Goal: Task Accomplishment & Management: Use online tool/utility

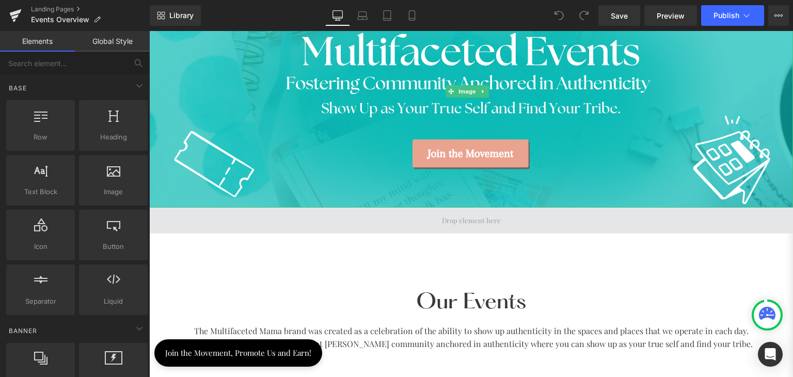
scroll to position [207, 0]
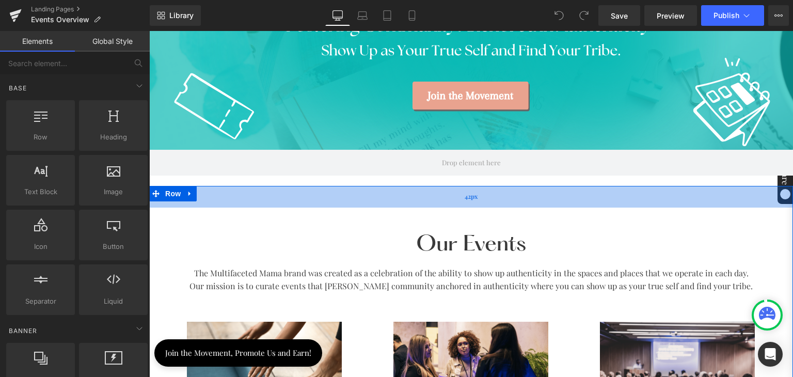
click at [331, 191] on div "42px" at bounding box center [471, 197] width 644 height 22
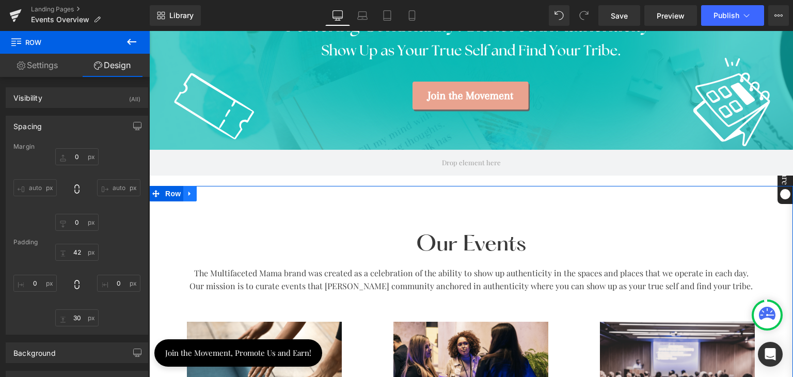
click at [186, 189] on icon at bounding box center [189, 193] width 7 height 8
click at [186, 193] on icon at bounding box center [189, 193] width 7 height 8
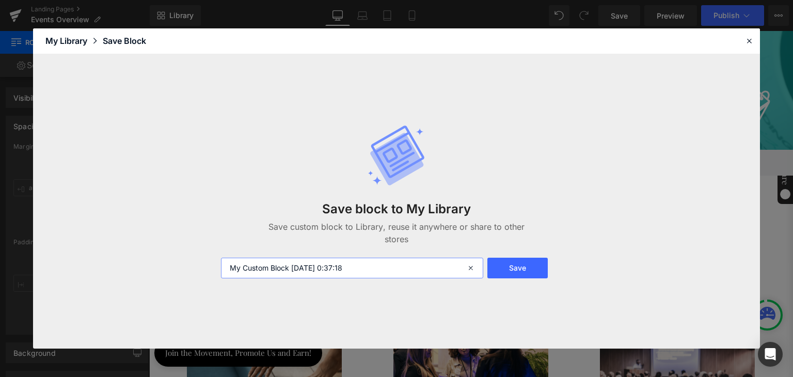
click at [370, 268] on input "My Custom Block 2025-10-09 0:37:18" at bounding box center [352, 268] width 262 height 21
drag, startPoint x: 749, startPoint y: 40, endPoint x: 582, endPoint y: 9, distance: 169.0
click at [749, 40] on icon at bounding box center [749, 40] width 9 height 9
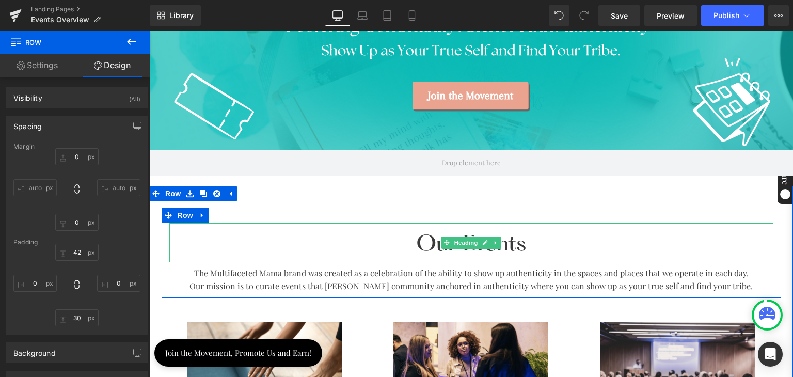
click at [421, 242] on span "Our Events" at bounding box center [471, 244] width 110 height 23
click at [421, 241] on span "Our Events" at bounding box center [471, 244] width 110 height 23
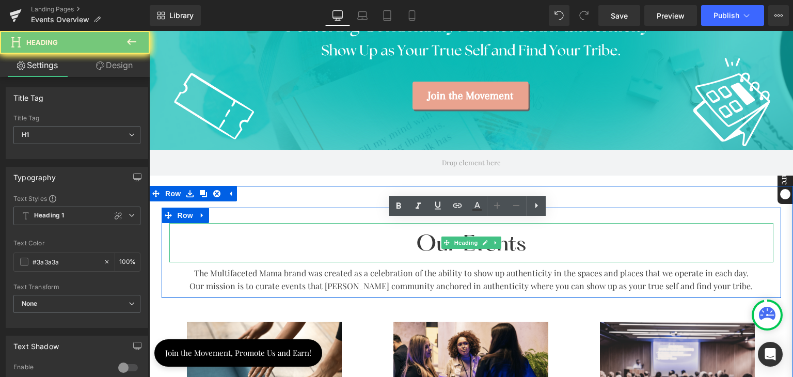
click at [421, 241] on span "Our Events" at bounding box center [471, 244] width 110 height 23
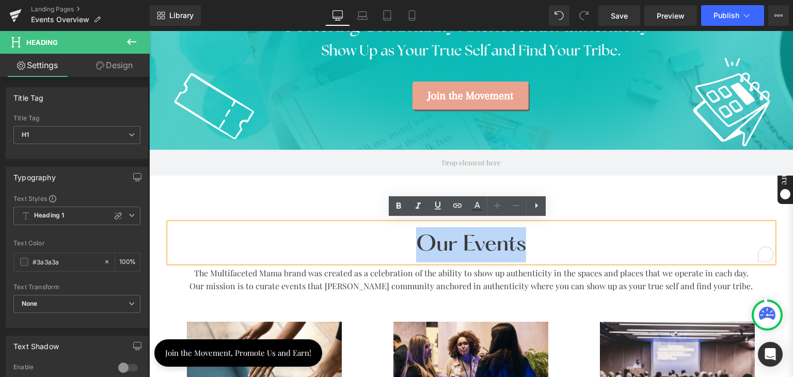
copy span "Our Events"
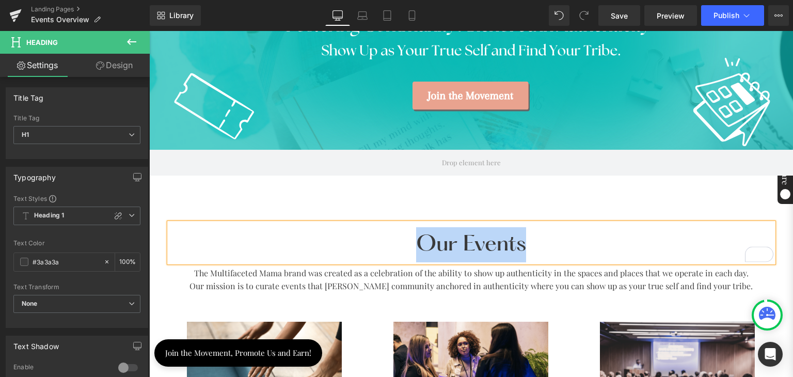
click at [176, 186] on div "Our Events Heading The Multifaceted Mama brand was created as a celebration of …" at bounding box center [471, 381] width 644 height 391
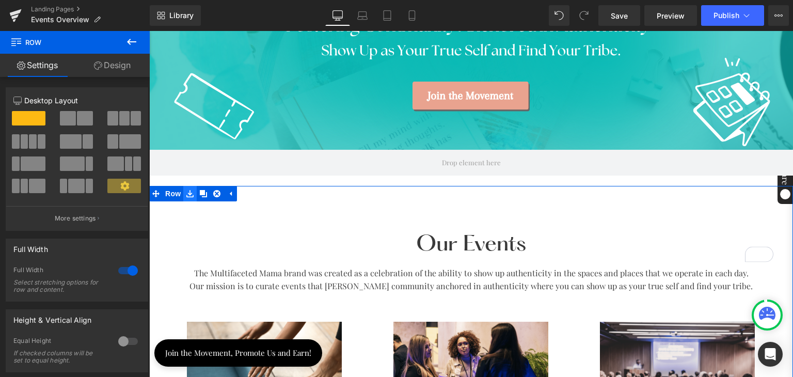
click at [186, 191] on icon at bounding box center [189, 193] width 7 height 8
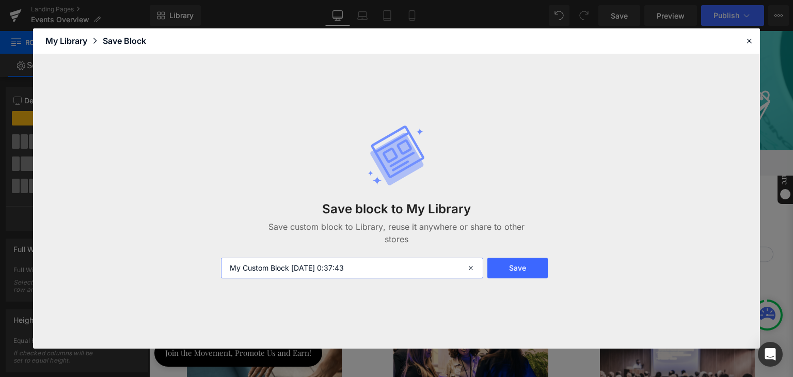
click at [289, 264] on input "My Custom Block 2025-10-09 0:37:43" at bounding box center [352, 268] width 262 height 21
paste input "Our Events"
type input "Our Events"
click at [530, 270] on button "Save" at bounding box center [517, 268] width 60 height 21
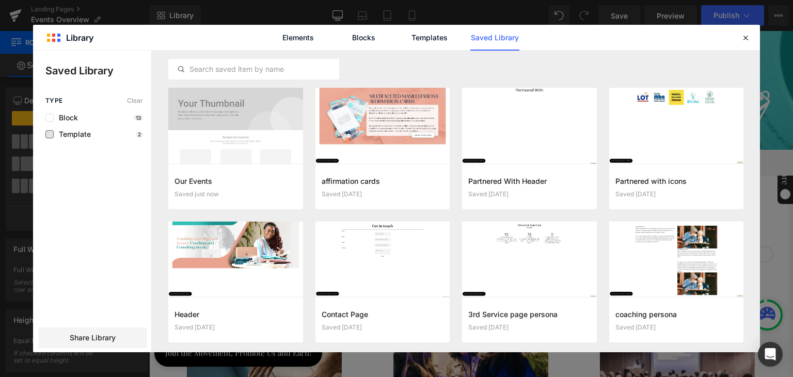
click at [68, 130] on span "Template" at bounding box center [72, 134] width 37 height 8
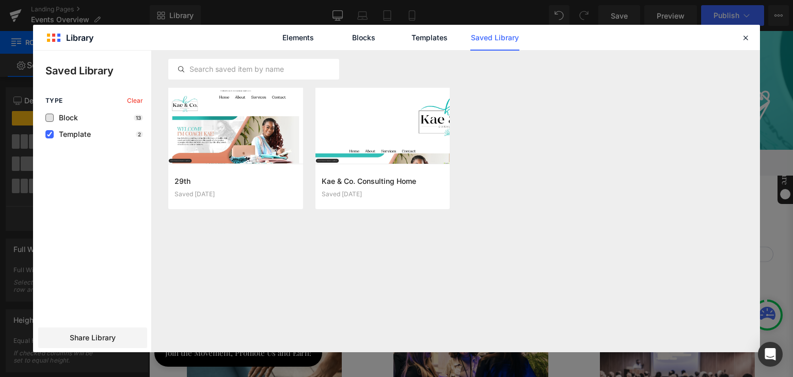
click at [72, 117] on span "Block" at bounding box center [66, 118] width 24 height 8
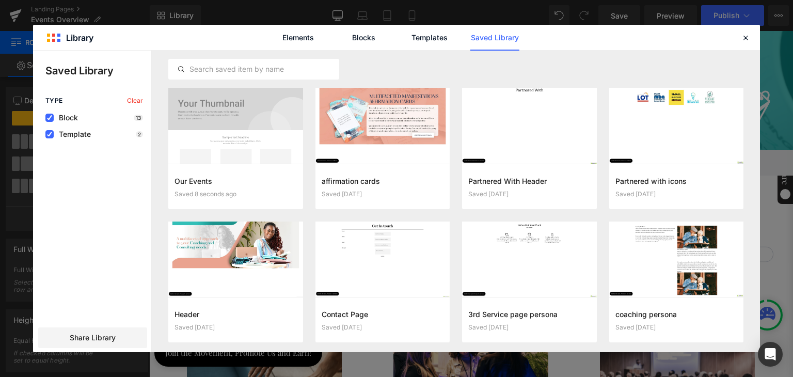
click at [71, 118] on span "Block" at bounding box center [66, 118] width 24 height 8
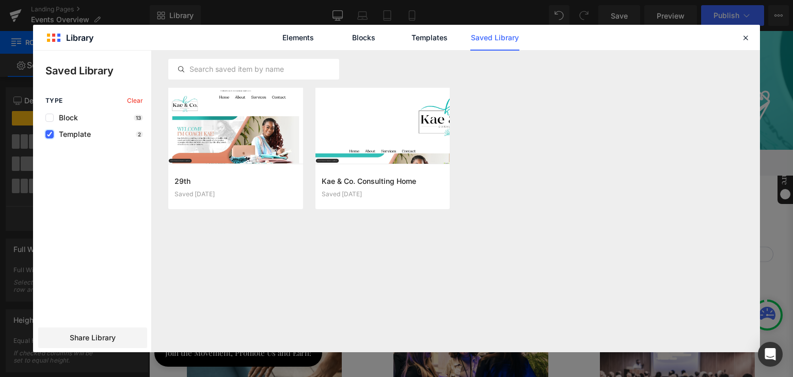
click at [52, 135] on label at bounding box center [49, 134] width 8 height 8
click at [50, 134] on input "checkbox" at bounding box center [50, 134] width 0 height 0
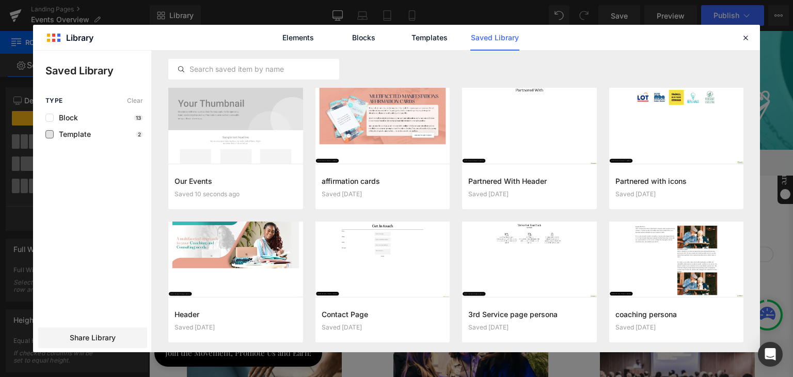
click at [66, 133] on span "Template" at bounding box center [72, 134] width 37 height 8
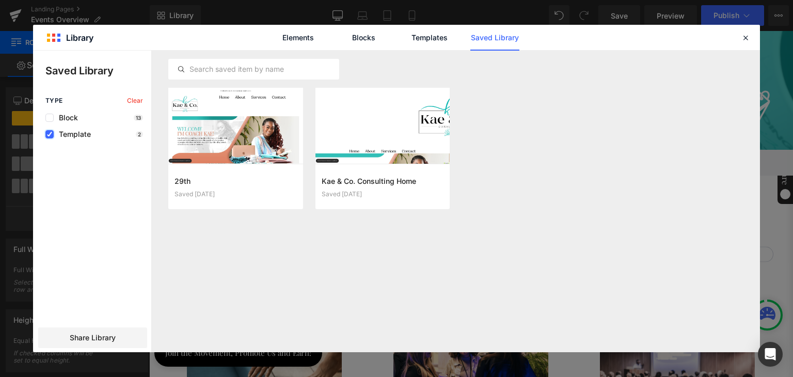
click at [47, 134] on icon at bounding box center [49, 134] width 5 height 0
click at [50, 134] on input "checkbox" at bounding box center [50, 134] width 0 height 0
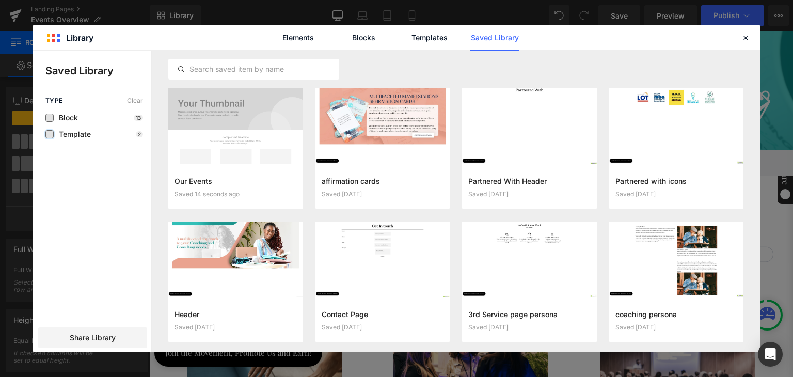
click at [69, 120] on span "Block" at bounding box center [66, 118] width 24 height 8
click at [353, 39] on link "Blocks" at bounding box center [363, 38] width 49 height 26
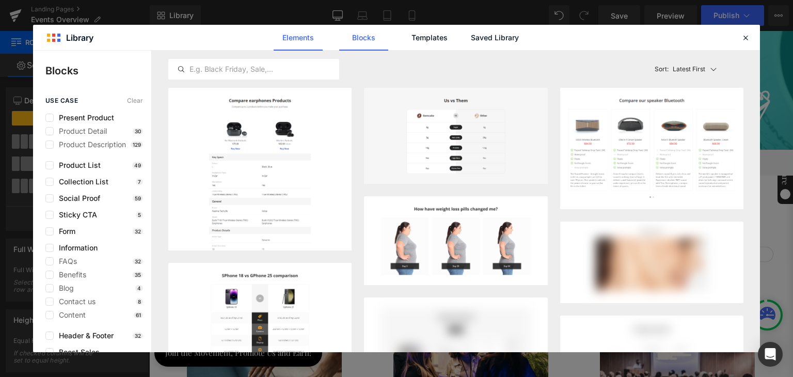
click at [282, 40] on link "Elements" at bounding box center [298, 38] width 49 height 26
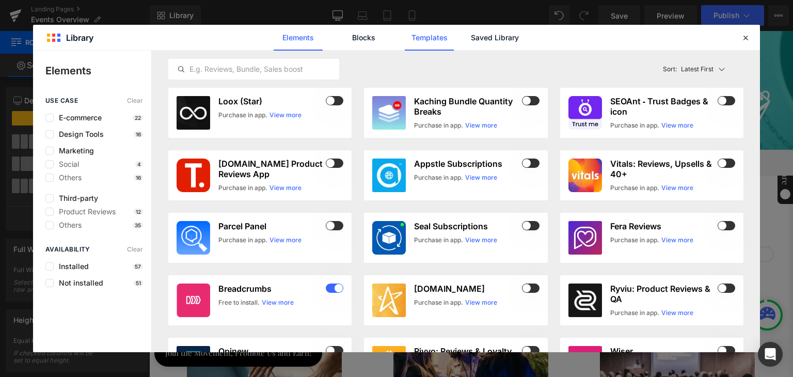
click at [430, 38] on link "Templates" at bounding box center [429, 38] width 49 height 26
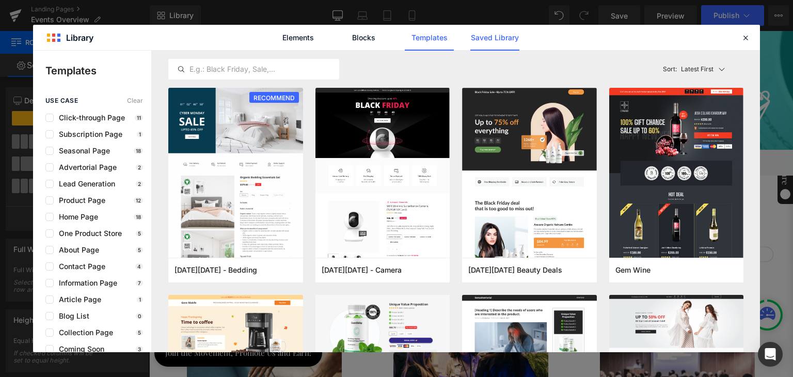
click at [507, 40] on link "Saved Library" at bounding box center [494, 38] width 49 height 26
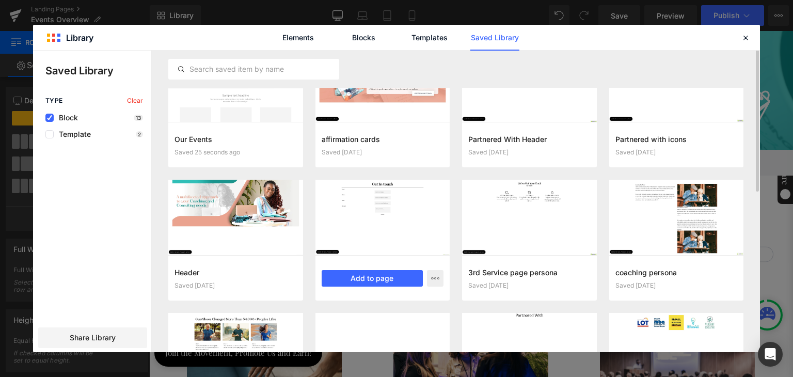
scroll to position [0, 0]
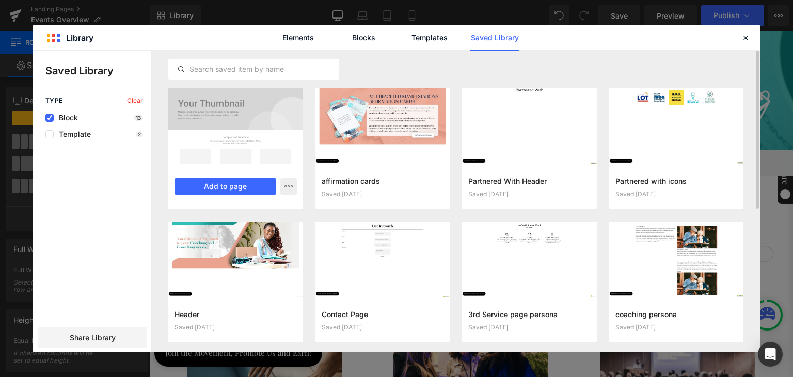
click at [248, 141] on div at bounding box center [235, 126] width 135 height 76
click at [286, 182] on icon "button" at bounding box center [288, 186] width 8 height 8
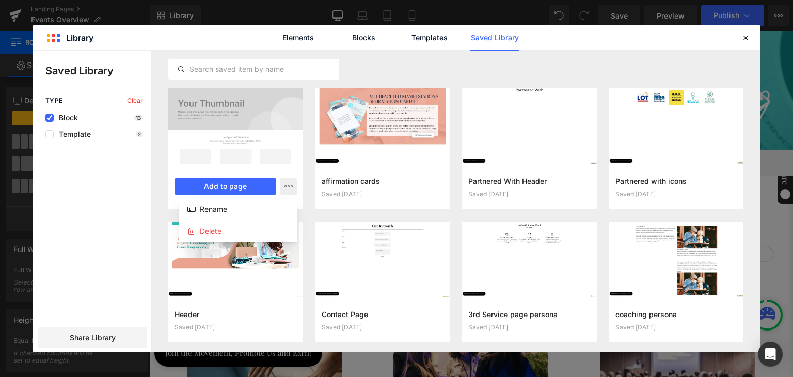
click at [130, 197] on div at bounding box center [396, 202] width 727 height 302
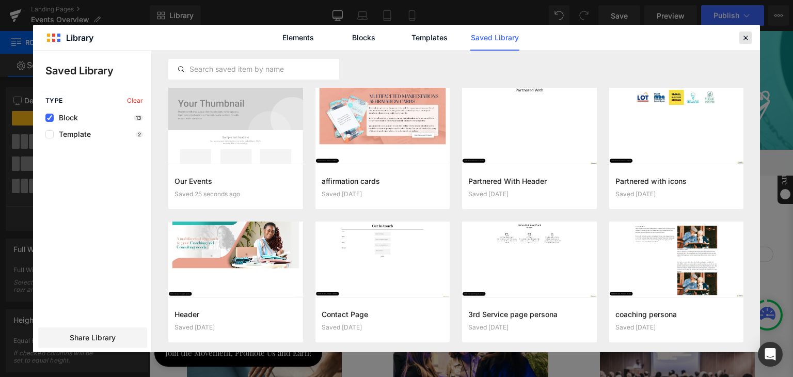
click at [744, 36] on icon at bounding box center [745, 37] width 9 height 9
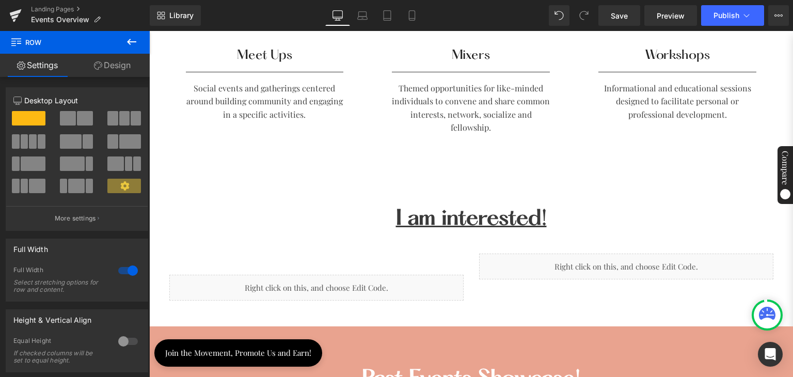
scroll to position [620, 0]
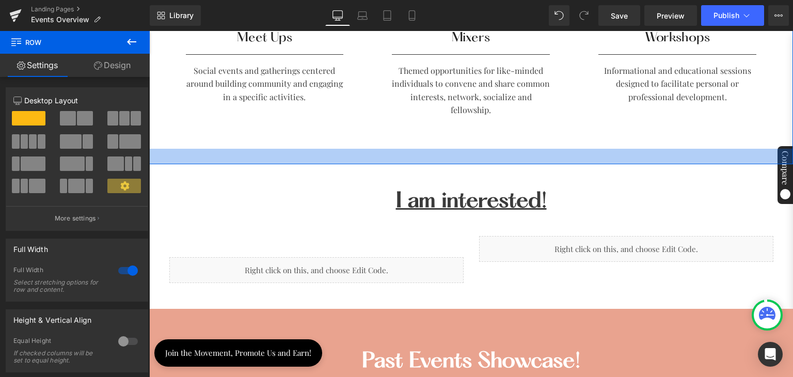
click at [172, 156] on div at bounding box center [471, 156] width 644 height 15
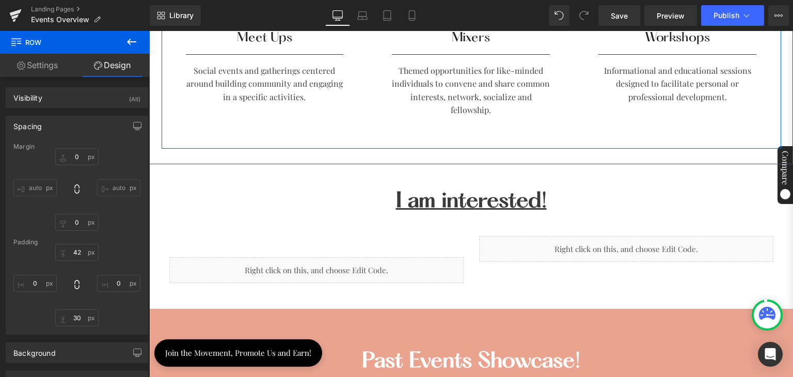
click at [198, 132] on div "Image Meet Ups Heading Separator Social events and gatherings centered around b…" at bounding box center [472, 17] width 620 height 264
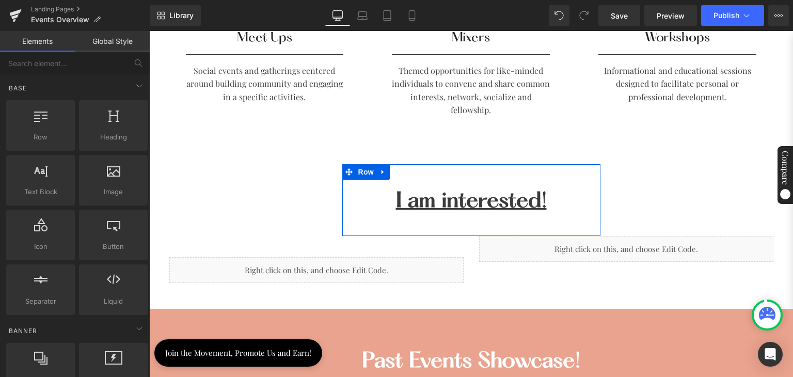
click at [409, 230] on div "I am interested! Heading Row Row" at bounding box center [471, 200] width 258 height 72
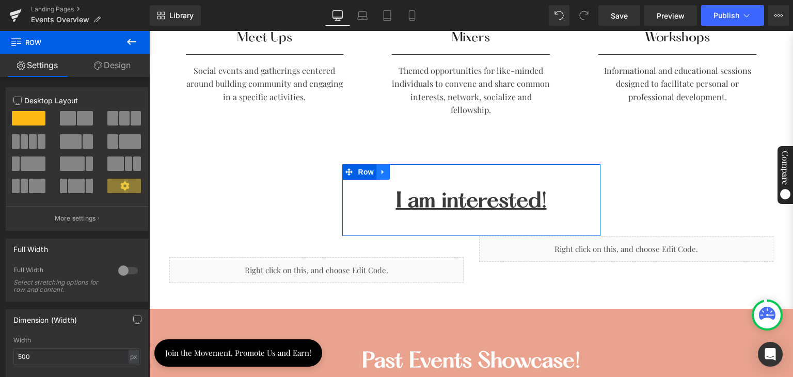
click at [379, 172] on icon at bounding box center [382, 172] width 7 height 8
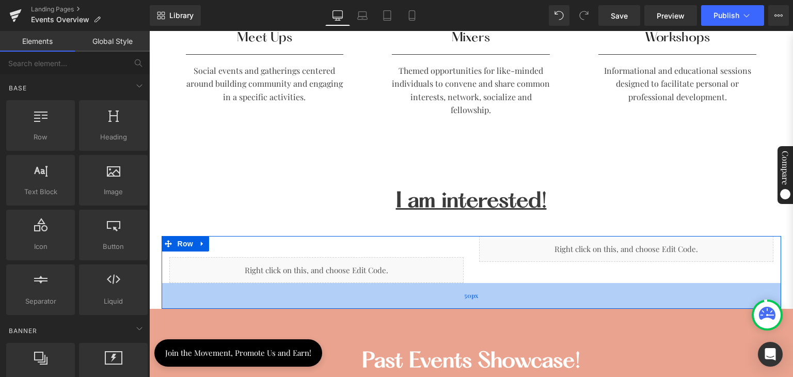
click at [299, 299] on div "50px" at bounding box center [472, 296] width 620 height 26
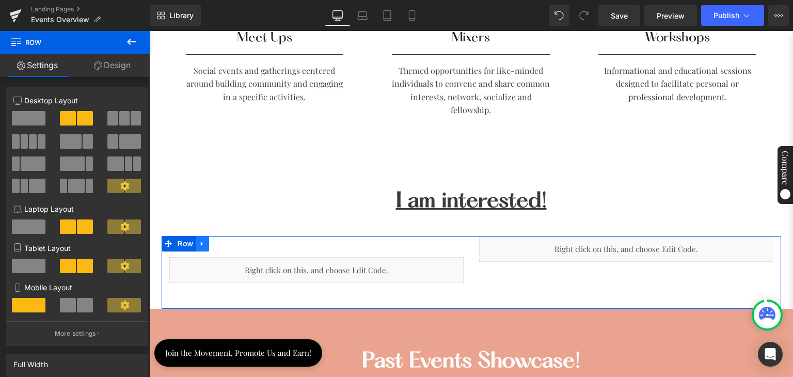
click at [199, 242] on icon at bounding box center [202, 244] width 7 height 8
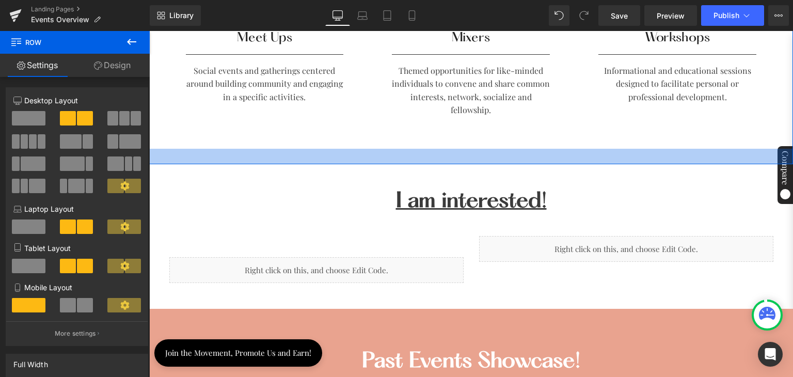
click at [316, 159] on div at bounding box center [471, 156] width 644 height 15
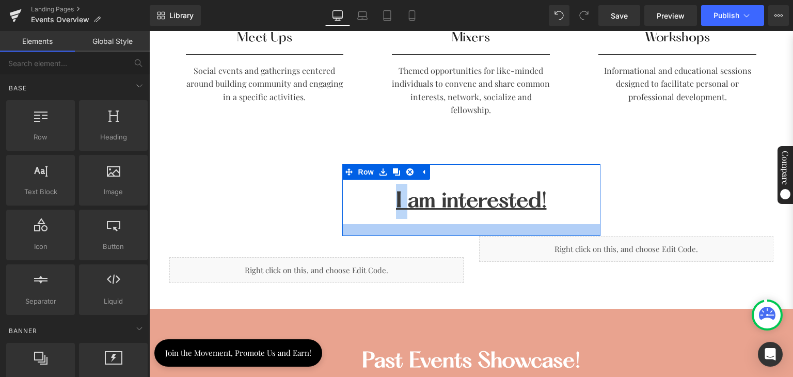
click at [352, 230] on div at bounding box center [471, 230] width 258 height 12
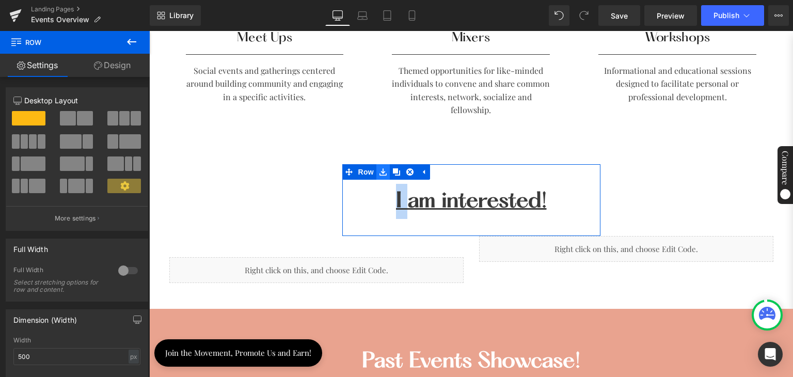
click at [379, 170] on icon at bounding box center [382, 171] width 7 height 7
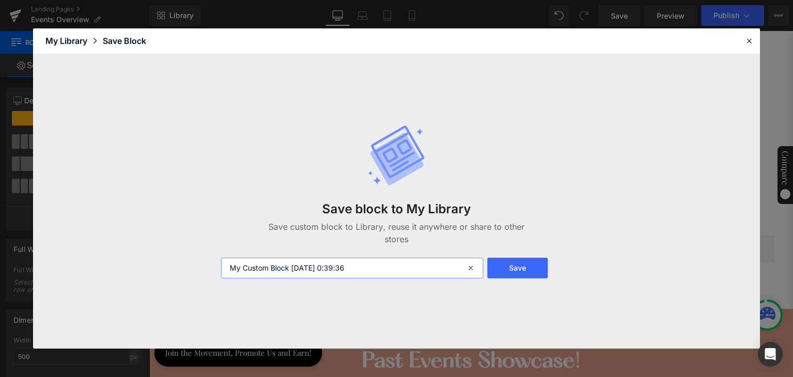
drag, startPoint x: 370, startPoint y: 268, endPoint x: 227, endPoint y: 271, distance: 143.0
click at [227, 271] on input "My Custom Block 2025-10-09 0:39:36" at bounding box center [352, 268] width 262 height 21
type input "I am interested (Header only)"
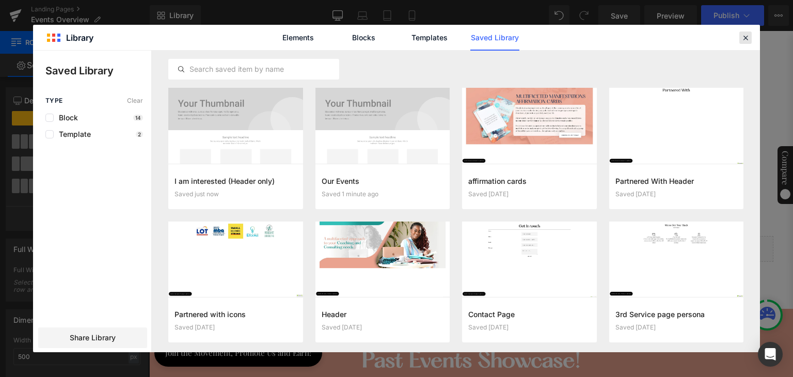
click at [746, 40] on icon at bounding box center [745, 37] width 9 height 9
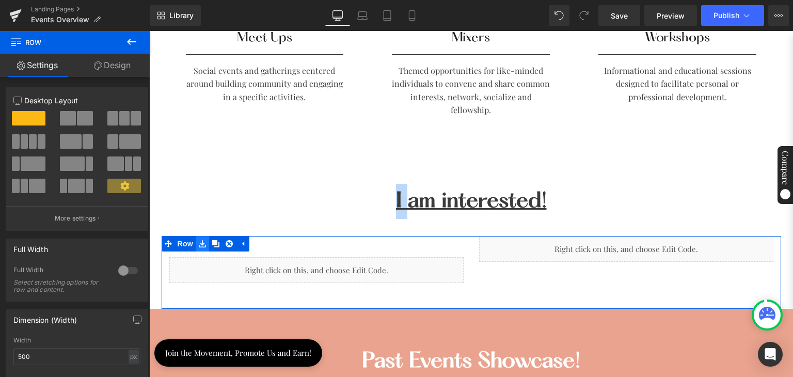
click at [199, 242] on icon at bounding box center [202, 244] width 7 height 8
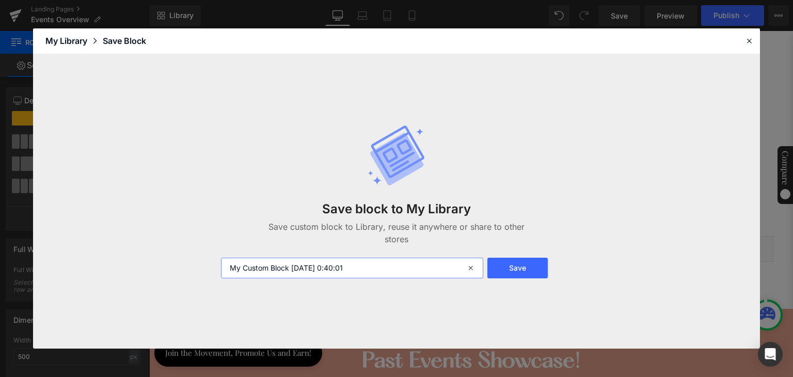
click at [370, 267] on input "My Custom Block 2025-10-09 0:40:01" at bounding box center [352, 268] width 262 height 21
type input "I am interested (Body)"
click at [508, 266] on button "Save" at bounding box center [517, 268] width 60 height 21
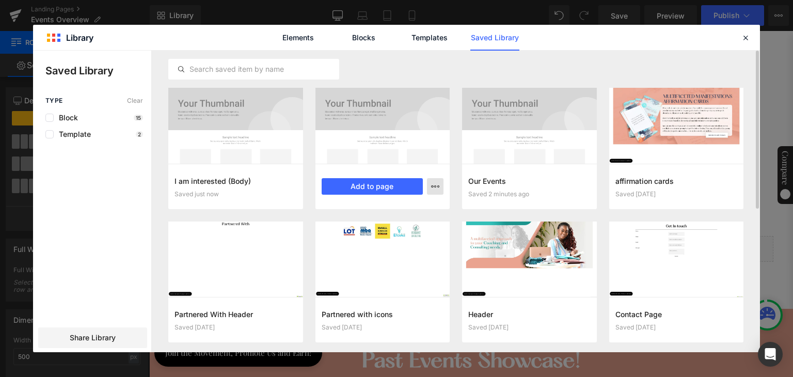
click at [434, 186] on icon "button" at bounding box center [435, 186] width 8 height 8
click at [384, 211] on div "Rename" at bounding box center [385, 210] width 118 height 22
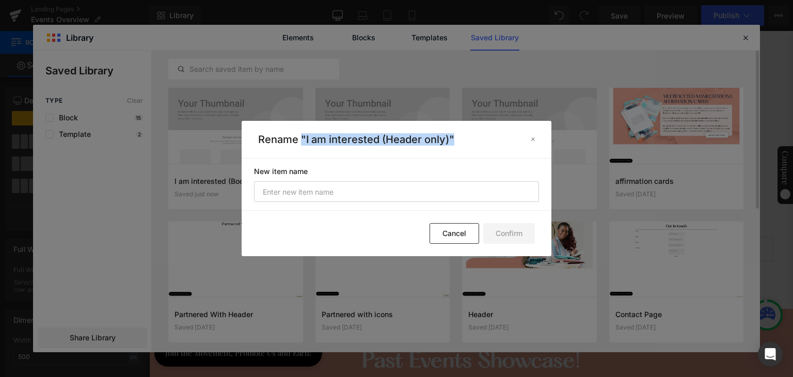
drag, startPoint x: 453, startPoint y: 139, endPoint x: 299, endPoint y: 137, distance: 153.4
click at [299, 137] on p "Rename "I am interested (Header only)"" at bounding box center [390, 139] width 264 height 12
click at [317, 135] on p "Rename "I am interested (Header only)"" at bounding box center [390, 139] width 264 height 12
drag, startPoint x: 305, startPoint y: 139, endPoint x: 450, endPoint y: 139, distance: 145.1
click at [450, 139] on p "Rename "I am interested (Header only)"" at bounding box center [390, 139] width 264 height 12
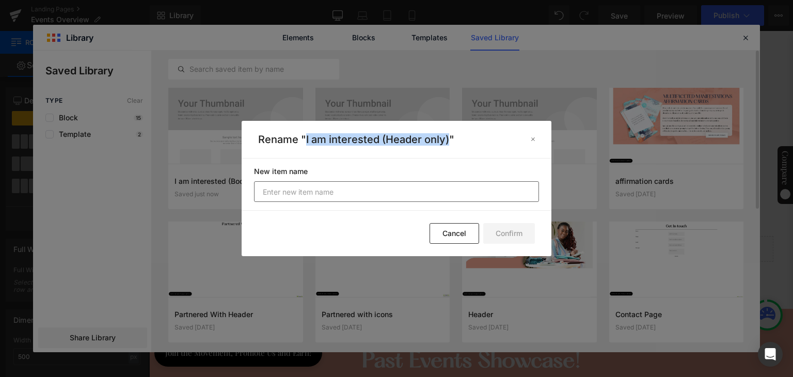
copy p "I am interested (Header only)"
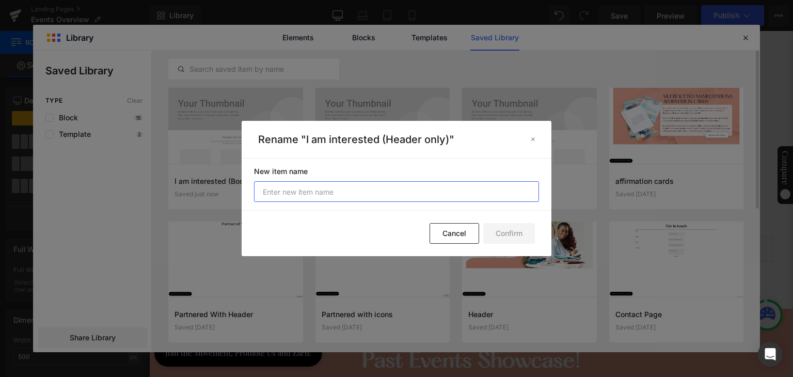
click at [352, 192] on input "text" at bounding box center [396, 191] width 285 height 21
paste input "I am interested (Header only)"
drag, startPoint x: 343, startPoint y: 190, endPoint x: 337, endPoint y: 190, distance: 5.7
click at [337, 190] on input "I am interested (Header only)" at bounding box center [396, 191] width 285 height 21
type input "I am interested (Heading only)"
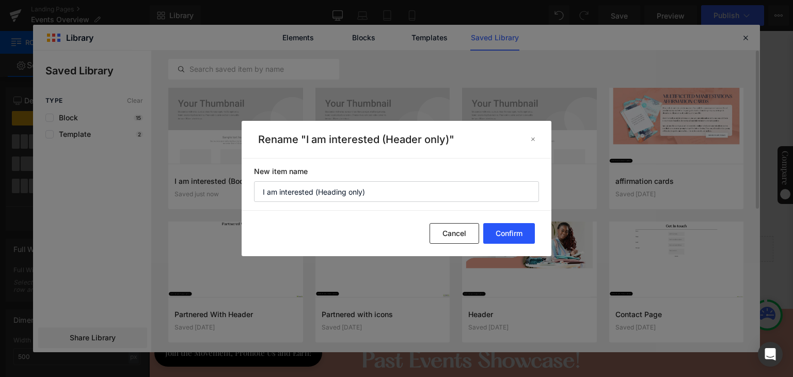
click at [503, 230] on button "Confirm" at bounding box center [509, 233] width 52 height 21
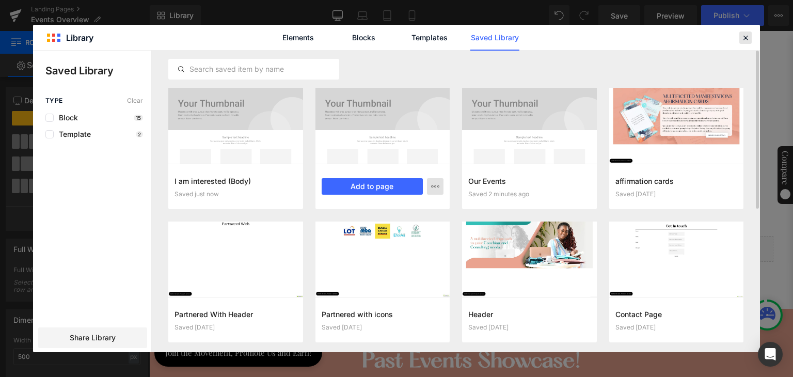
click at [748, 36] on icon at bounding box center [745, 37] width 9 height 9
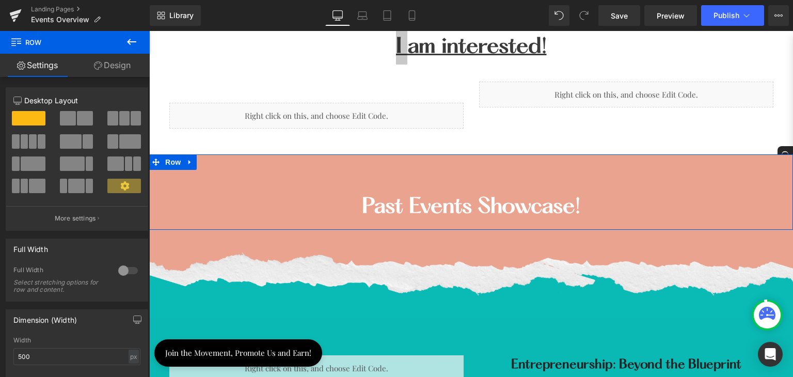
scroll to position [774, 0]
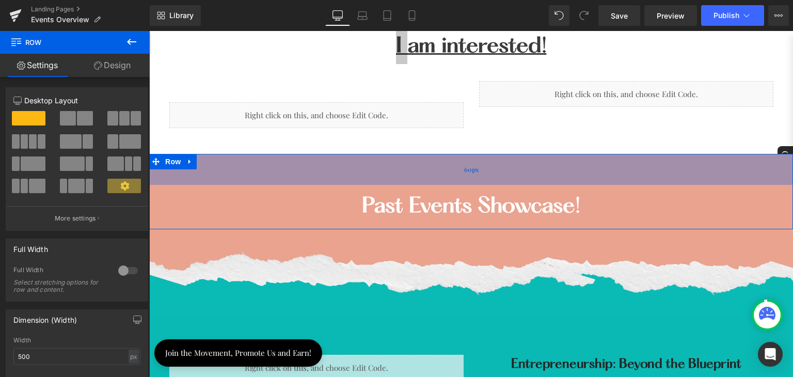
click at [386, 155] on div "60px" at bounding box center [471, 169] width 644 height 31
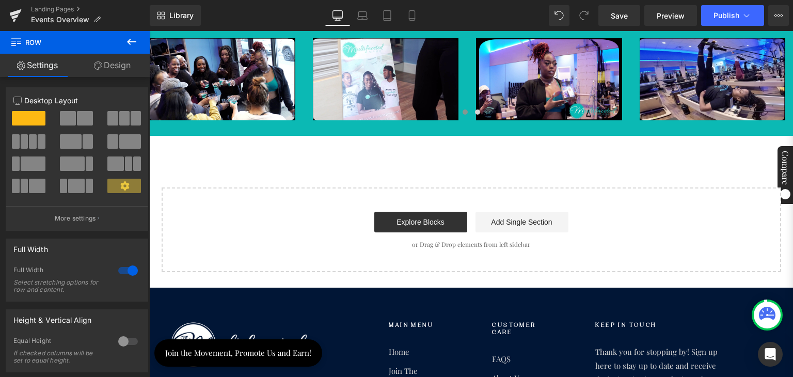
scroll to position [2891, 0]
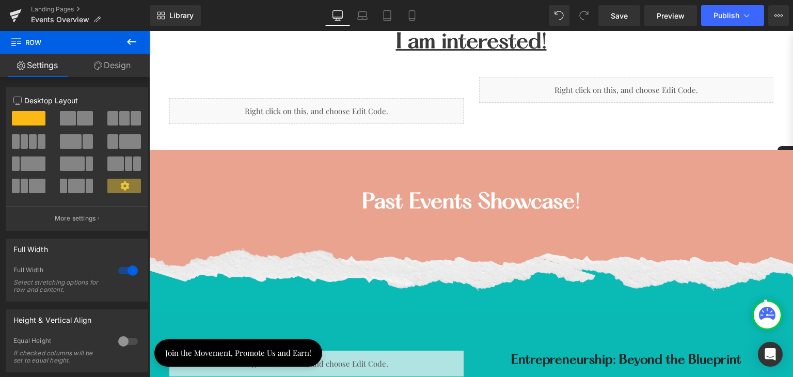
scroll to position [671, 0]
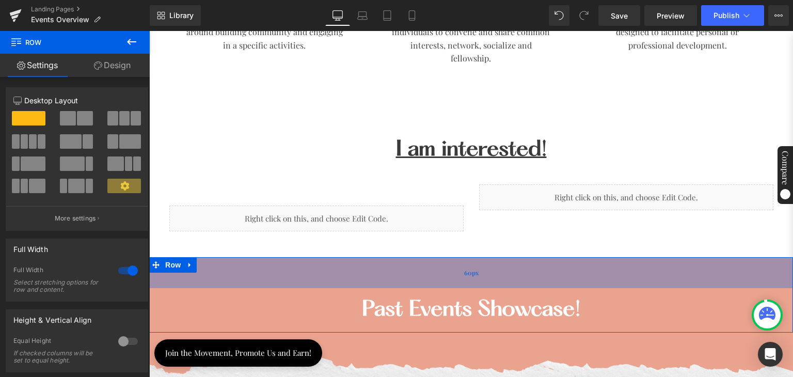
click at [384, 261] on div "60px" at bounding box center [471, 272] width 644 height 31
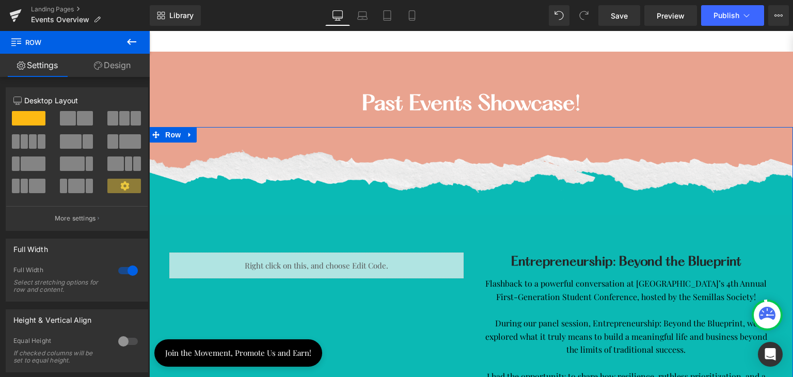
scroll to position [878, 0]
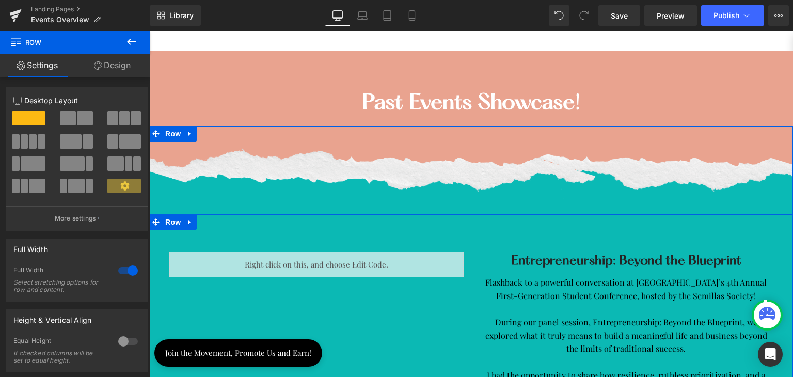
click at [341, 228] on div "Liquid Entrepreneurship: Beyond the Blueprint Heading Liquid Flashback to a pow…" at bounding box center [471, 355] width 644 height 282
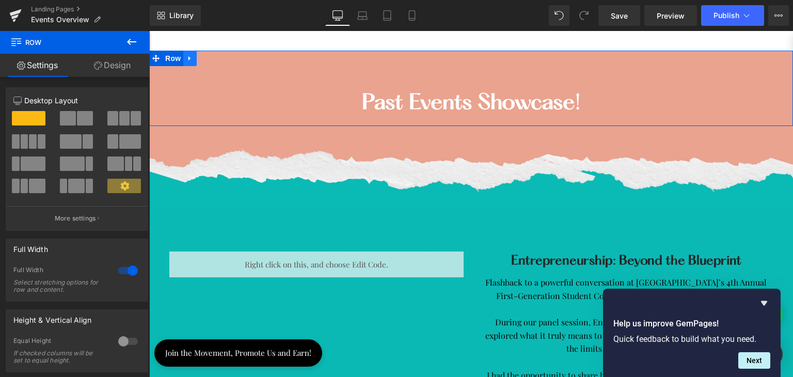
click at [188, 55] on icon at bounding box center [189, 59] width 7 height 8
click at [186, 55] on icon at bounding box center [189, 58] width 7 height 7
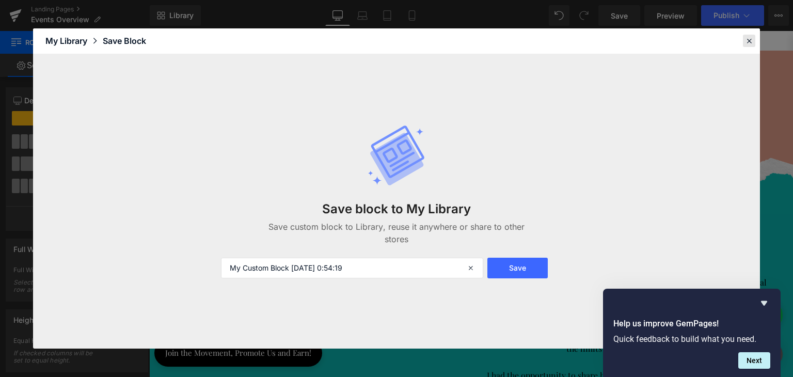
click at [753, 38] on icon at bounding box center [749, 40] width 9 height 9
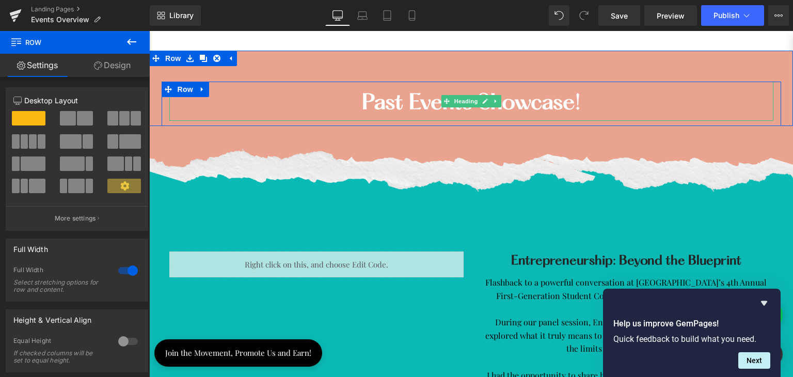
click at [540, 97] on h2 "Past Events Showcase!" at bounding box center [471, 103] width 604 height 35
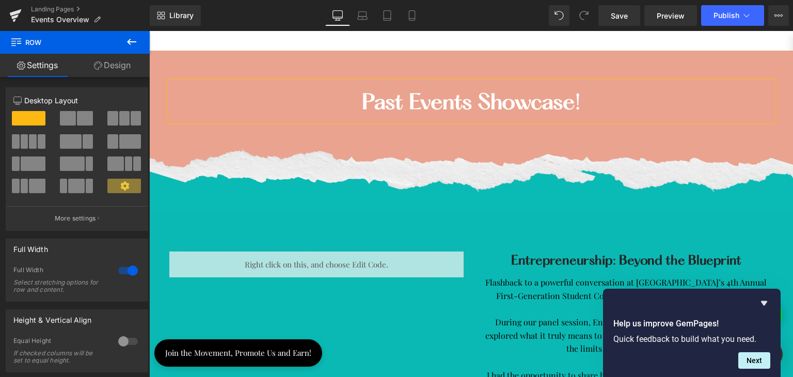
click at [540, 97] on h2 "Past Events Showcase!" at bounding box center [471, 103] width 604 height 35
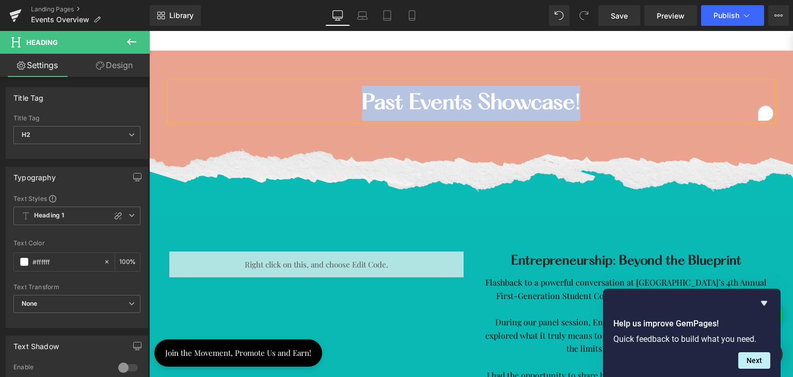
copy h2 "Past Events Showcase!"
click at [217, 54] on div "Past Events Showcase! Heading Row Row 60px" at bounding box center [471, 88] width 644 height 75
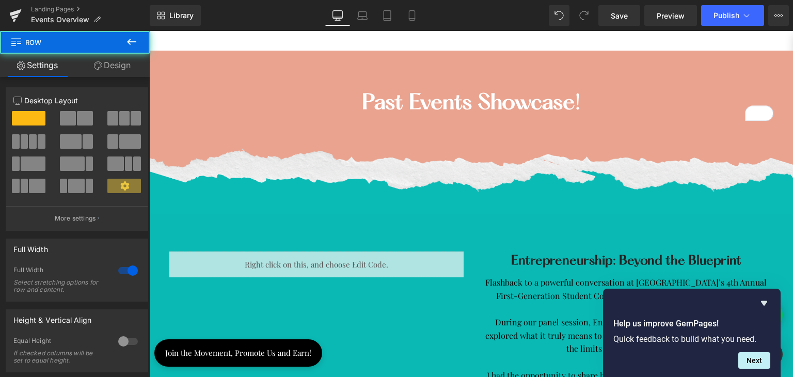
click at [168, 57] on div "Past Events Showcase! Heading Row Row 60px" at bounding box center [471, 88] width 644 height 75
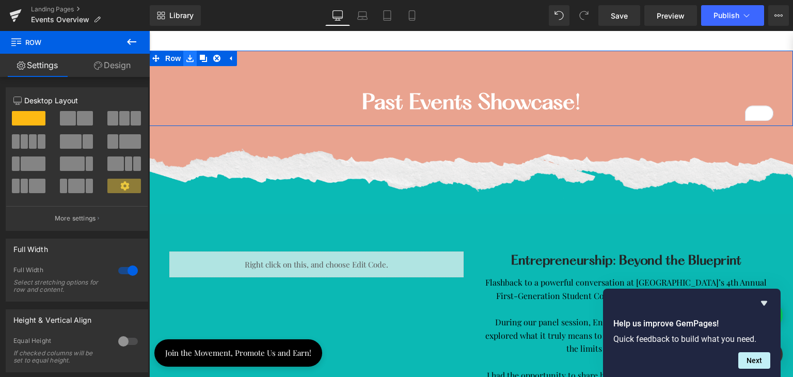
click at [188, 58] on icon at bounding box center [189, 58] width 7 height 7
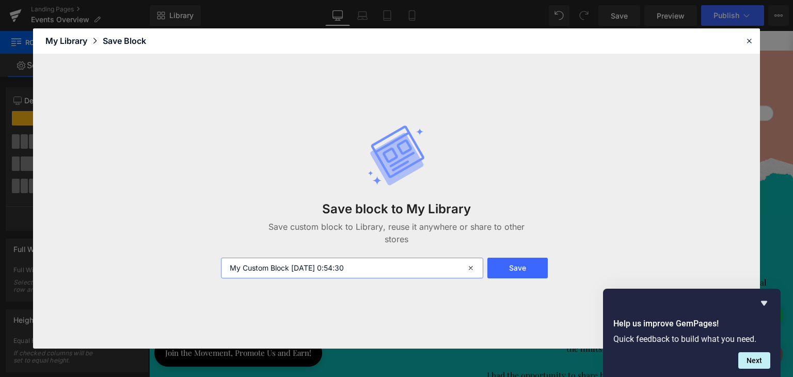
click at [335, 273] on input "My Custom Block 2025-10-09 0:54:30" at bounding box center [352, 268] width 262 height 21
paste input "Past Events Showcase!"
type input "Past Events Showcase! (Heading)"
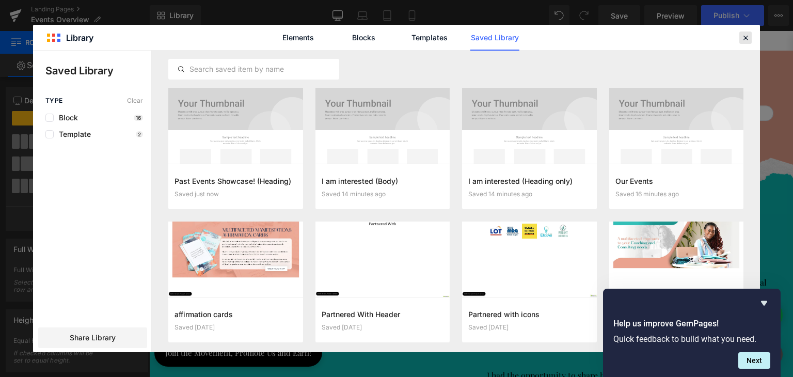
click at [743, 36] on icon at bounding box center [745, 37] width 9 height 9
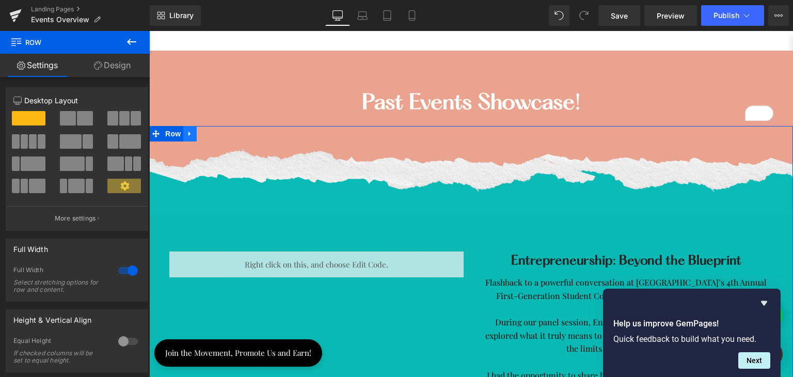
click at [183, 130] on link at bounding box center [189, 133] width 13 height 15
click at [188, 131] on icon at bounding box center [189, 134] width 7 height 8
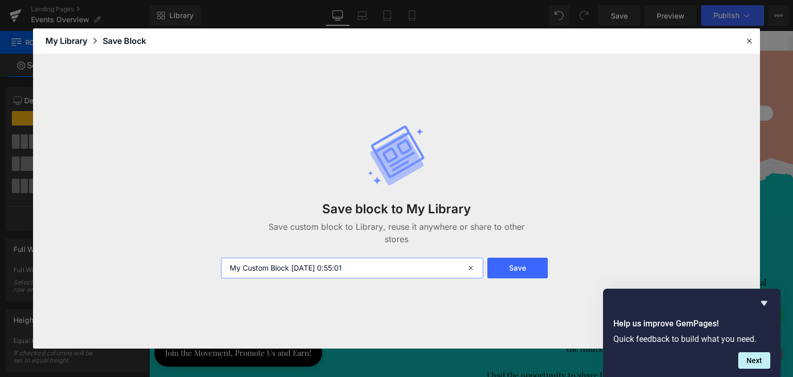
click at [349, 271] on input "My Custom Block 2025-10-09 0:55:01" at bounding box center [352, 268] width 262 height 21
paste input "Showcase!"
type input "Past Events Showcase! - 1"
click at [517, 267] on button "Save" at bounding box center [517, 268] width 60 height 21
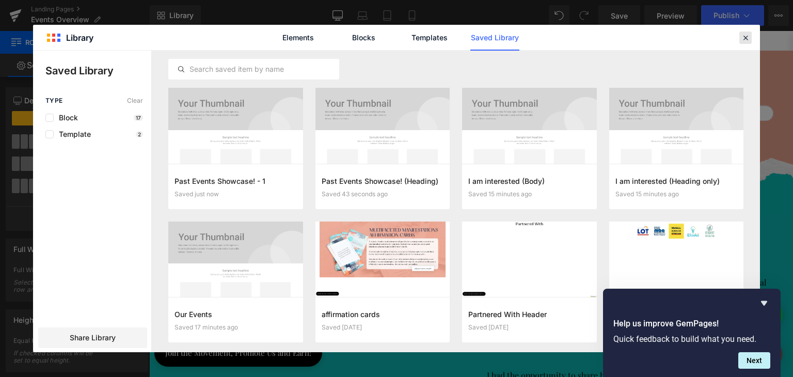
drag, startPoint x: 743, startPoint y: 37, endPoint x: 505, endPoint y: 65, distance: 240.1
click at [743, 37] on icon at bounding box center [745, 37] width 9 height 9
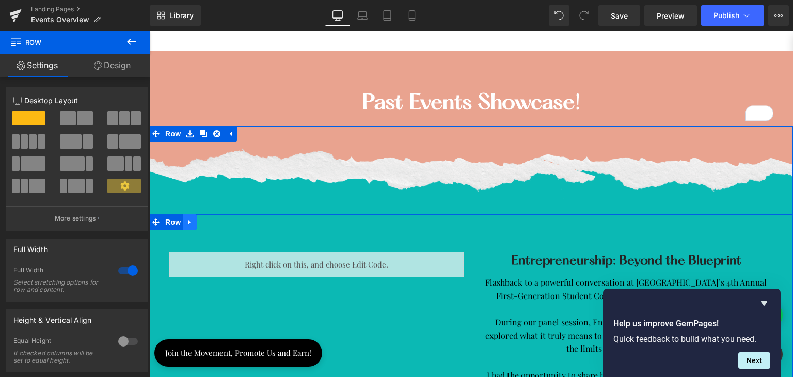
click at [186, 218] on icon at bounding box center [189, 222] width 7 height 8
click at [186, 219] on icon at bounding box center [189, 221] width 7 height 7
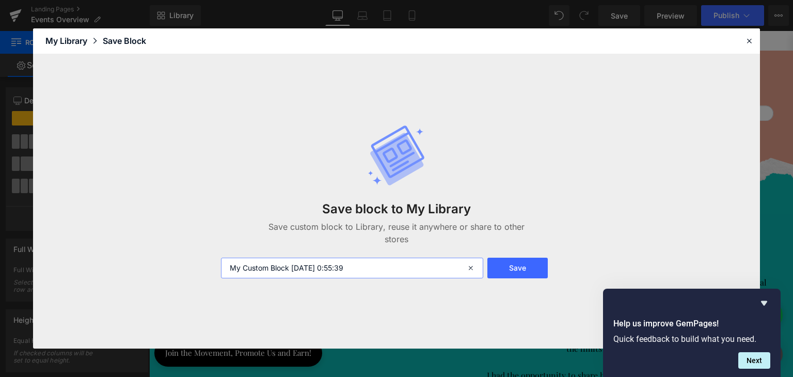
click at [360, 267] on input "My Custom Block 2025-10-09 0:55:39" at bounding box center [352, 268] width 262 height 21
paste input "Past Events Showcase!"
type input "Past Events Showcase! - 2"
click at [511, 267] on button "Save" at bounding box center [517, 268] width 60 height 21
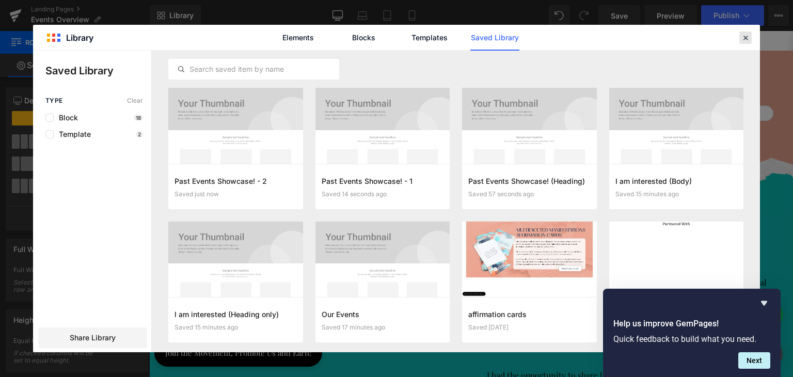
click at [747, 38] on icon at bounding box center [745, 37] width 9 height 9
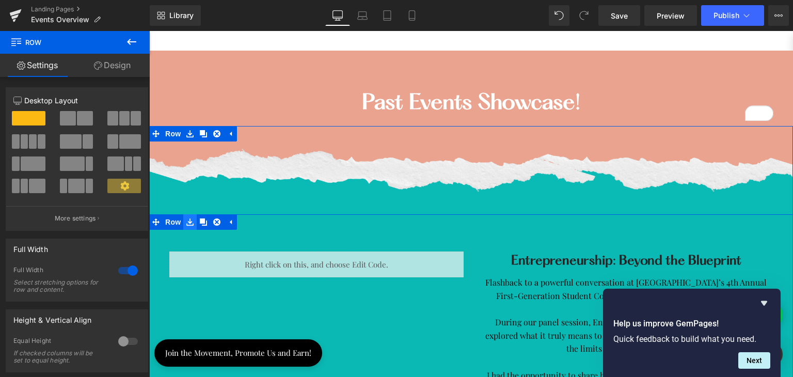
click at [186, 218] on icon at bounding box center [189, 222] width 7 height 8
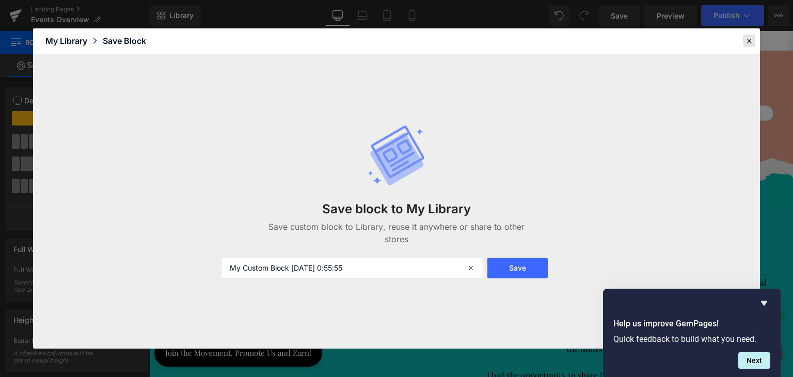
click at [752, 40] on icon at bounding box center [749, 40] width 9 height 9
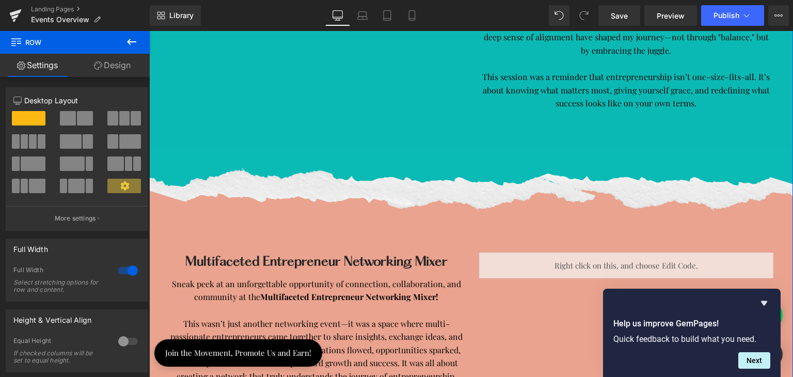
scroll to position [1239, 0]
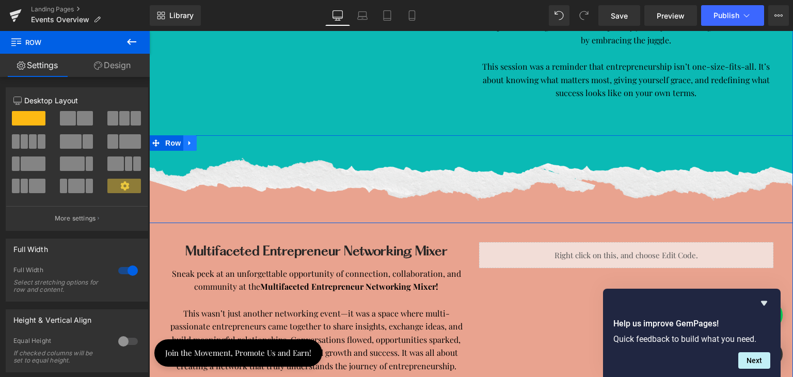
click at [189, 139] on icon at bounding box center [189, 143] width 7 height 8
click at [186, 139] on icon at bounding box center [189, 143] width 7 height 8
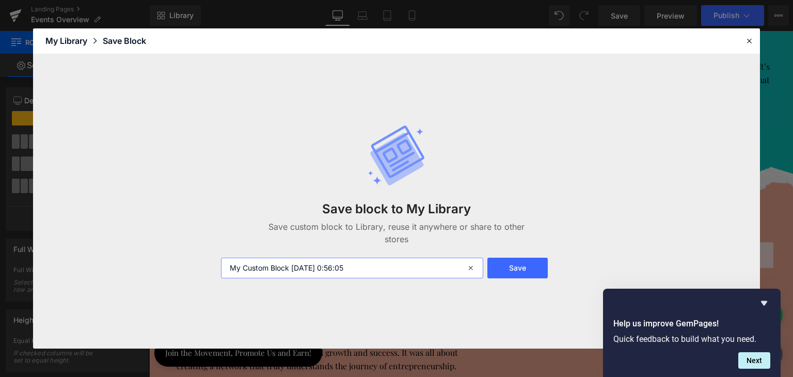
click at [331, 271] on input "My Custom Block 2025-10-09 0:56:05" at bounding box center [352, 268] width 262 height 21
paste input "Past Events Showcase!"
type input "Past Events Showcase! - 3"
click at [528, 275] on button "Save" at bounding box center [517, 268] width 60 height 21
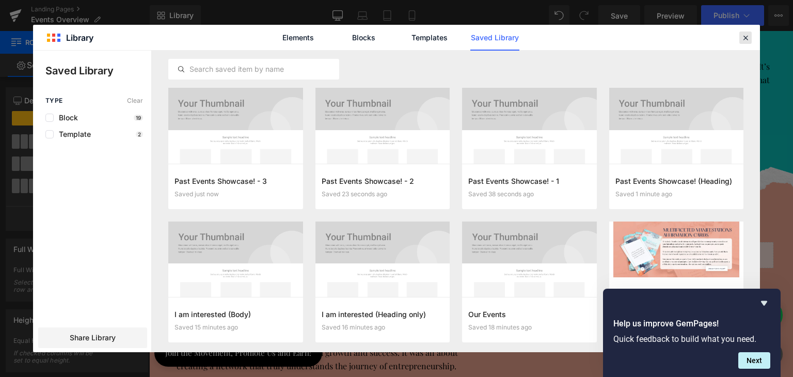
click at [746, 34] on icon at bounding box center [745, 37] width 9 height 9
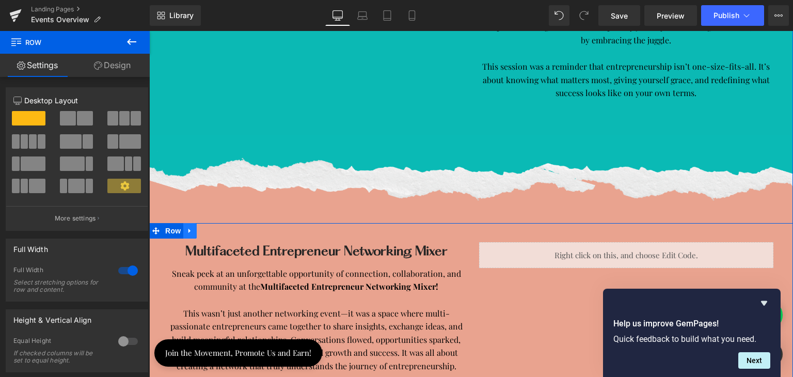
click at [188, 229] on icon at bounding box center [189, 231] width 2 height 5
click at [188, 227] on icon at bounding box center [189, 231] width 7 height 8
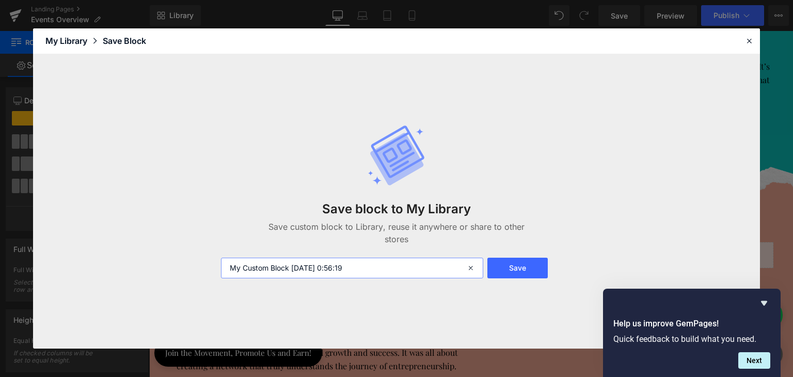
click at [298, 266] on input "My Custom Block 2025-10-09 0:56:19" at bounding box center [352, 268] width 262 height 21
paste input "Past Events Showcase!"
type input "Past Events Showcase! - 4"
drag, startPoint x: 522, startPoint y: 269, endPoint x: 508, endPoint y: 281, distance: 19.0
click at [523, 269] on button "Save" at bounding box center [517, 268] width 60 height 21
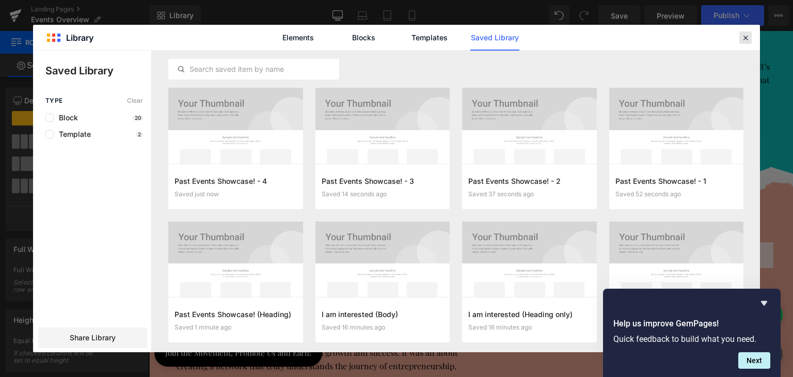
click at [743, 38] on icon at bounding box center [745, 37] width 9 height 9
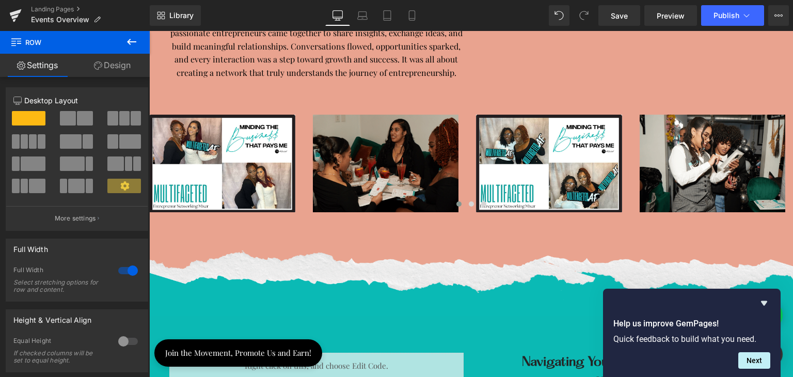
scroll to position [1549, 0]
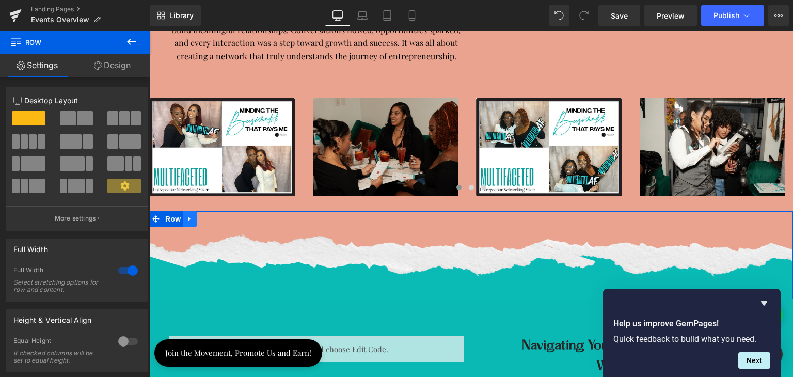
click at [186, 215] on icon at bounding box center [189, 219] width 7 height 8
click at [187, 216] on icon at bounding box center [189, 218] width 7 height 7
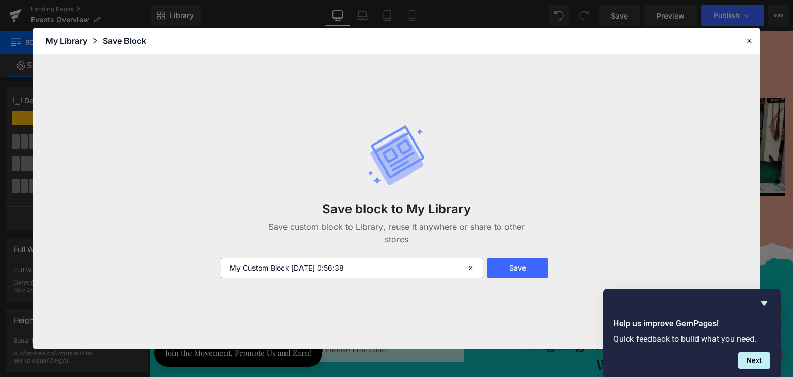
click at [315, 267] on input "My Custom Block 2025-10-09 0:56:38" at bounding box center [352, 268] width 262 height 21
paste input "Past Events Showcase!"
type input "Past Events Showcase! - 5"
click at [527, 270] on button "Save" at bounding box center [517, 268] width 60 height 21
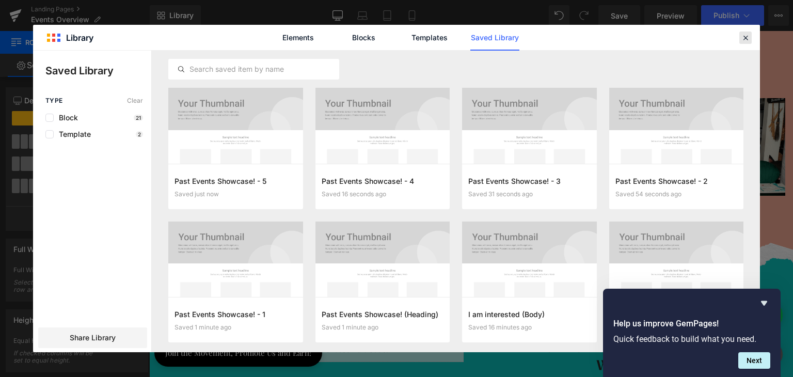
click at [748, 39] on icon at bounding box center [745, 37] width 9 height 9
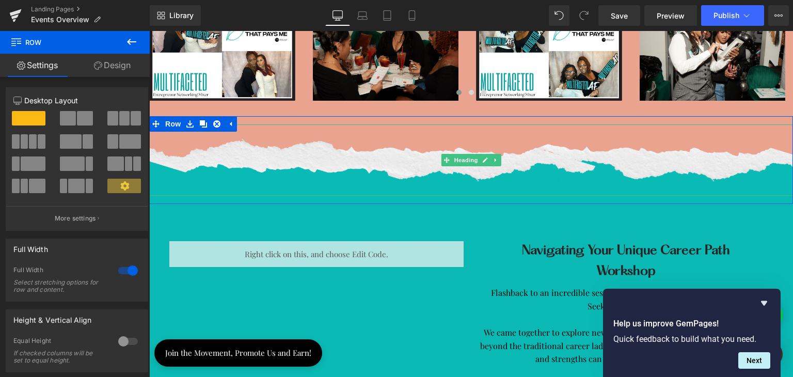
scroll to position [1704, 0]
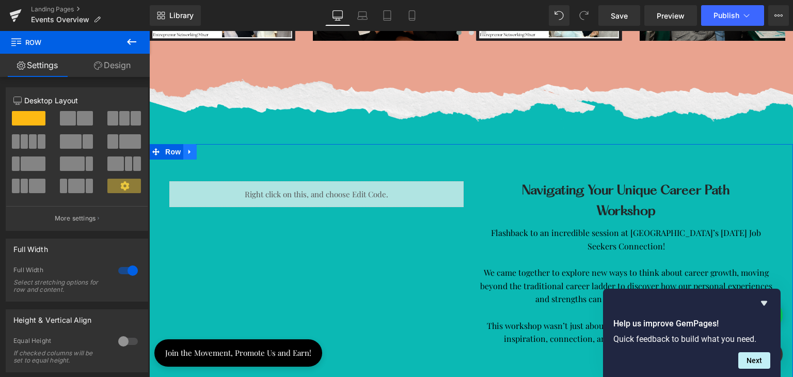
click at [188, 150] on icon at bounding box center [189, 152] width 2 height 5
click at [188, 150] on icon at bounding box center [189, 152] width 7 height 8
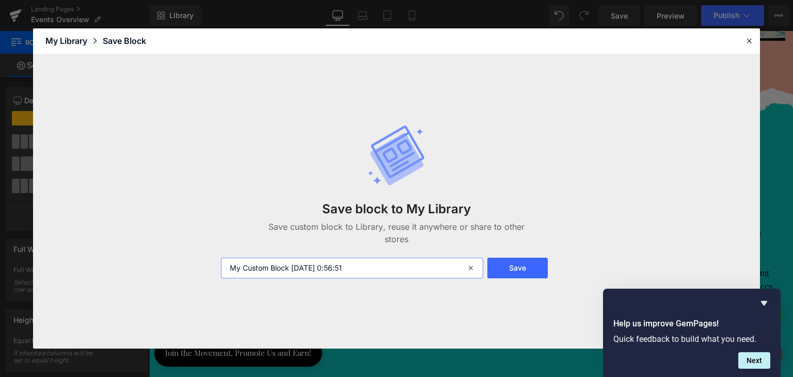
click at [359, 269] on input "My Custom Block 2025-10-09 0:56:51" at bounding box center [352, 268] width 262 height 21
paste input "Past Events Showcase!"
type input "Past Events Showcase! - 6"
click at [510, 265] on button "Save" at bounding box center [517, 268] width 60 height 21
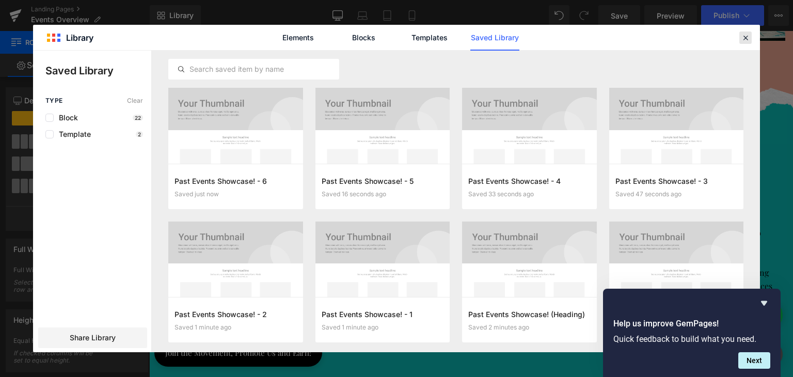
click at [742, 36] on icon at bounding box center [745, 37] width 9 height 9
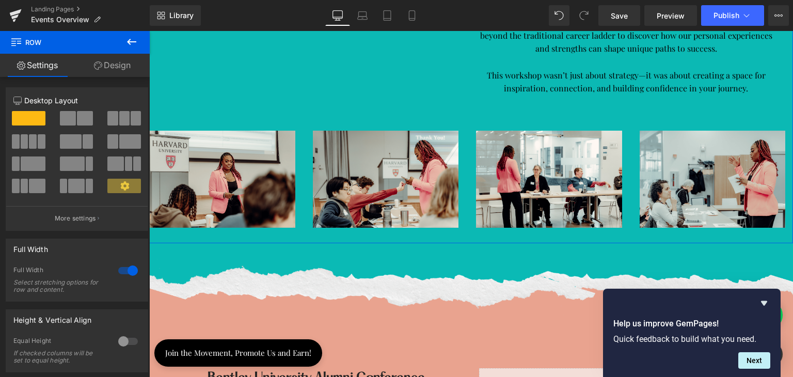
scroll to position [2014, 0]
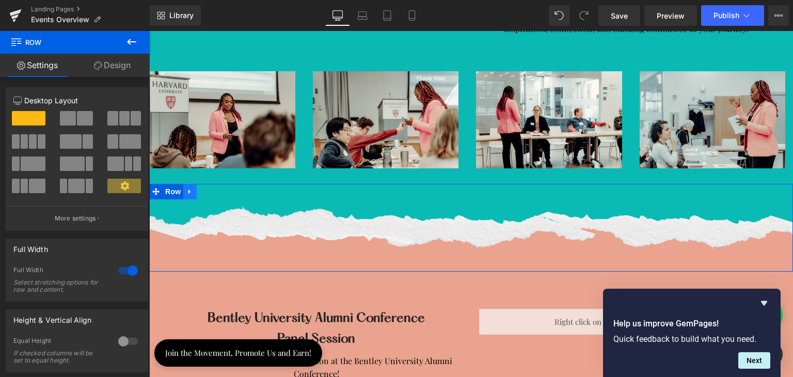
click at [186, 187] on icon at bounding box center [189, 191] width 7 height 8
click at [186, 189] on icon at bounding box center [189, 191] width 7 height 7
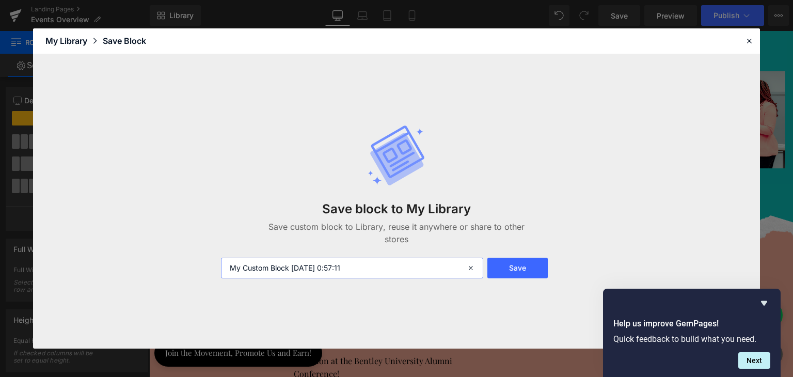
click at [332, 267] on input "My Custom Block 2025-10-09 0:57:11" at bounding box center [352, 268] width 262 height 21
paste input "Past Events Showcase!"
type input "Past Events Showcase! - 8"
click at [517, 263] on button "Save" at bounding box center [517, 268] width 60 height 21
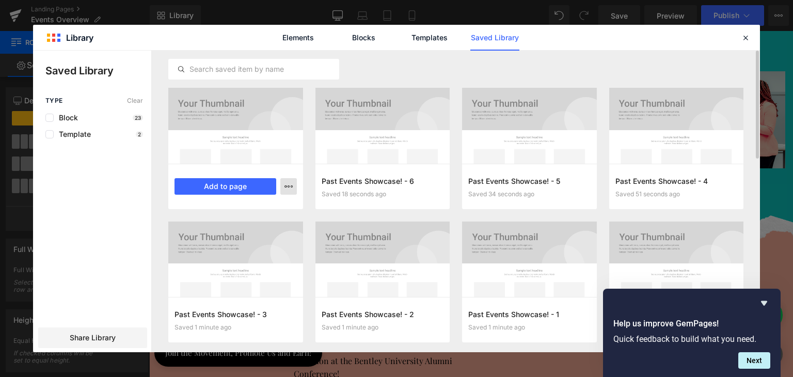
click at [287, 184] on icon "button" at bounding box center [288, 186] width 8 height 8
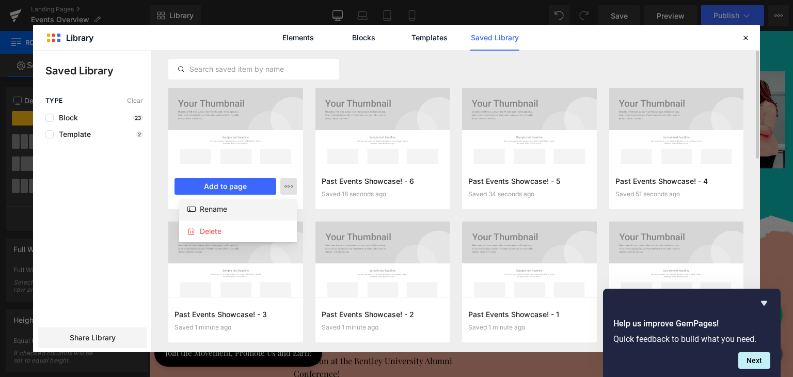
click at [247, 206] on div "Rename" at bounding box center [238, 210] width 118 height 22
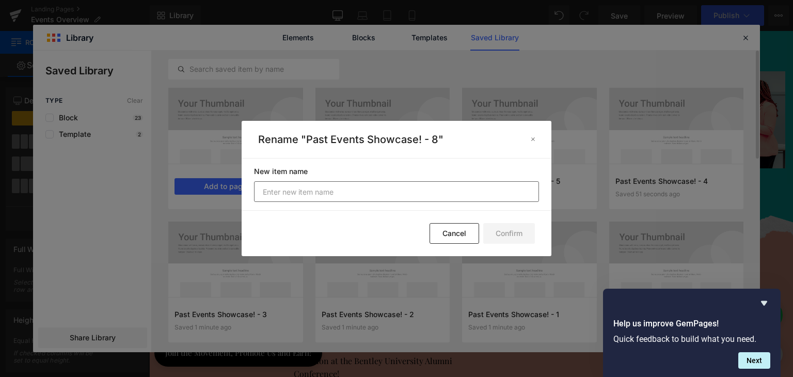
click at [349, 189] on input "text" at bounding box center [396, 191] width 285 height 21
type input "Past Events Showcase! - 7"
click at [518, 229] on button "Confirm" at bounding box center [509, 233] width 52 height 21
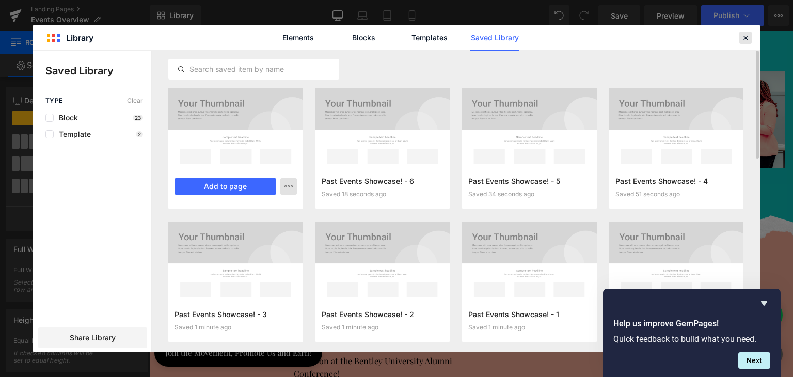
drag, startPoint x: 746, startPoint y: 36, endPoint x: 587, endPoint y: 12, distance: 161.3
click at [746, 36] on icon at bounding box center [745, 37] width 9 height 9
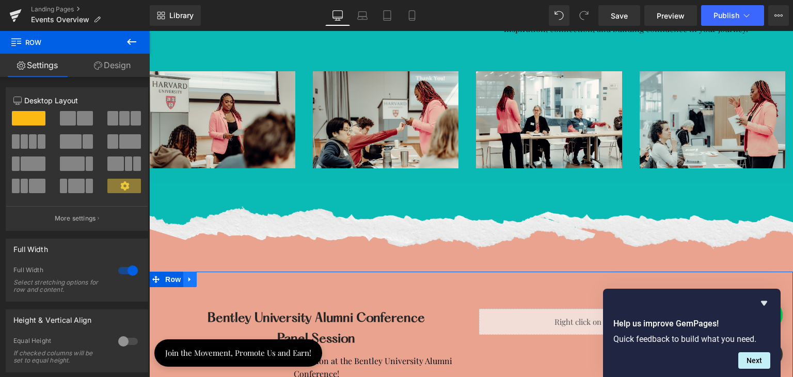
click at [186, 279] on icon at bounding box center [189, 280] width 7 height 8
click at [187, 278] on icon at bounding box center [189, 280] width 7 height 8
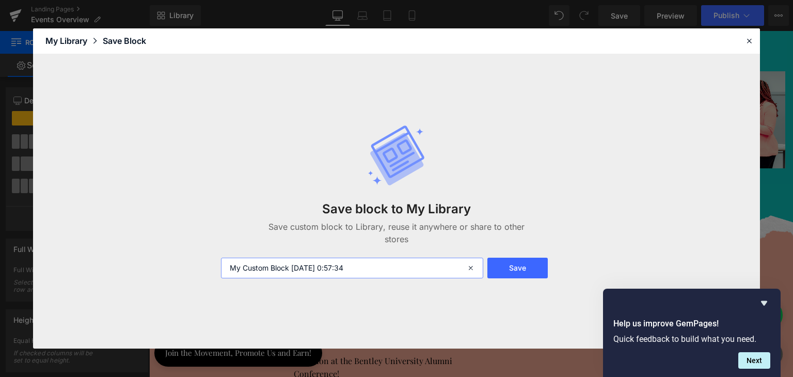
click at [281, 269] on input "My Custom Block 2025-10-09 0:57:34" at bounding box center [352, 268] width 262 height 21
paste input "Past Events Showcase!"
type input "Past Events Showcase! - 8"
click at [518, 260] on button "Save" at bounding box center [517, 268] width 60 height 21
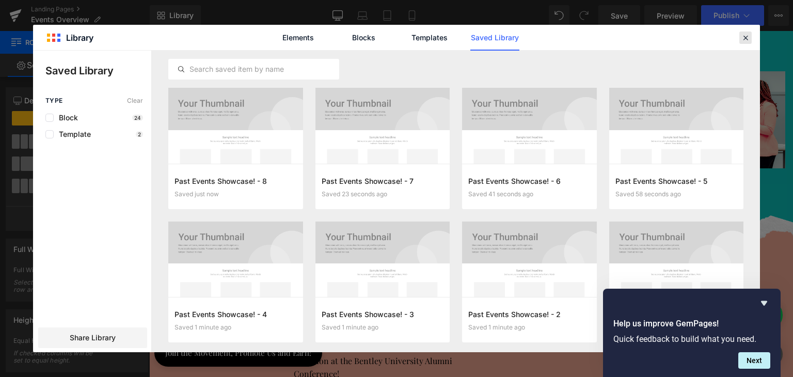
drag, startPoint x: 742, startPoint y: 39, endPoint x: 539, endPoint y: 40, distance: 203.4
click at [742, 39] on icon at bounding box center [745, 37] width 9 height 9
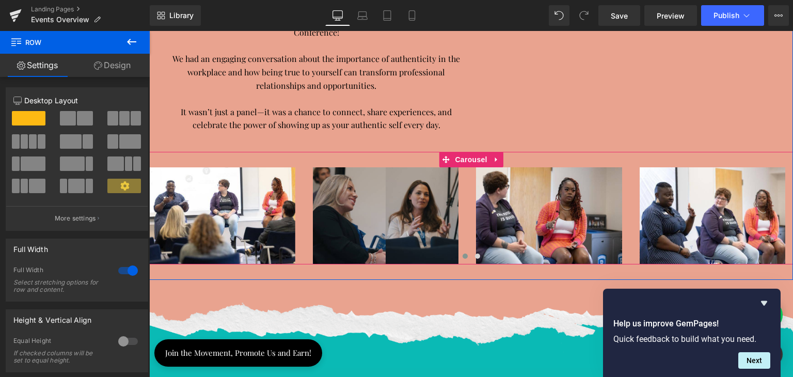
scroll to position [2427, 0]
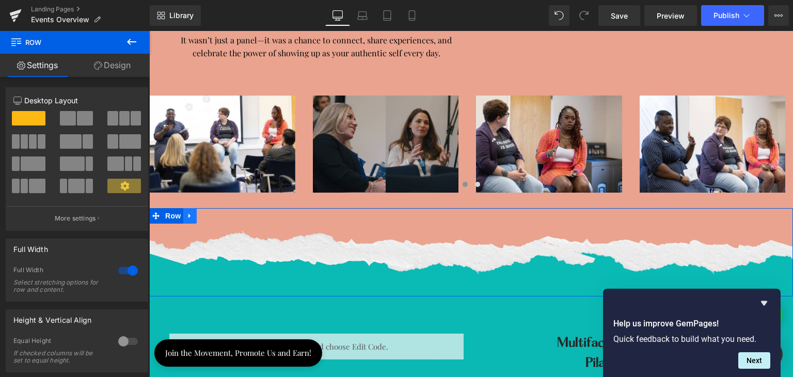
click at [186, 212] on icon at bounding box center [189, 216] width 7 height 8
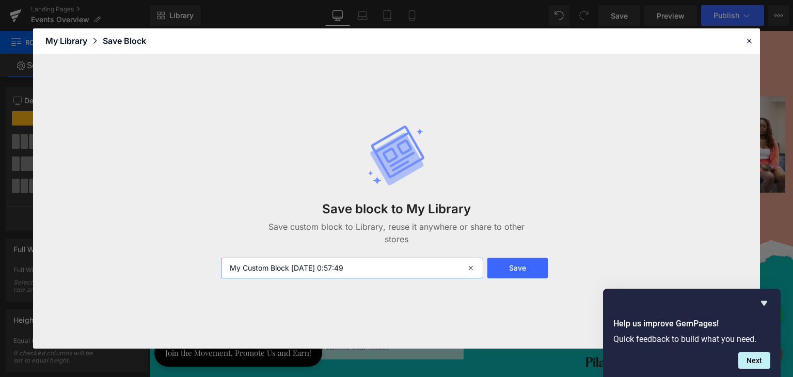
click at [282, 265] on input "My Custom Block 2025-10-09 0:57:49" at bounding box center [352, 268] width 262 height 21
paste input "Past Events Showcase!"
type input "Past Events Showcase! - 9"
click at [510, 263] on button "Save" at bounding box center [517, 268] width 60 height 21
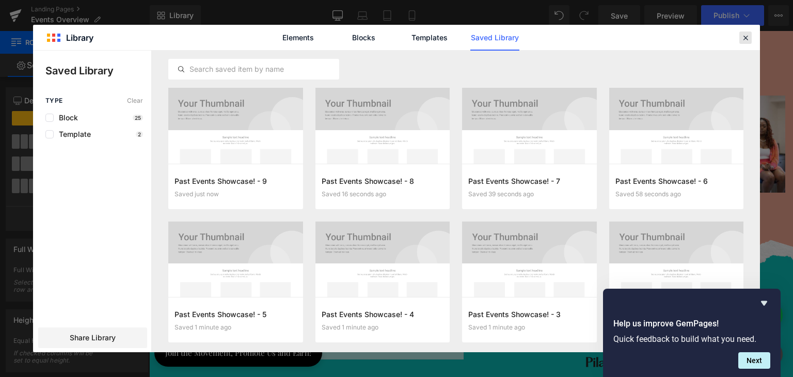
click at [747, 38] on icon at bounding box center [745, 37] width 9 height 9
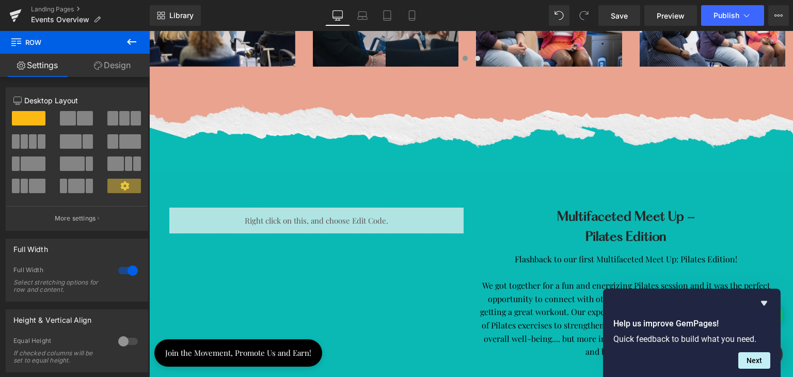
scroll to position [2581, 0]
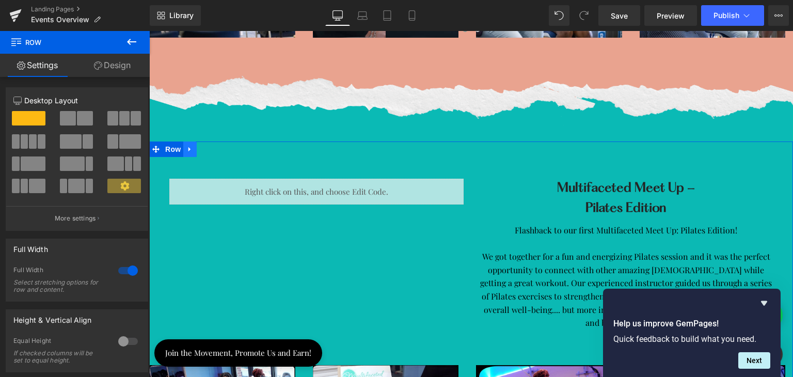
click at [186, 148] on icon at bounding box center [189, 149] width 7 height 8
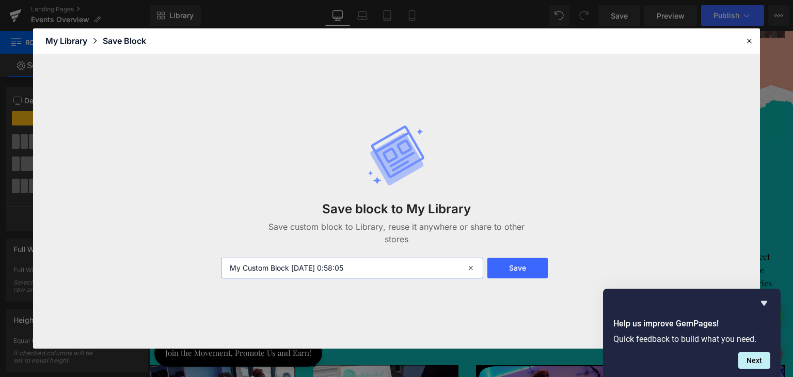
click at [319, 272] on input "My Custom Block 2025-10-09 0:58:05" at bounding box center [352, 268] width 262 height 21
paste input "Past Events Showcase!"
type input "Past Events Showcase! - 10"
click at [526, 273] on button "Save" at bounding box center [517, 268] width 60 height 21
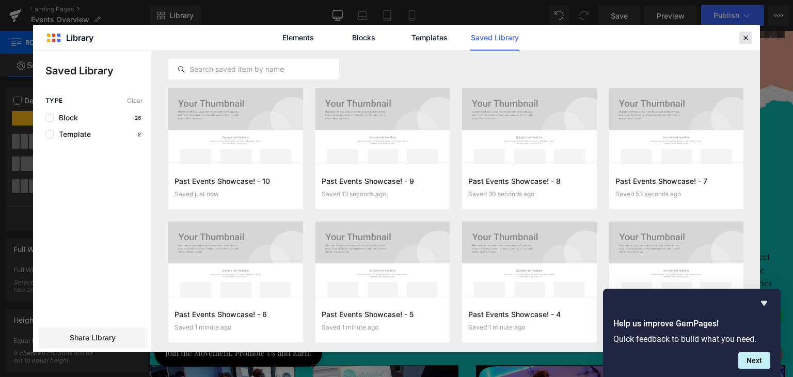
click at [746, 37] on icon at bounding box center [745, 37] width 9 height 9
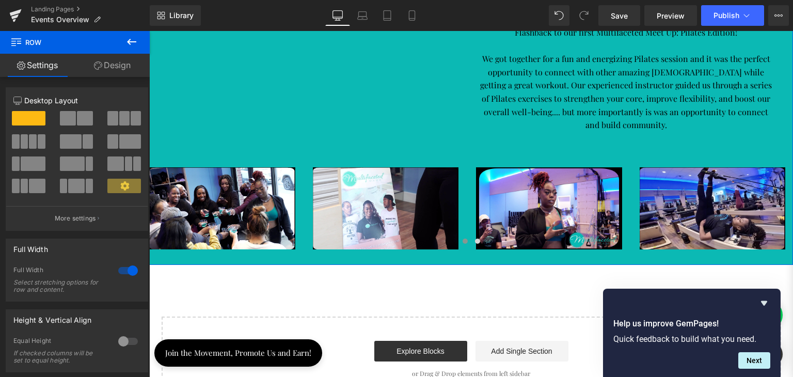
scroll to position [2840, 0]
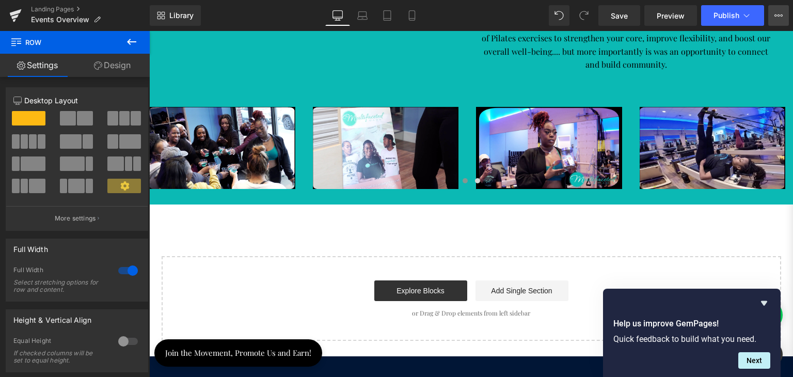
click at [780, 16] on icon at bounding box center [778, 15] width 8 height 8
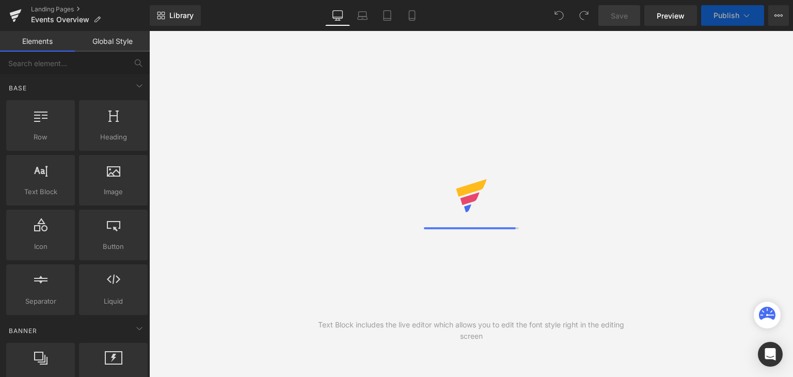
select select "[GEOGRAPHIC_DATA]"
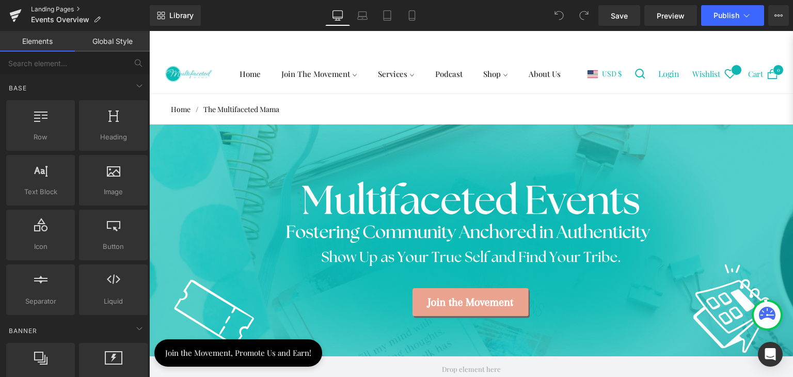
click at [58, 9] on link "Landing Pages" at bounding box center [90, 9] width 119 height 8
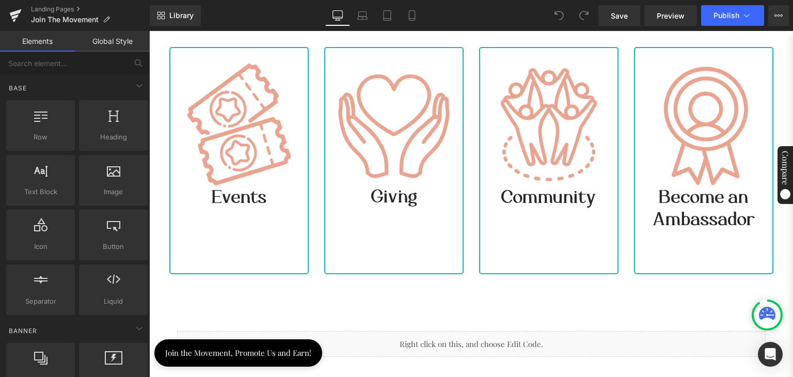
scroll to position [516, 0]
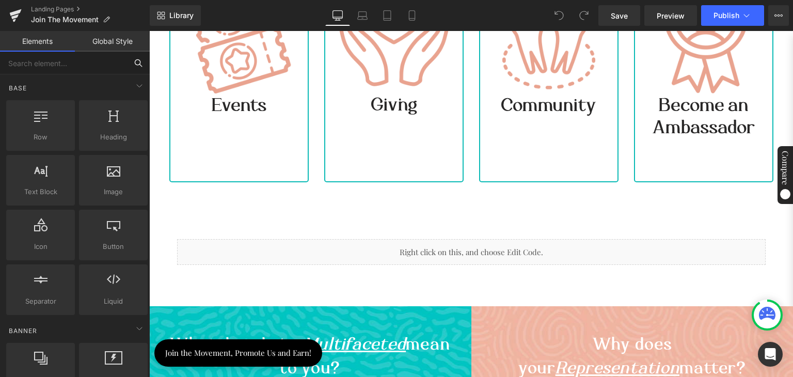
click at [45, 60] on input "text" at bounding box center [63, 63] width 127 height 23
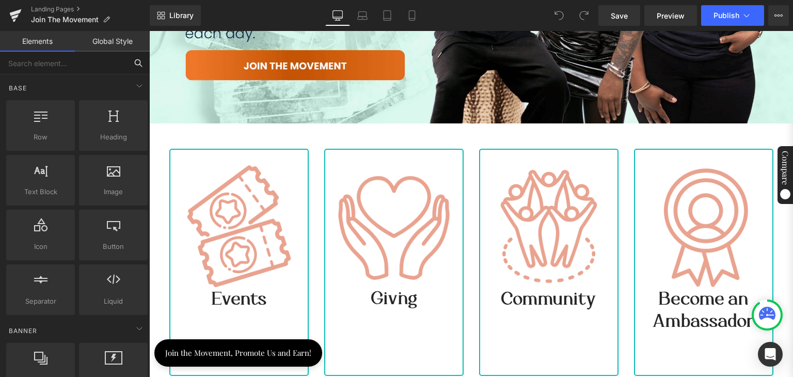
scroll to position [465, 0]
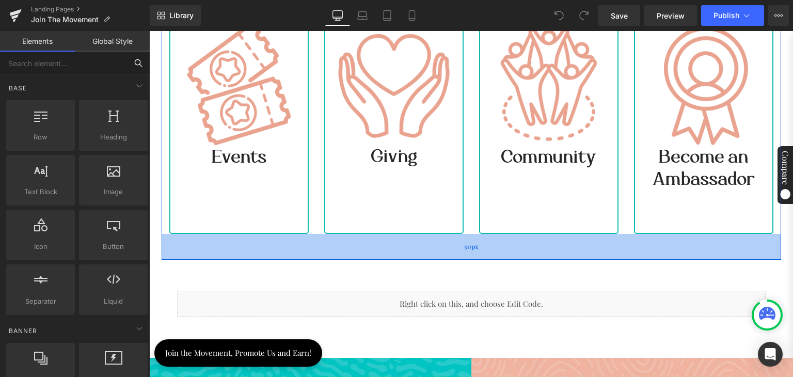
click at [247, 246] on div "50px" at bounding box center [472, 247] width 620 height 26
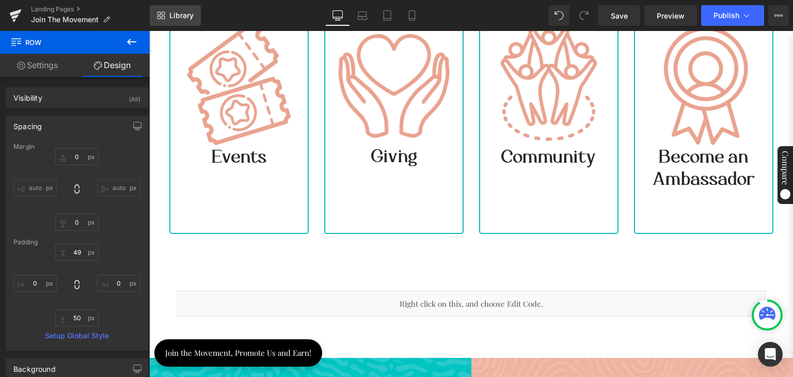
click at [173, 15] on span "Library" at bounding box center [181, 15] width 24 height 9
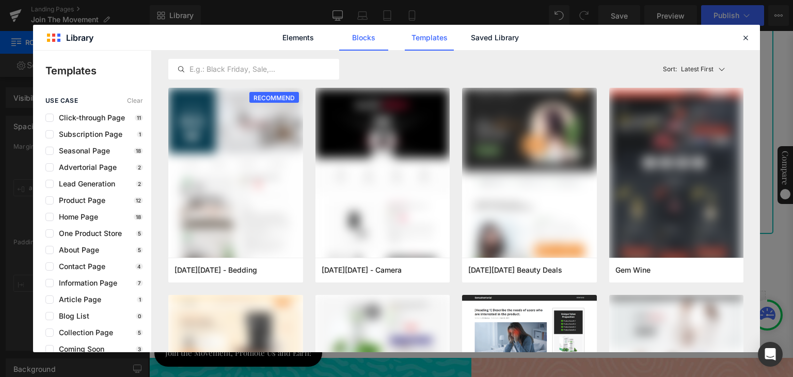
click at [366, 35] on link "Blocks" at bounding box center [363, 38] width 49 height 26
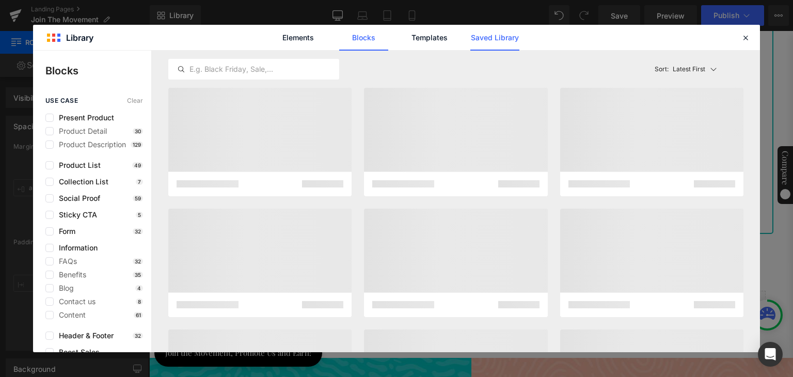
click at [482, 39] on link "Saved Library" at bounding box center [494, 38] width 49 height 26
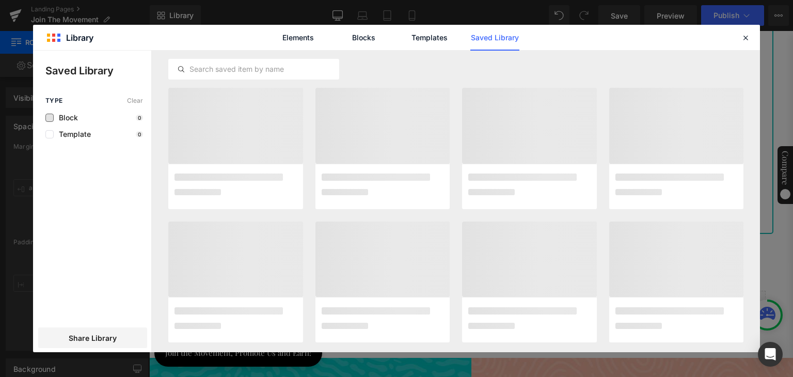
click at [77, 119] on span "Block" at bounding box center [66, 118] width 24 height 8
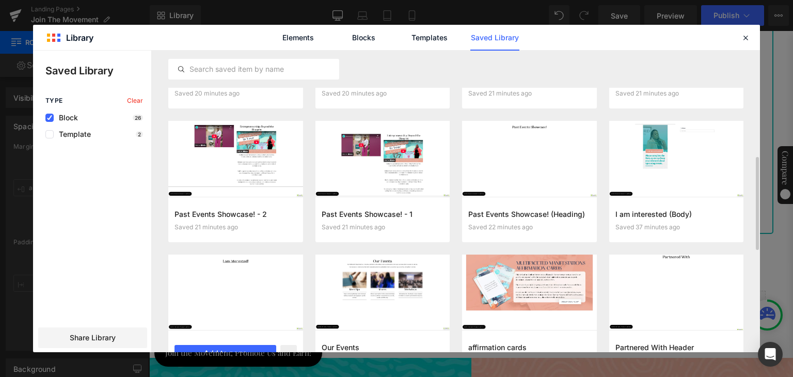
scroll to position [260, 0]
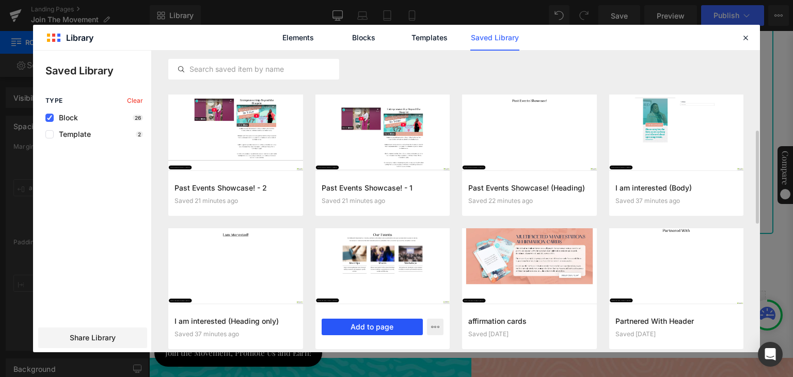
click at [365, 326] on button "Add to page" at bounding box center [373, 327] width 102 height 17
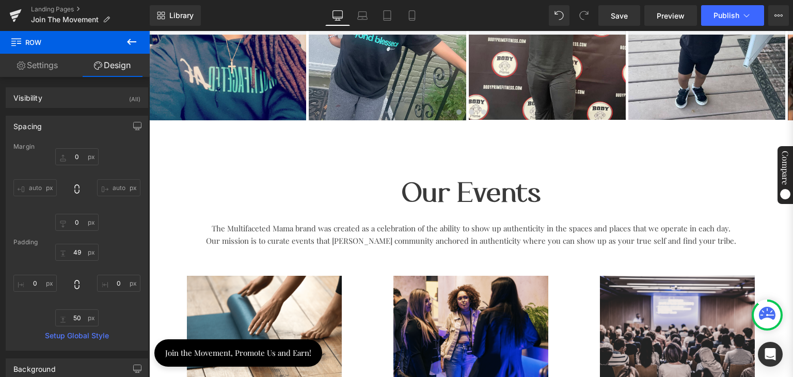
scroll to position [1275, 0]
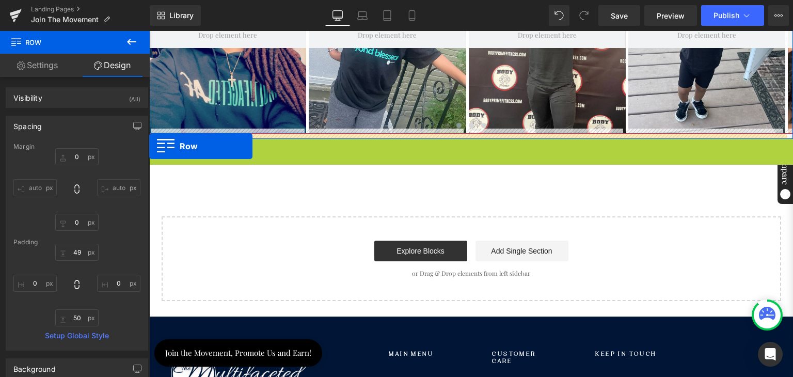
drag, startPoint x: 153, startPoint y: 142, endPoint x: 149, endPoint y: 147, distance: 5.5
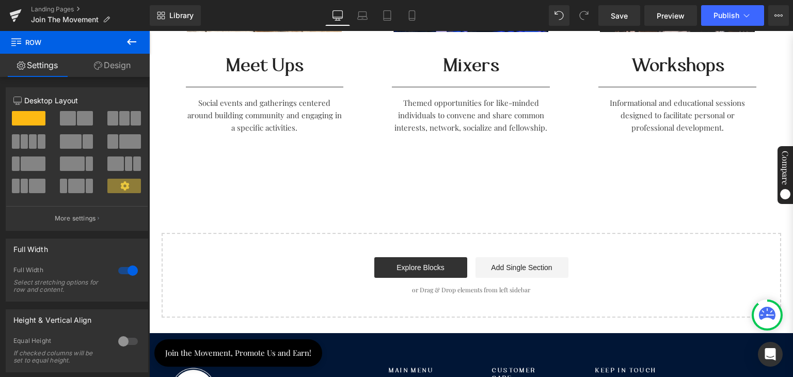
scroll to position [1636, 0]
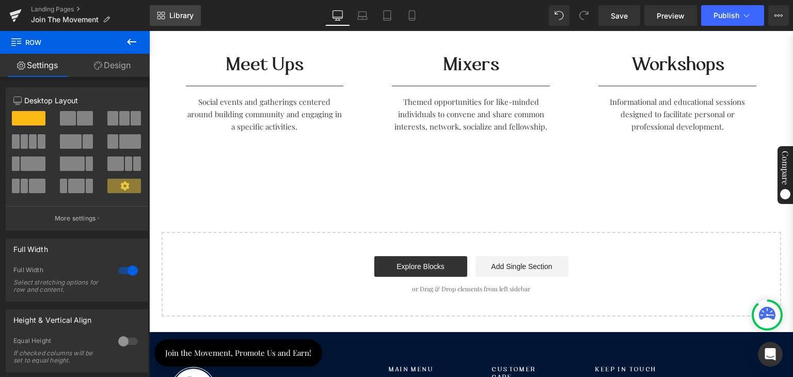
click at [171, 13] on span "Library" at bounding box center [181, 15] width 24 height 9
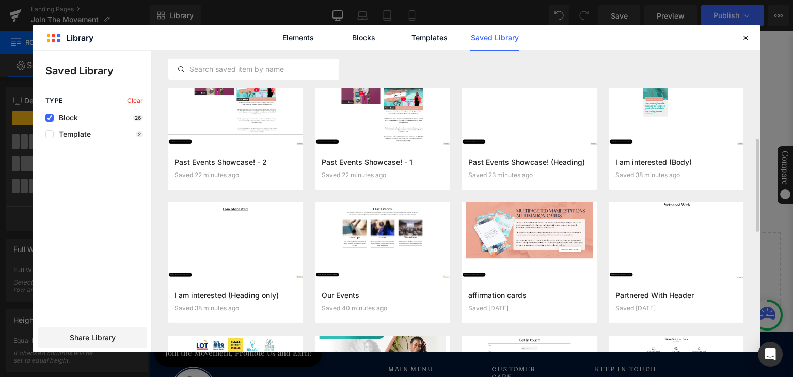
scroll to position [312, 0]
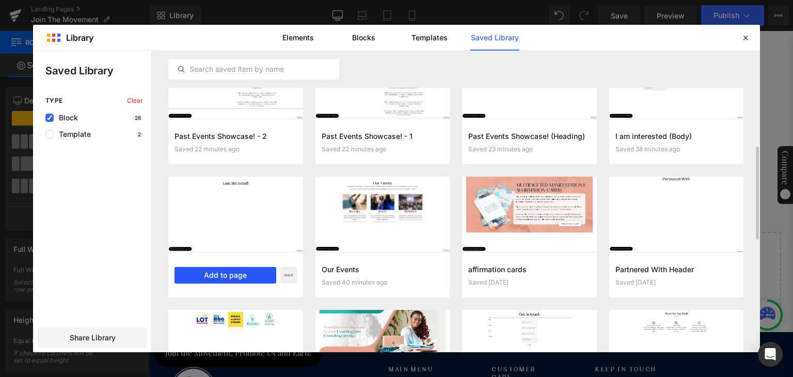
click at [243, 276] on button "Add to page" at bounding box center [226, 275] width 102 height 17
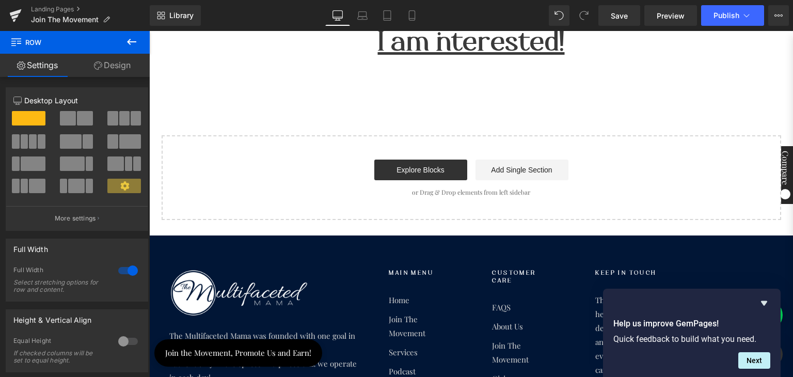
scroll to position [1833, 0]
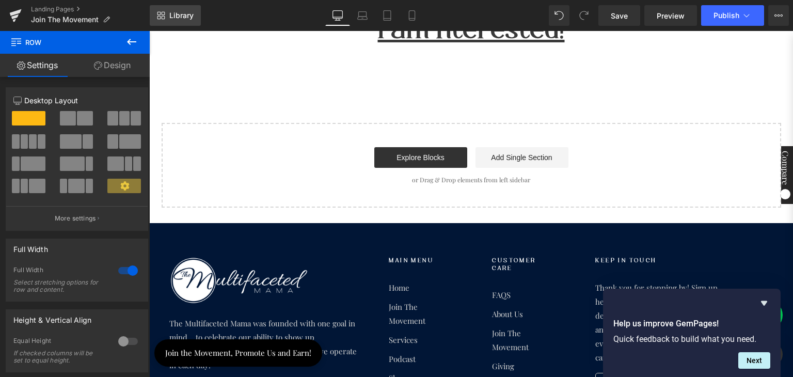
click at [171, 19] on span "Library" at bounding box center [181, 15] width 24 height 9
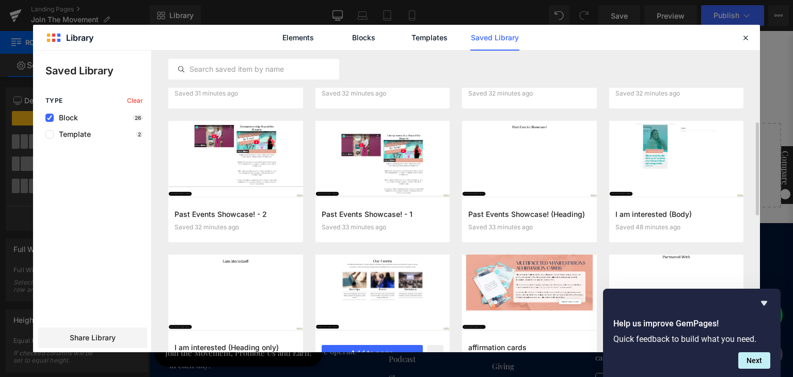
scroll to position [260, 0]
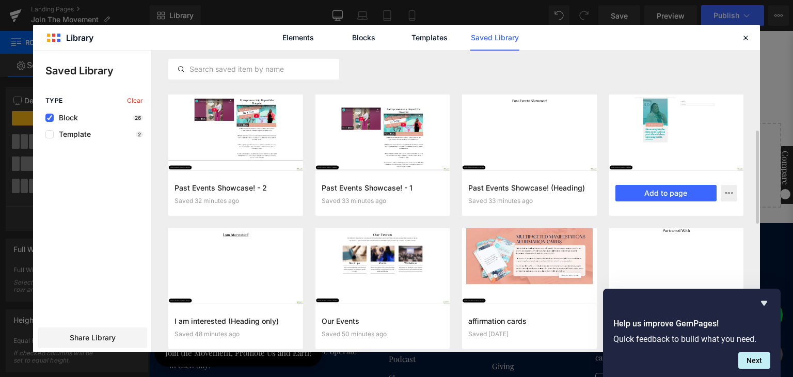
click at [659, 116] on div at bounding box center [676, 132] width 135 height 76
click at [652, 193] on button "Add to page" at bounding box center [666, 193] width 102 height 17
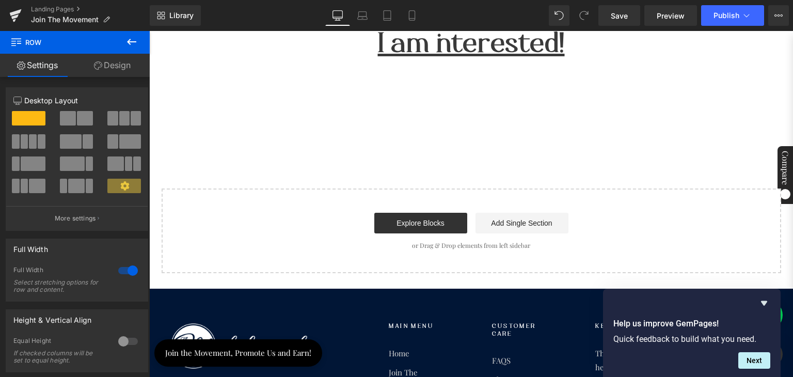
scroll to position [1817, 0]
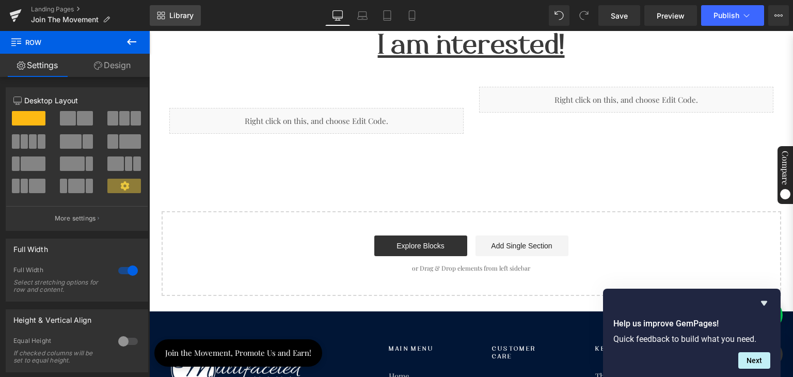
click at [172, 13] on span "Library" at bounding box center [181, 15] width 24 height 9
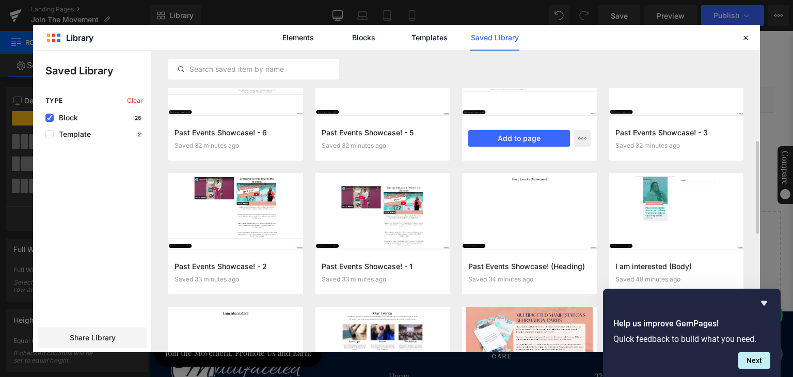
scroll to position [208, 0]
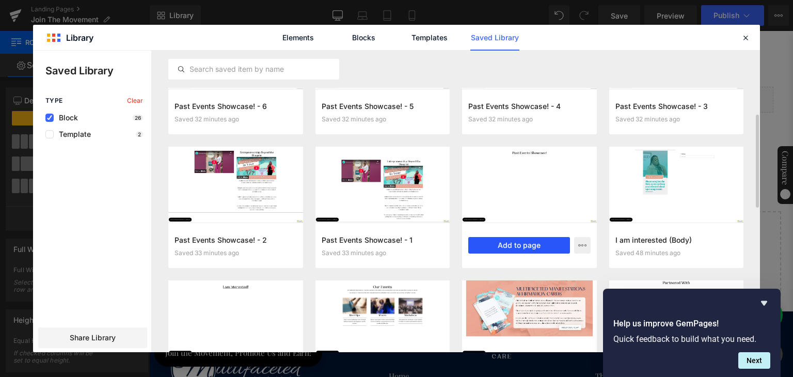
click at [508, 241] on button "Add to page" at bounding box center [519, 245] width 102 height 17
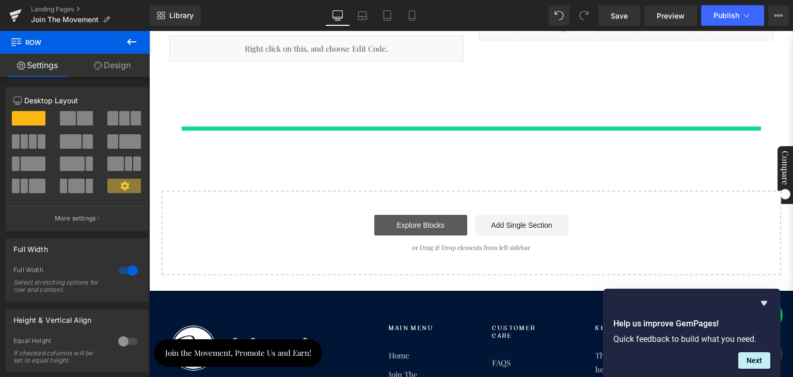
scroll to position [1890, 0]
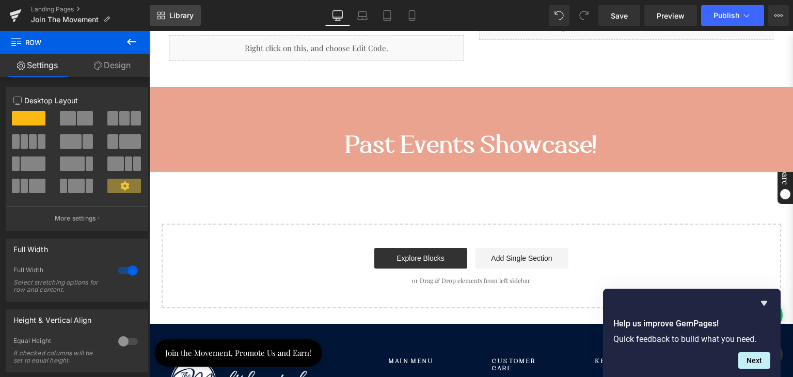
click at [171, 10] on link "Library" at bounding box center [175, 15] width 51 height 21
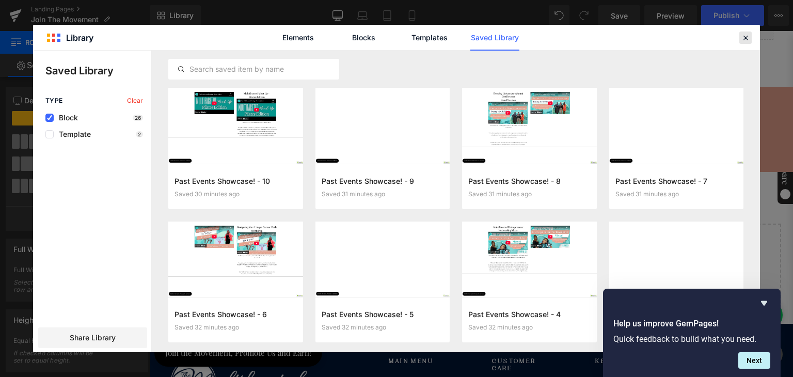
click at [747, 34] on icon at bounding box center [745, 37] width 9 height 9
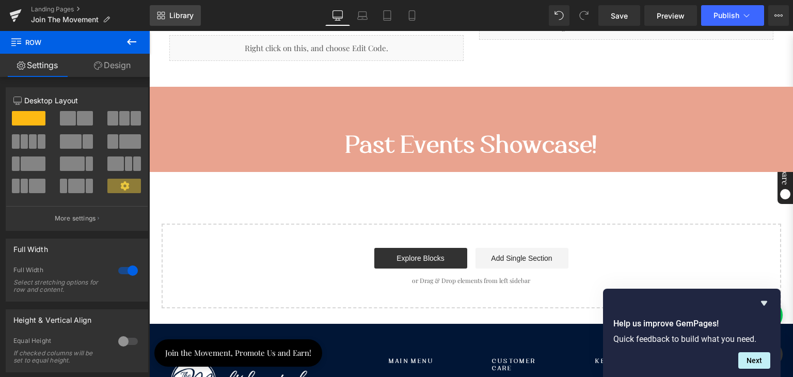
click at [172, 13] on span "Library" at bounding box center [181, 15] width 24 height 9
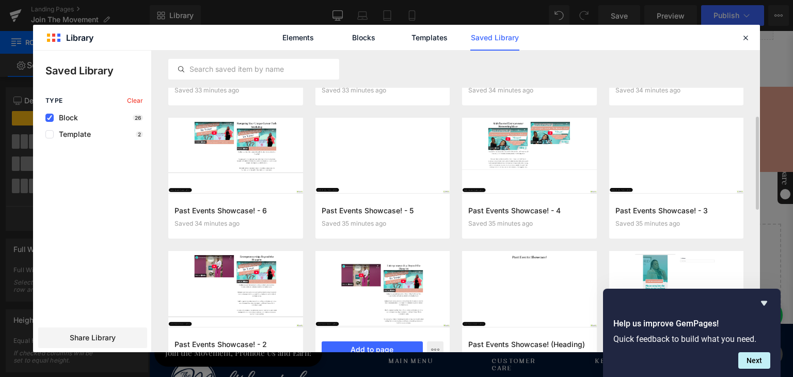
scroll to position [208, 0]
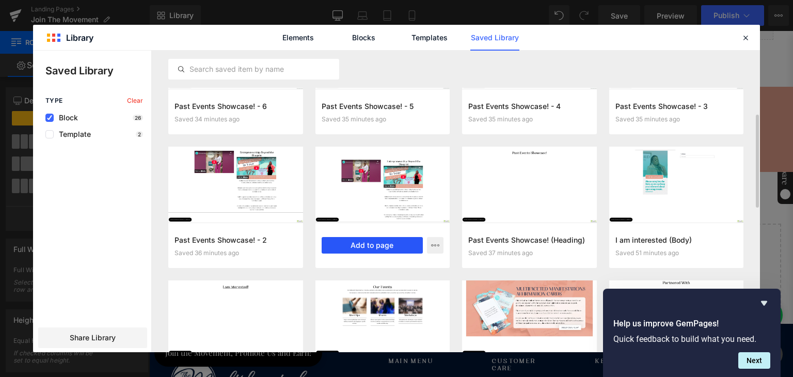
click at [363, 244] on button "Add to page" at bounding box center [373, 245] width 102 height 17
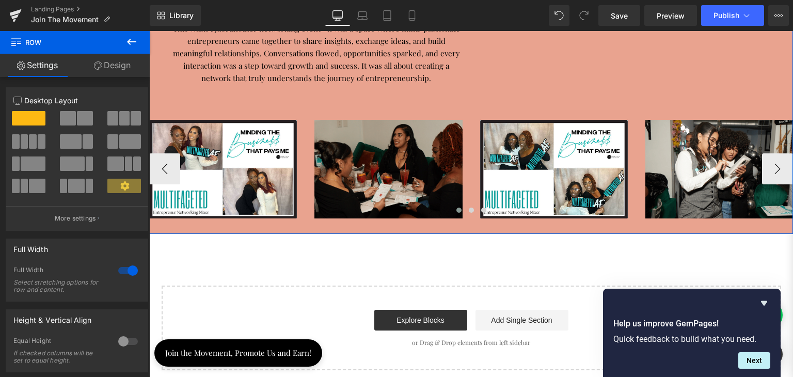
scroll to position [2594, 0]
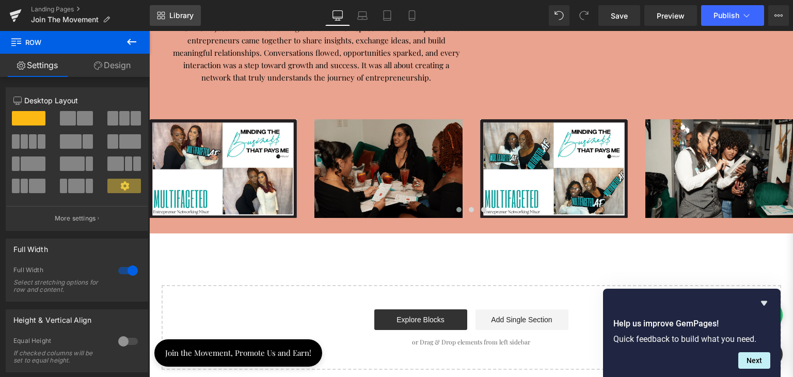
click at [171, 18] on span "Library" at bounding box center [181, 15] width 24 height 9
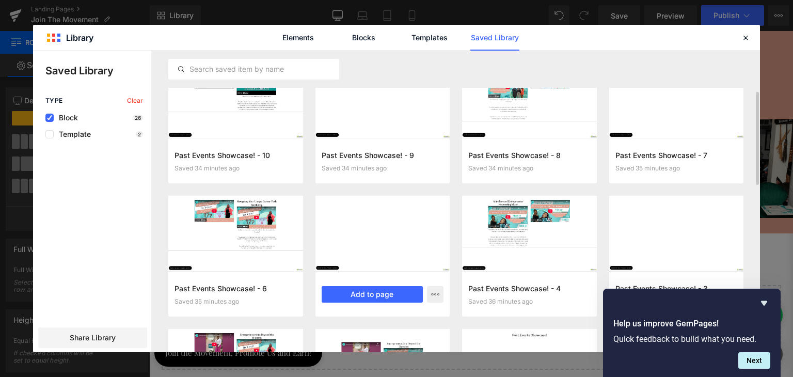
scroll to position [52, 0]
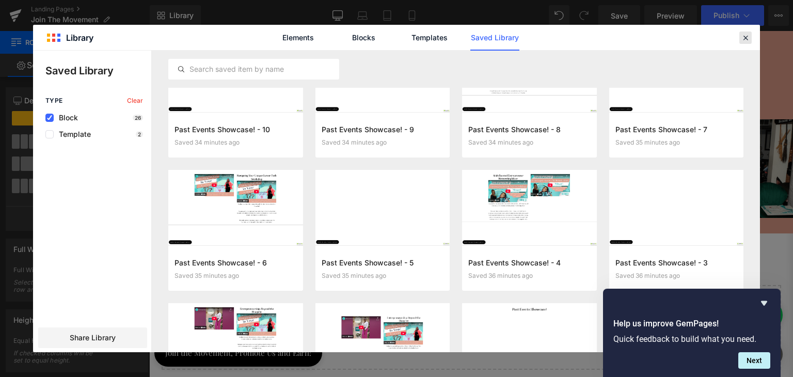
drag, startPoint x: 744, startPoint y: 37, endPoint x: 524, endPoint y: 34, distance: 220.5
click at [744, 37] on icon at bounding box center [745, 37] width 9 height 9
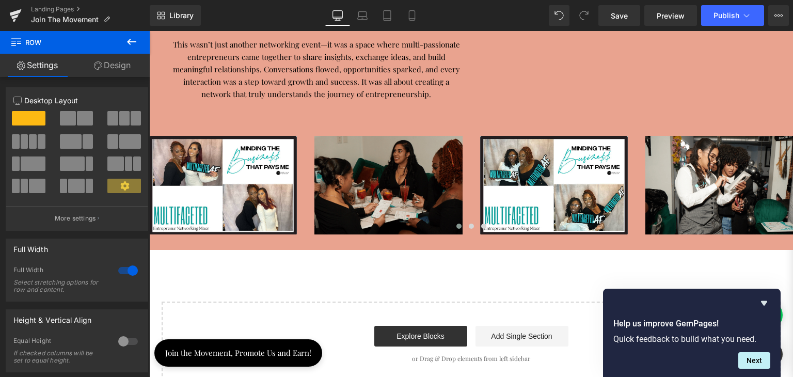
scroll to position [2646, 0]
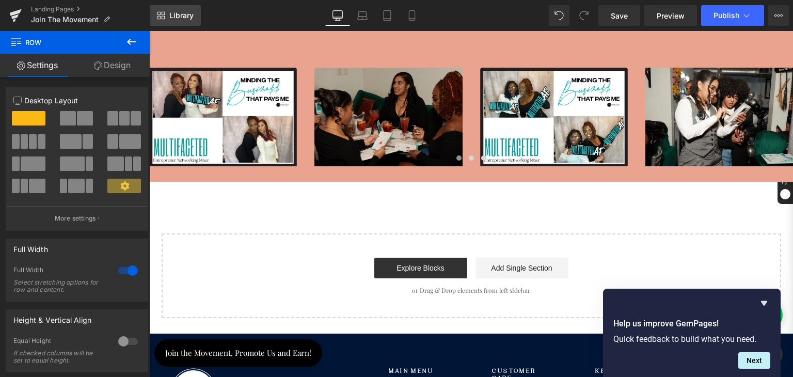
click at [173, 18] on span "Library" at bounding box center [181, 15] width 24 height 9
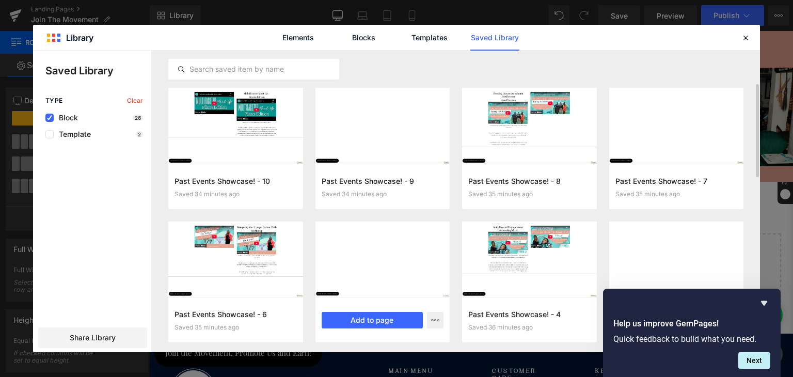
scroll to position [26, 0]
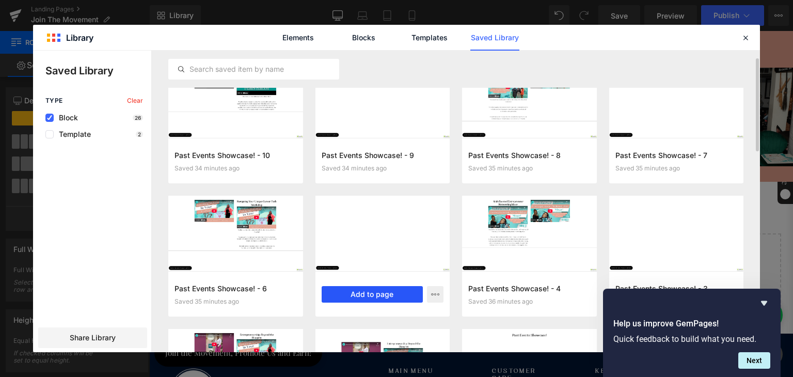
click at [376, 295] on button "Add to page" at bounding box center [373, 294] width 102 height 17
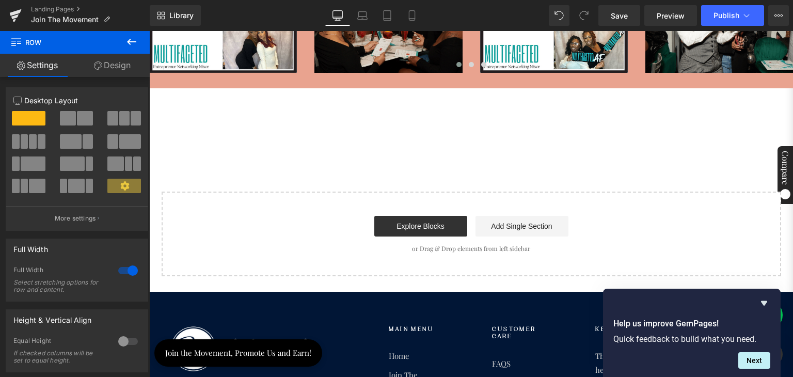
scroll to position [2741, 0]
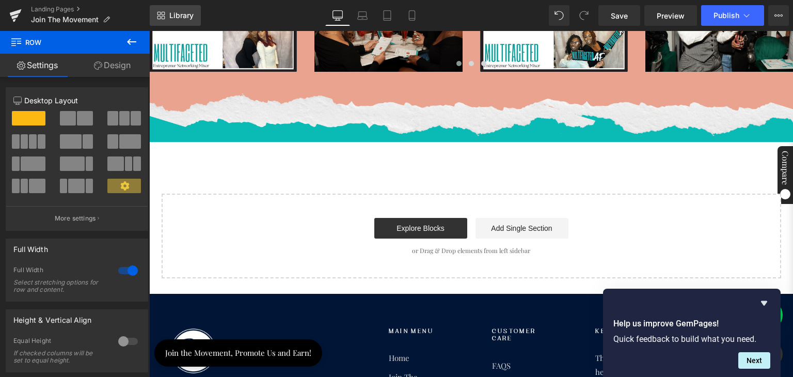
click at [173, 17] on span "Library" at bounding box center [181, 15] width 24 height 9
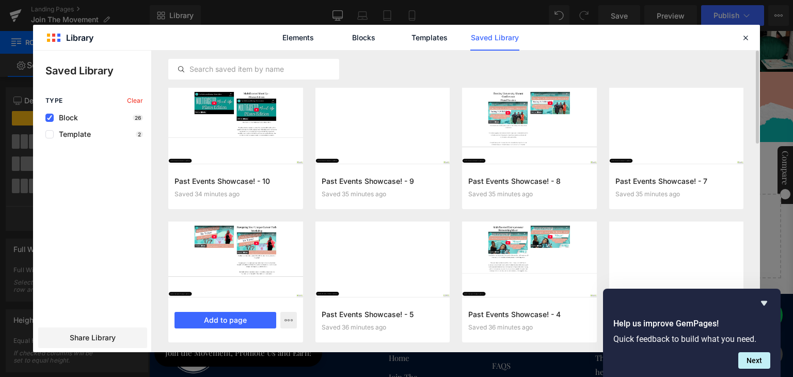
click at [243, 270] on div at bounding box center [235, 259] width 135 height 76
click at [234, 320] on button "Add to page" at bounding box center [226, 320] width 102 height 17
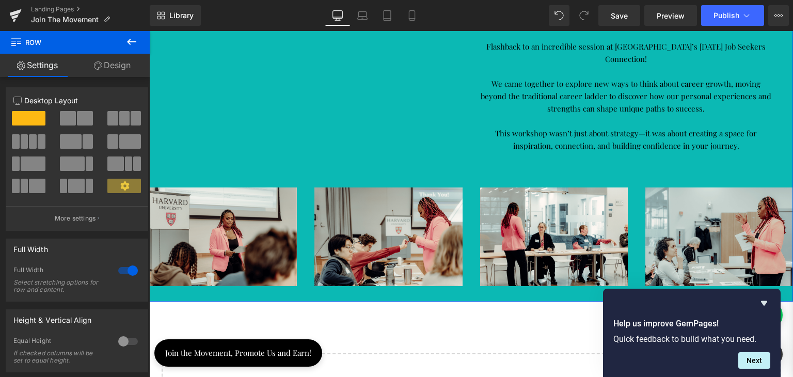
scroll to position [3053, 0]
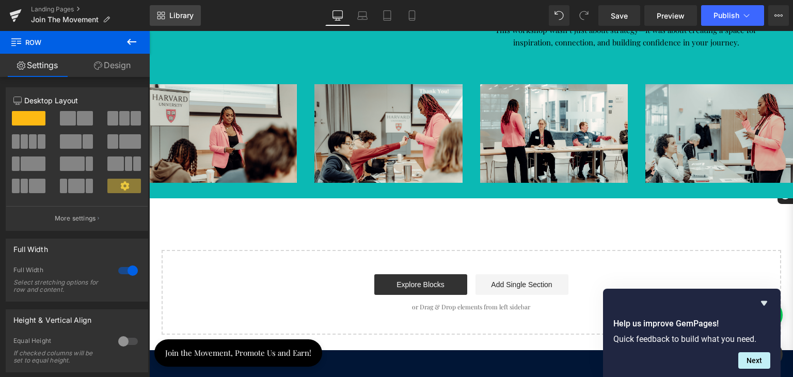
click at [170, 13] on span "Library" at bounding box center [181, 15] width 24 height 9
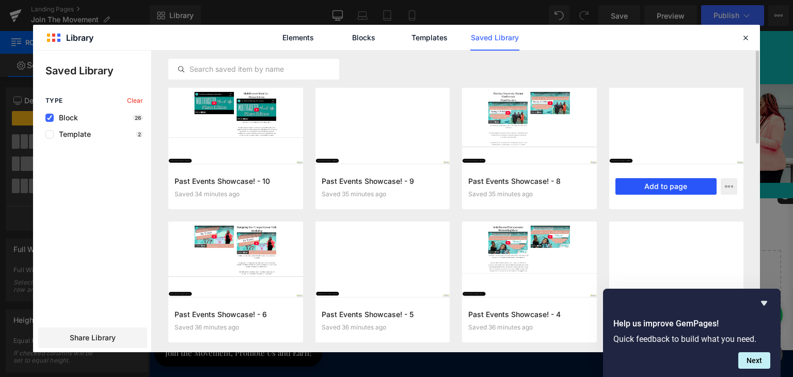
drag, startPoint x: 654, startPoint y: 191, endPoint x: 504, endPoint y: 160, distance: 153.4
click at [654, 191] on button "Add to page" at bounding box center [666, 186] width 102 height 17
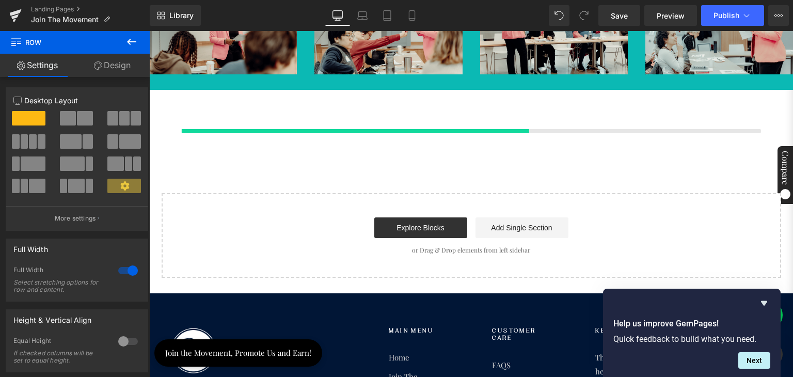
scroll to position [3165, 0]
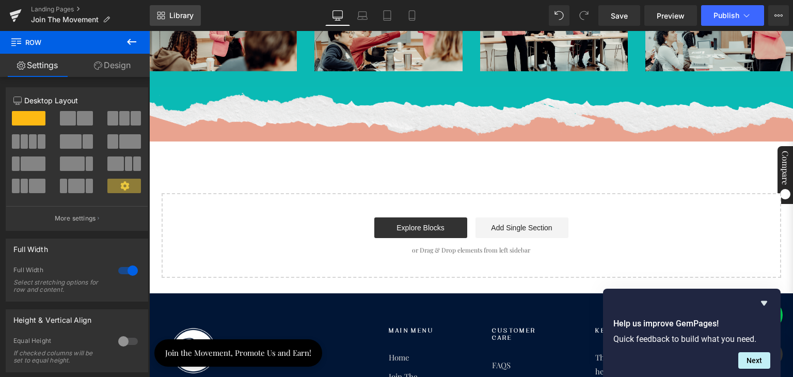
click at [172, 19] on span "Library" at bounding box center [181, 15] width 24 height 9
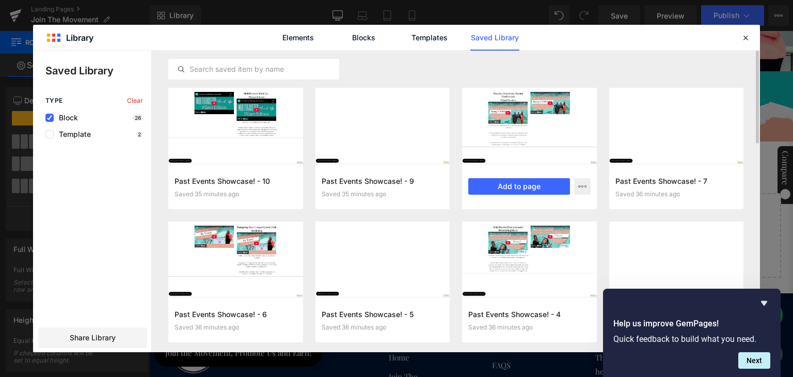
click at [543, 133] on div at bounding box center [529, 126] width 135 height 76
click at [522, 187] on button "Add to page" at bounding box center [519, 186] width 102 height 17
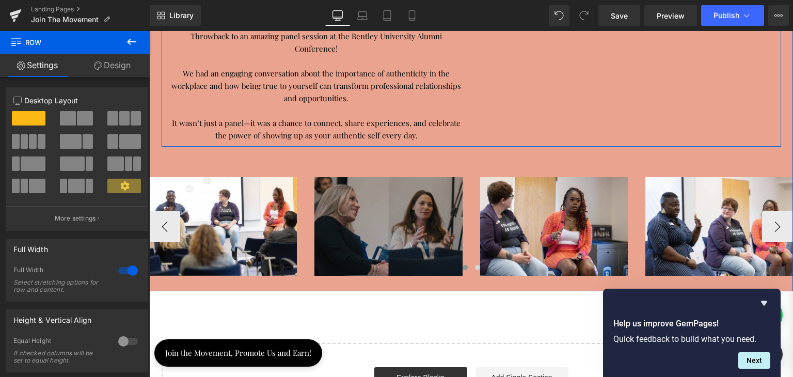
scroll to position [3478, 0]
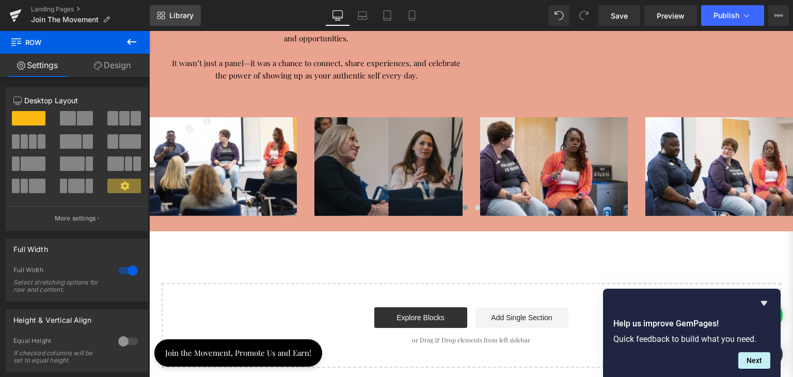
click at [162, 13] on icon at bounding box center [161, 15] width 8 height 8
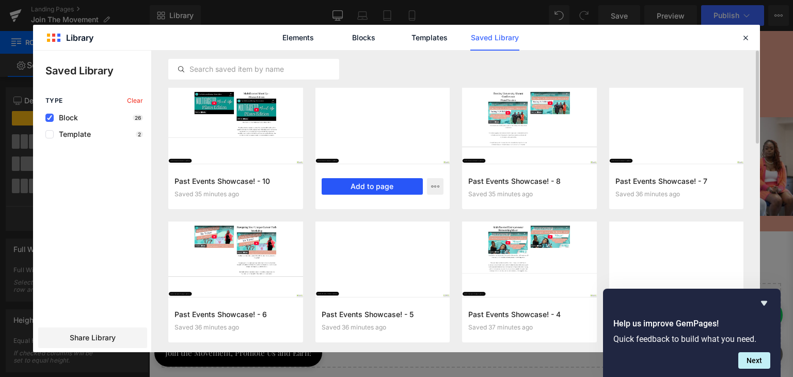
click at [371, 184] on button "Add to page" at bounding box center [373, 186] width 102 height 17
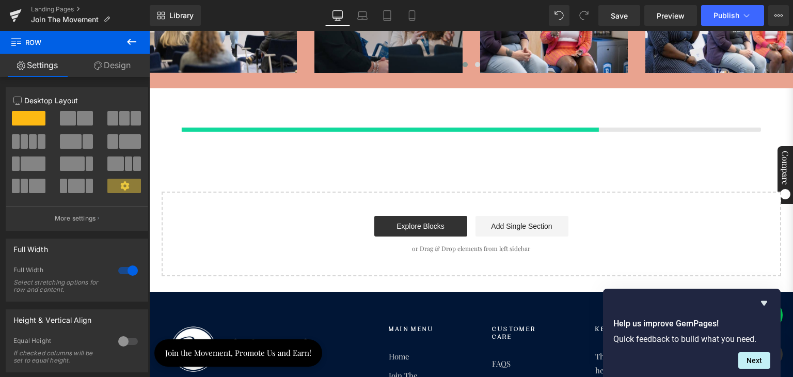
scroll to position [3622, 0]
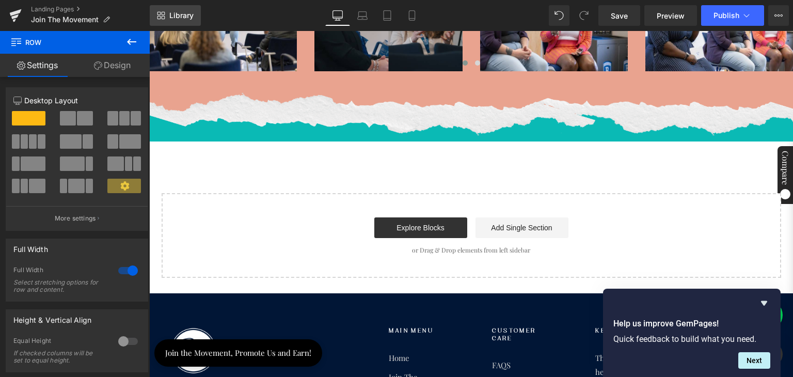
click at [172, 15] on span "Library" at bounding box center [181, 15] width 24 height 9
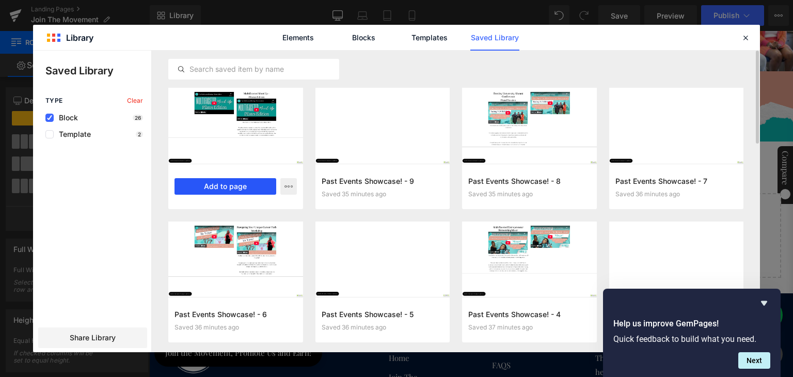
click at [228, 184] on button "Add to page" at bounding box center [226, 186] width 102 height 17
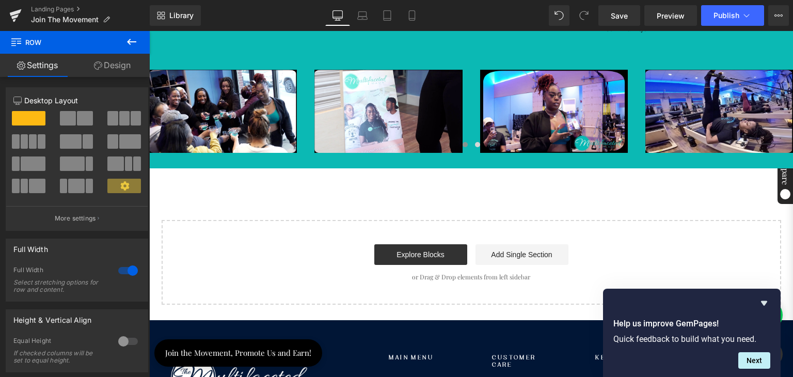
scroll to position [3935, 0]
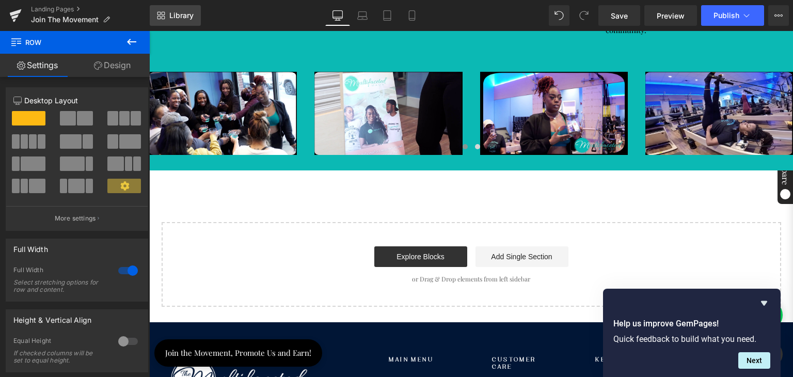
click at [176, 17] on span "Library" at bounding box center [181, 15] width 24 height 9
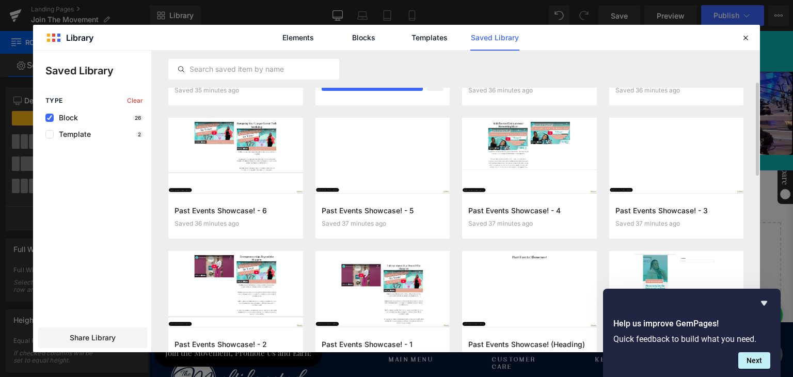
scroll to position [0, 0]
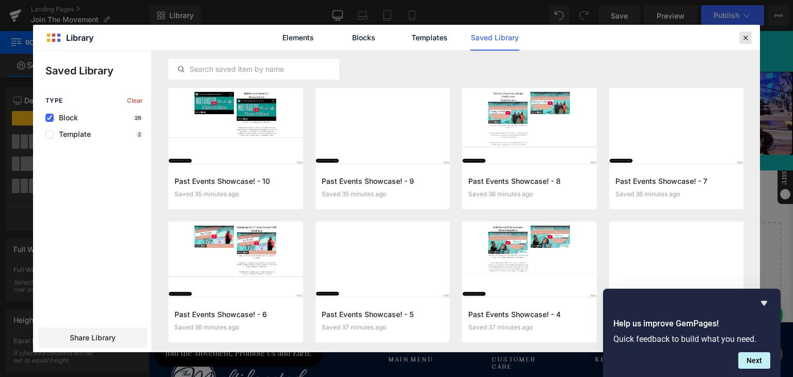
click at [745, 37] on icon at bounding box center [745, 37] width 9 height 9
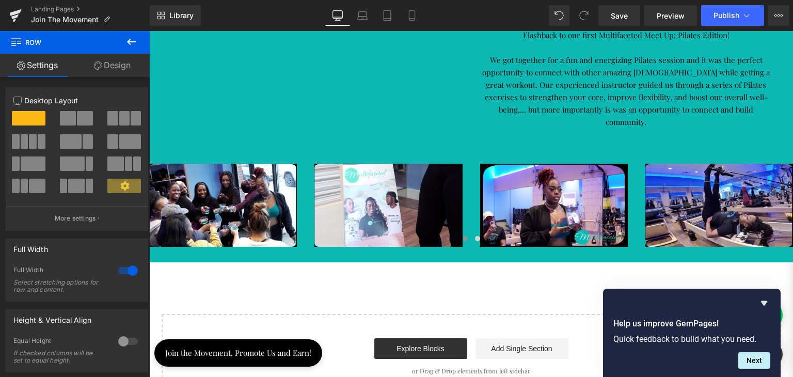
scroll to position [3780, 0]
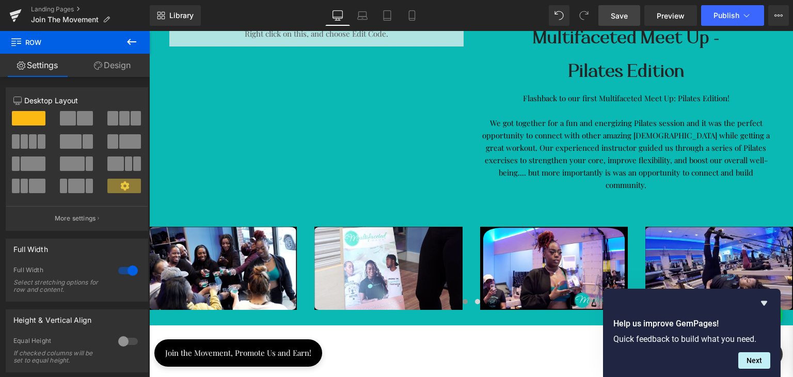
drag, startPoint x: 621, startPoint y: 14, endPoint x: 277, endPoint y: 147, distance: 369.1
click at [621, 14] on span "Save" at bounding box center [619, 15] width 17 height 11
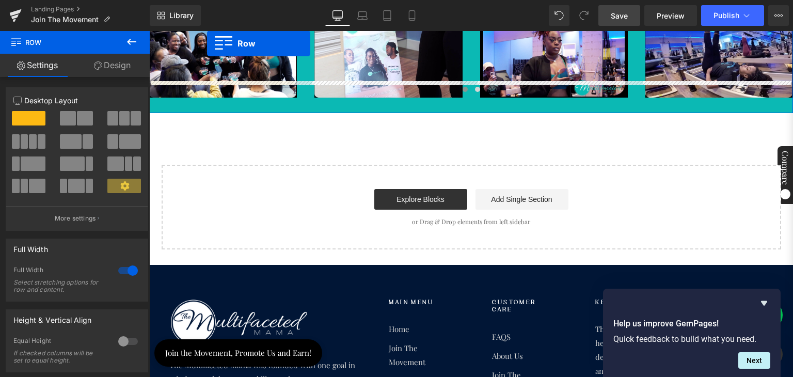
scroll to position [3884, 0]
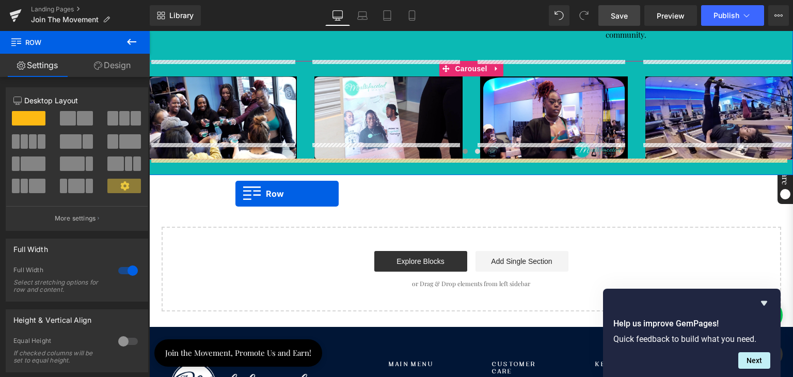
drag, startPoint x: 161, startPoint y: 141, endPoint x: 235, endPoint y: 194, distance: 91.4
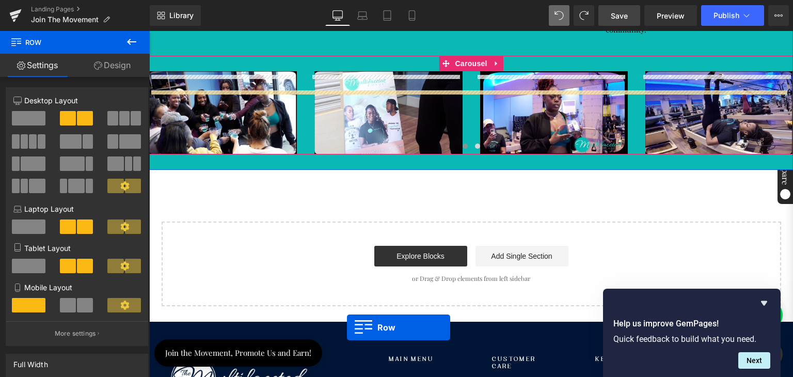
scroll to position [3807, 0]
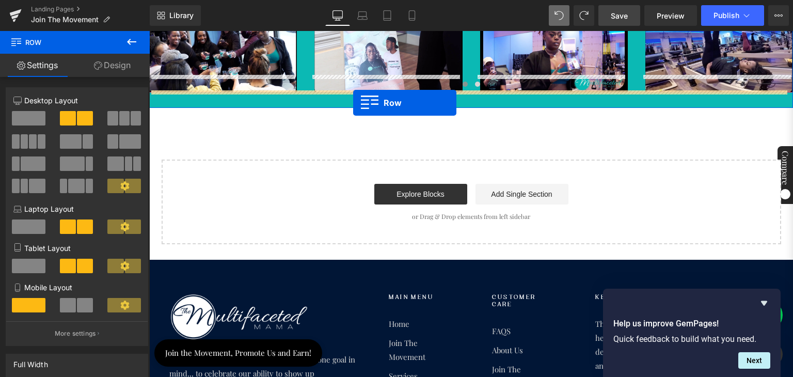
drag, startPoint x: 152, startPoint y: 171, endPoint x: 353, endPoint y: 103, distance: 212.6
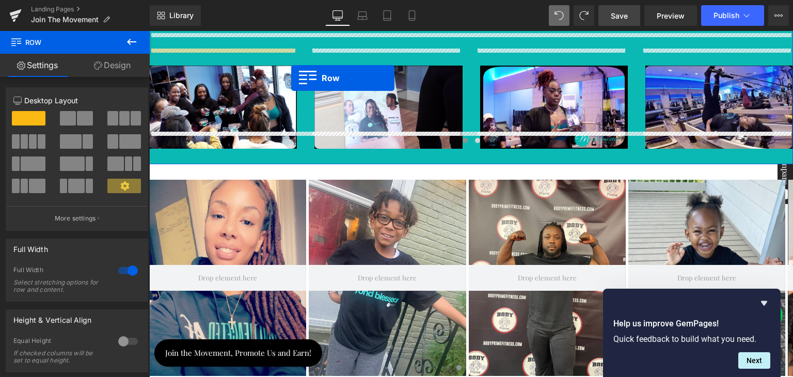
scroll to position [3346, 0]
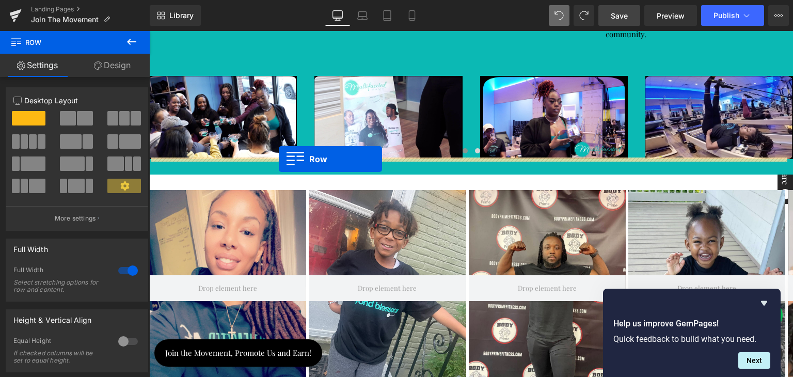
drag, startPoint x: 153, startPoint y: 135, endPoint x: 279, endPoint y: 159, distance: 128.3
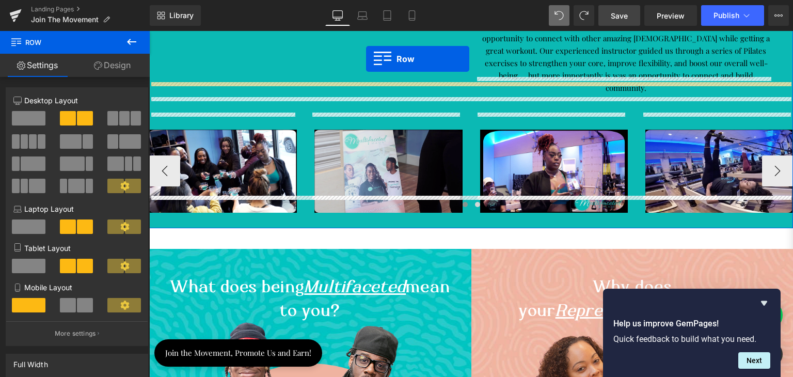
scroll to position [3184, 0]
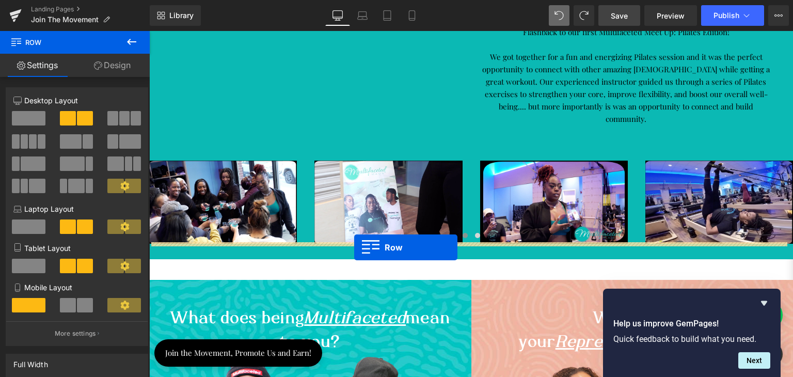
drag, startPoint x: 161, startPoint y: 166, endPoint x: 354, endPoint y: 247, distance: 209.6
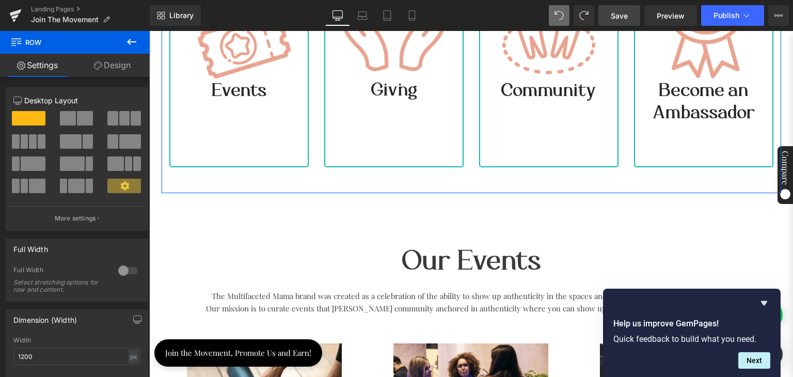
scroll to position [576, 0]
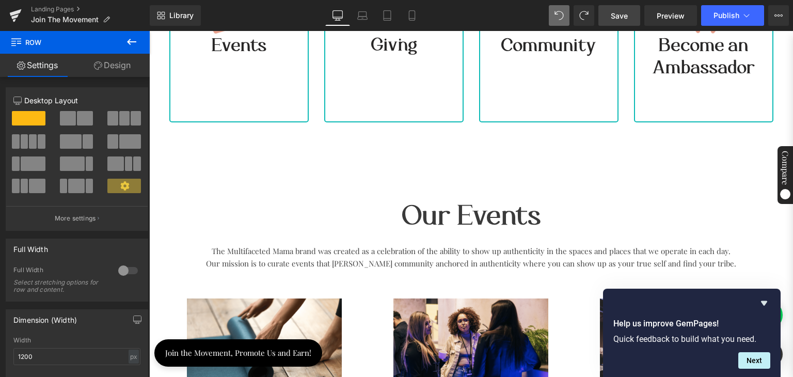
click at [621, 21] on link "Save" at bounding box center [619, 15] width 42 height 21
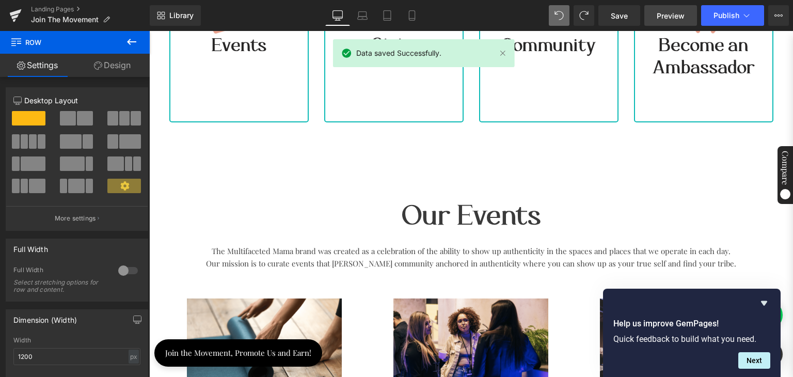
click at [657, 18] on link "Preview" at bounding box center [670, 15] width 53 height 21
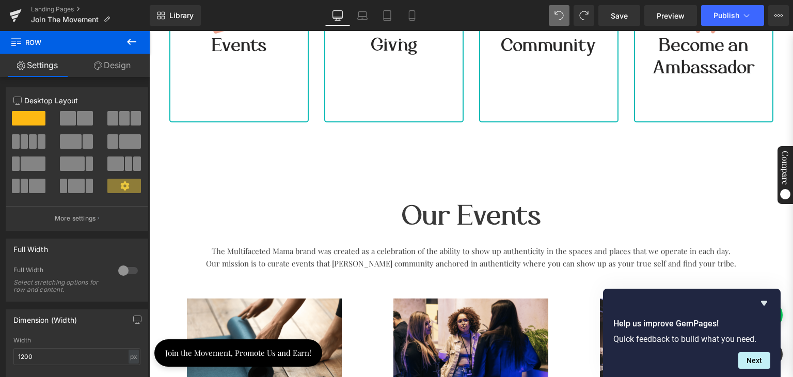
scroll to position [525, 0]
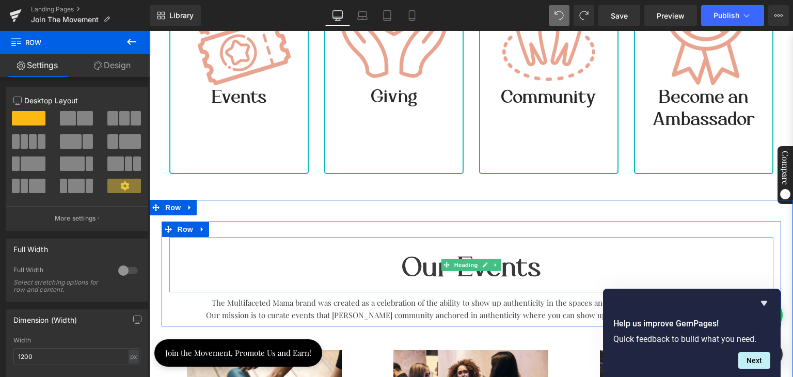
click at [352, 259] on h1 "Our Events" at bounding box center [471, 266] width 604 height 51
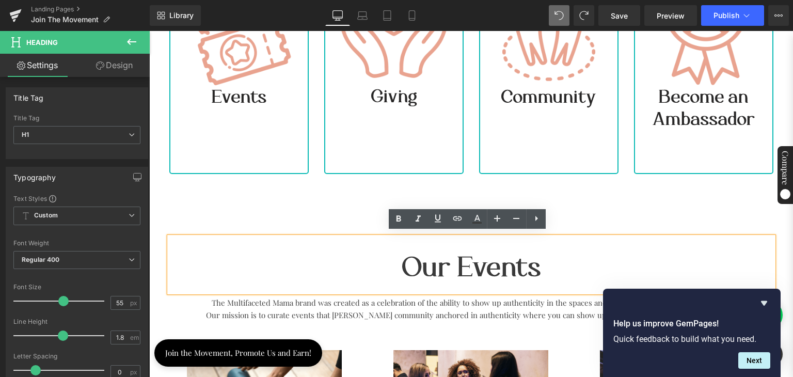
click at [536, 217] on icon at bounding box center [536, 218] width 3 height 5
click at [254, 221] on div "Our Events Heading The Multifaceted Mama brand was created as a celebration of …" at bounding box center [472, 273] width 620 height 105
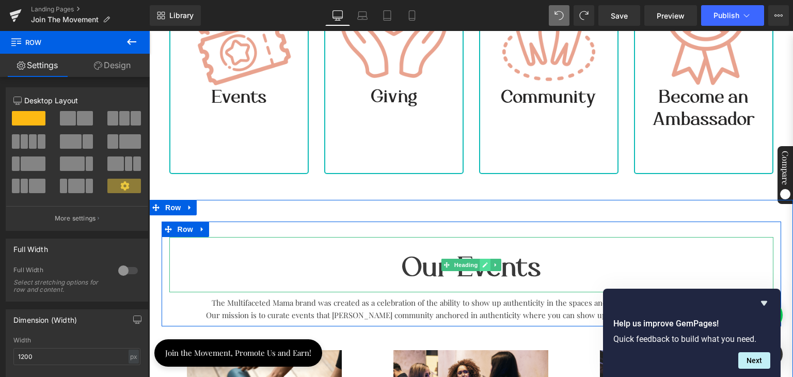
click at [482, 262] on icon at bounding box center [485, 265] width 6 height 6
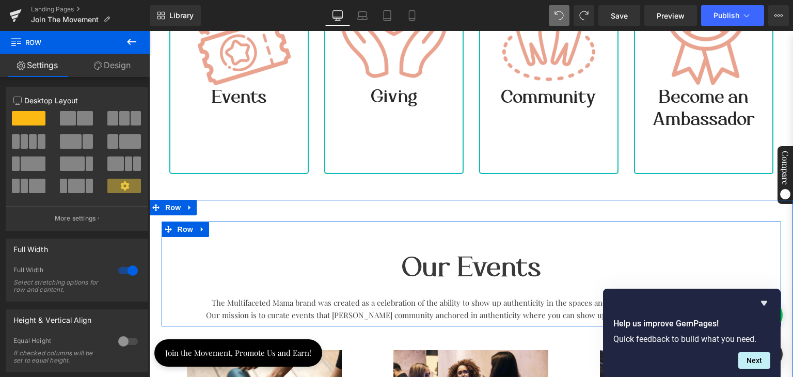
click at [260, 227] on div "Our Events Heading The Multifaceted Mama brand was created as a celebration of …" at bounding box center [472, 273] width 620 height 105
click at [200, 227] on icon at bounding box center [202, 230] width 7 height 8
click at [242, 227] on icon at bounding box center [243, 229] width 2 height 5
click at [201, 227] on icon at bounding box center [202, 229] width 2 height 5
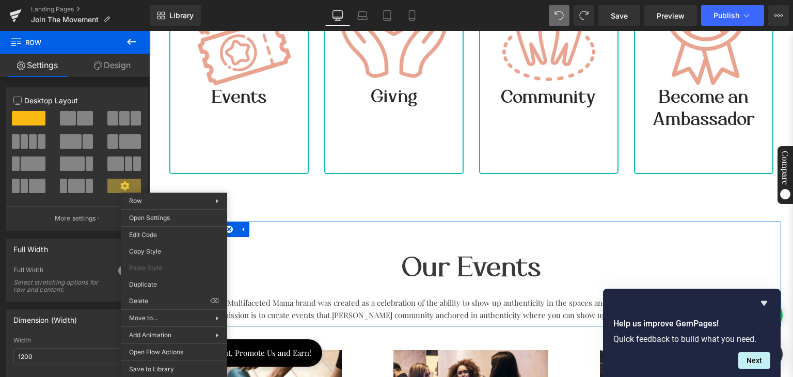
click at [149, 31] on div at bounding box center [149, 31] width 0 height 0
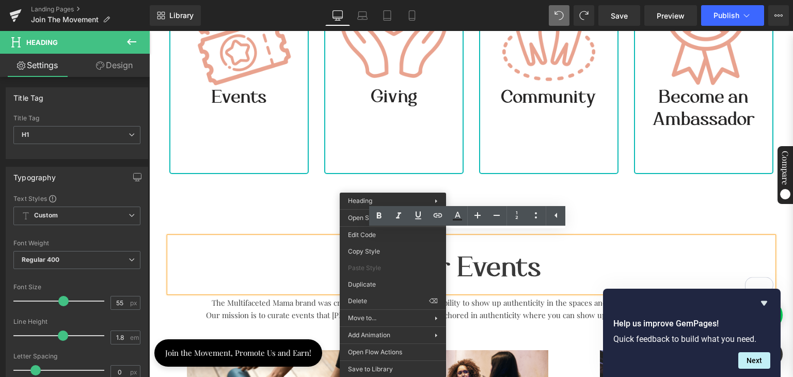
click at [292, 226] on div "Our Events Heading The Multifaceted Mama brand was created as a celebration of …" at bounding box center [472, 273] width 620 height 105
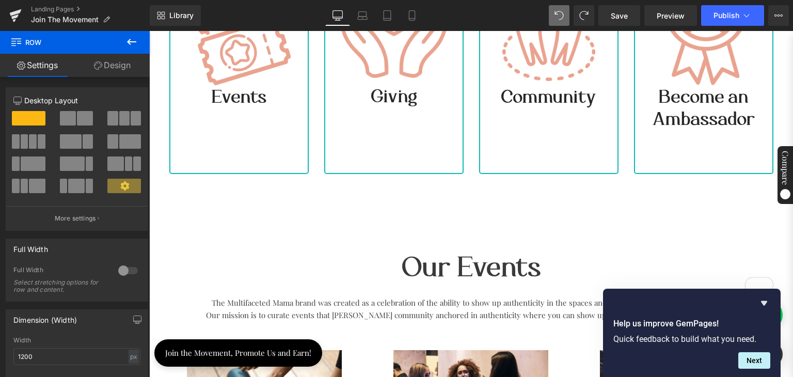
click at [363, 254] on h1 "Our Events" at bounding box center [471, 266] width 604 height 51
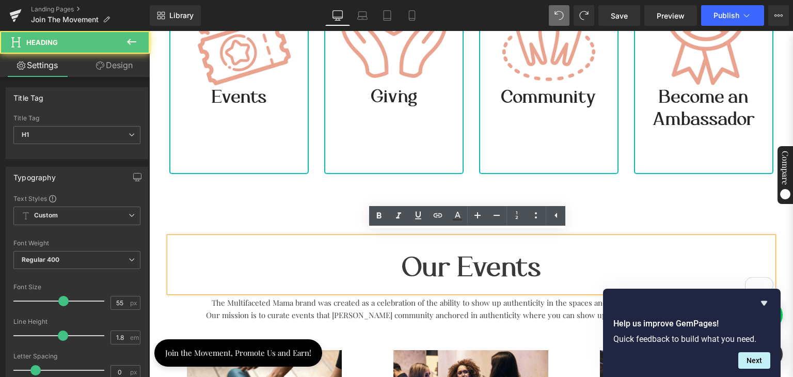
click at [328, 221] on div "Our Events Heading The Multifaceted Mama brand was created as a celebration of …" at bounding box center [472, 273] width 620 height 105
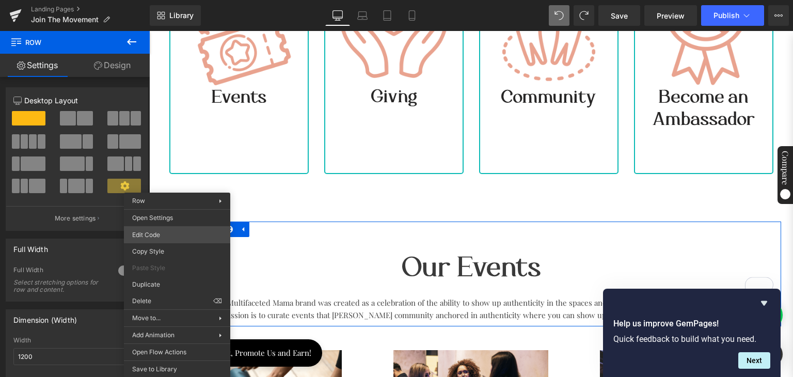
click at [167, 0] on div "Row You are previewing how the will restyle your page. You can not edit Element…" at bounding box center [396, 0] width 793 height 0
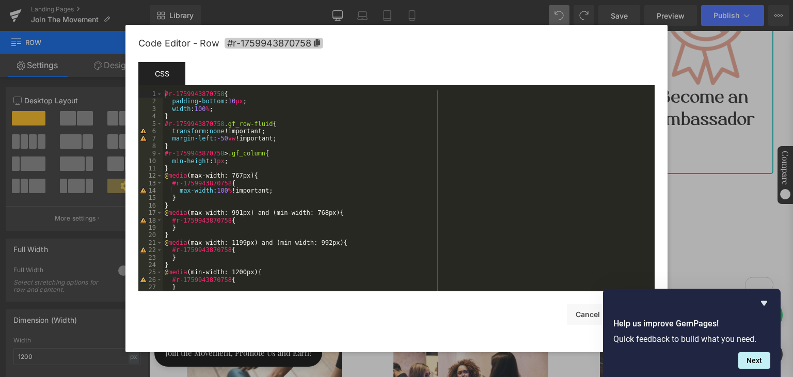
click at [318, 45] on icon at bounding box center [316, 42] width 7 height 7
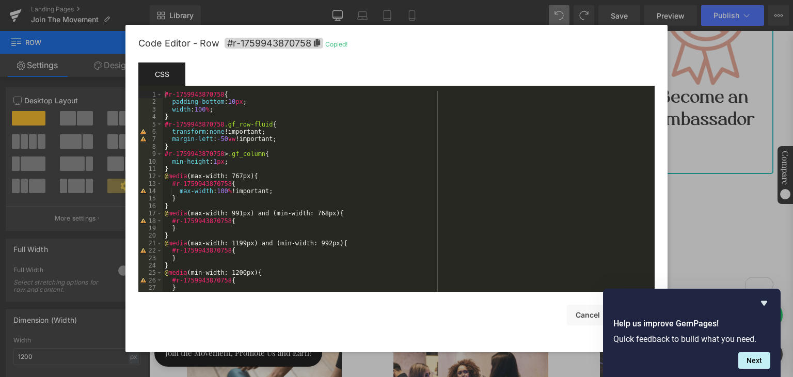
click at [696, 54] on div at bounding box center [396, 188] width 793 height 377
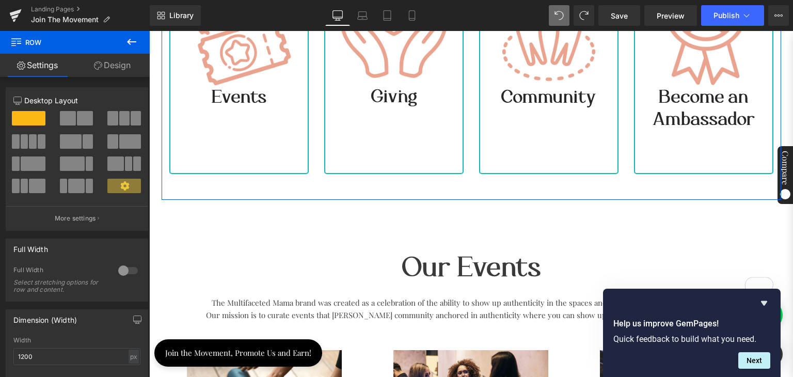
click at [242, 141] on div "Image Events Heading Row" at bounding box center [238, 60] width 139 height 227
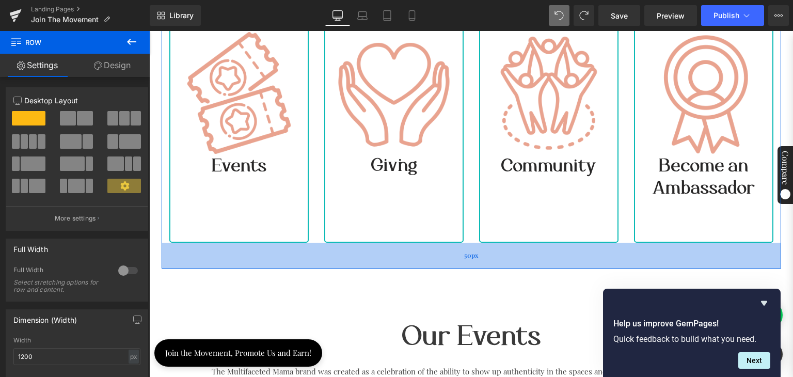
scroll to position [421, 0]
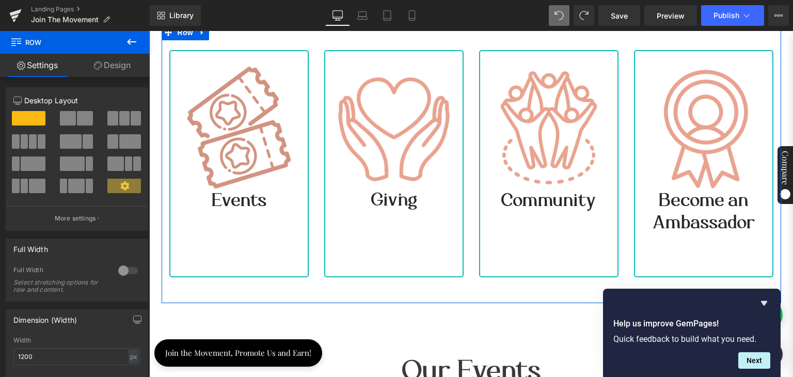
click at [186, 71] on img at bounding box center [239, 128] width 122 height 122
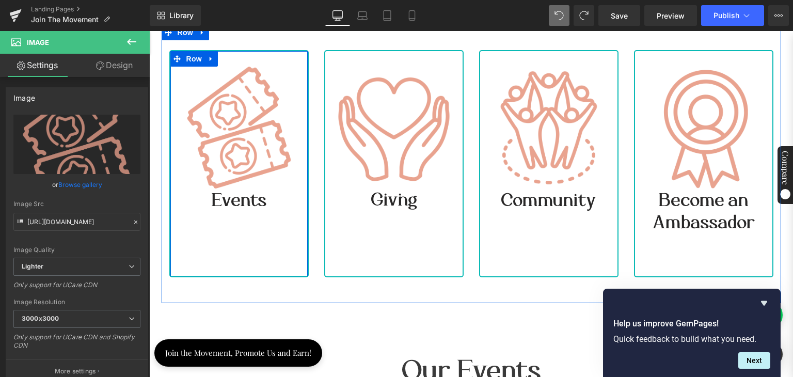
click at [227, 260] on div "Image Events Heading Row" at bounding box center [238, 163] width 139 height 227
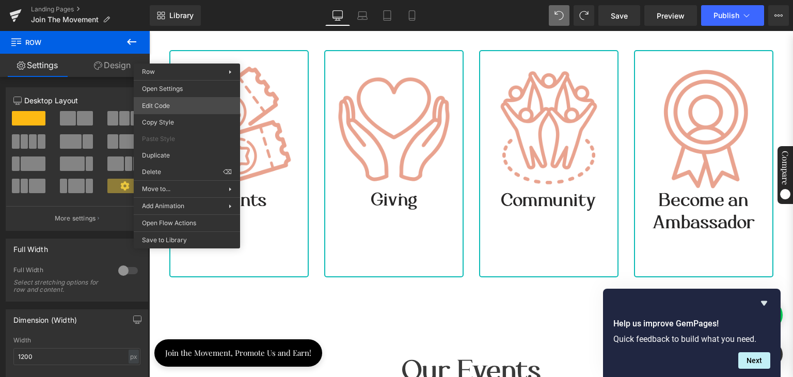
click at [163, 0] on div "Row You are previewing how the will restyle your page. You can not edit Element…" at bounding box center [396, 0] width 793 height 0
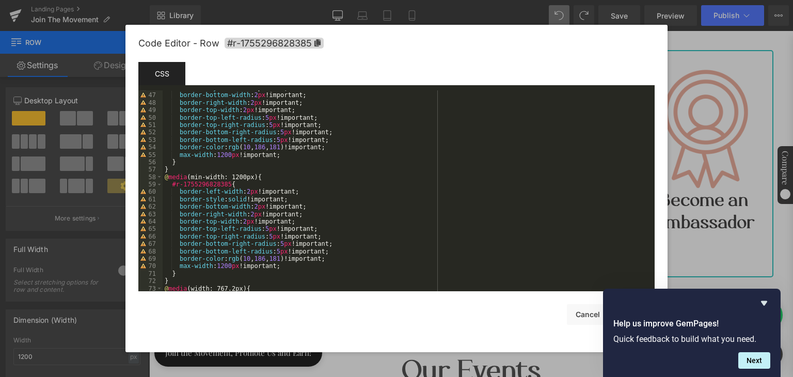
scroll to position [461, 0]
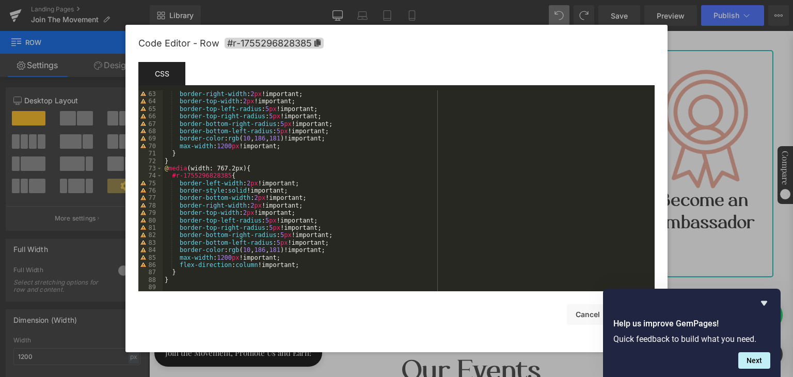
click at [474, 12] on div at bounding box center [396, 188] width 793 height 377
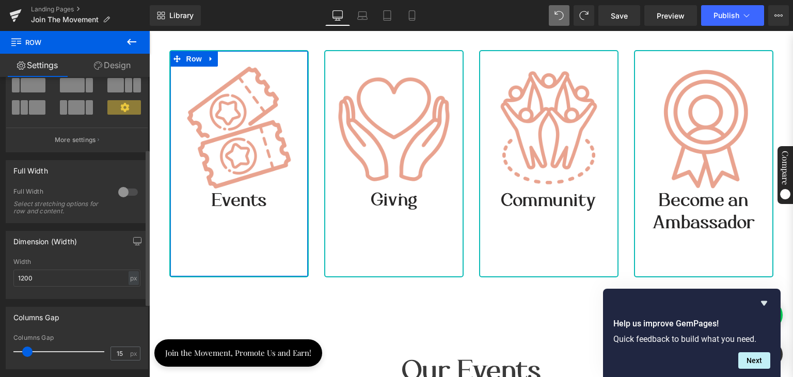
scroll to position [72, 0]
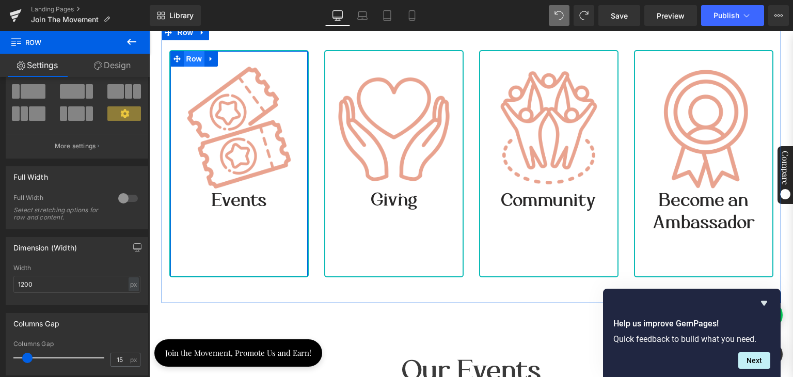
click at [190, 55] on span "Row" at bounding box center [194, 58] width 21 height 15
click at [190, 54] on span "Row" at bounding box center [194, 58] width 21 height 15
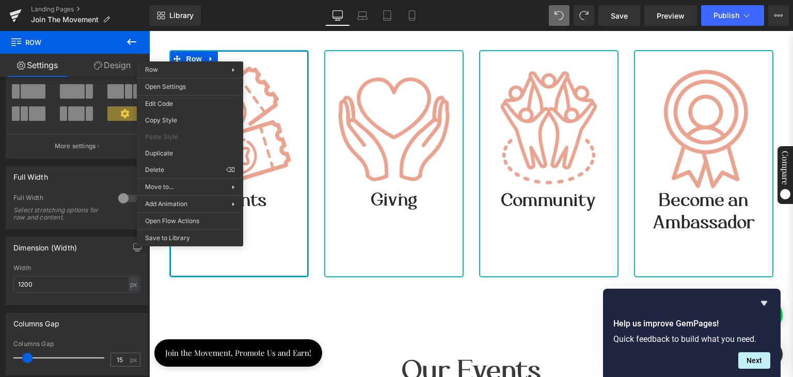
drag, startPoint x: 314, startPoint y: 252, endPoint x: 165, endPoint y: 221, distance: 152.4
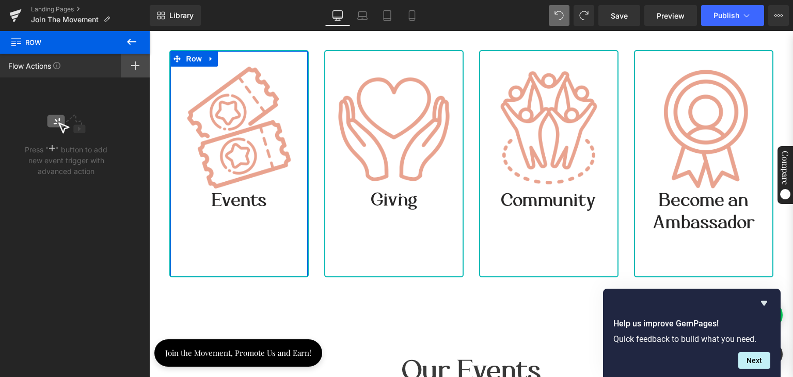
click at [136, 62] on icon at bounding box center [135, 65] width 8 height 8
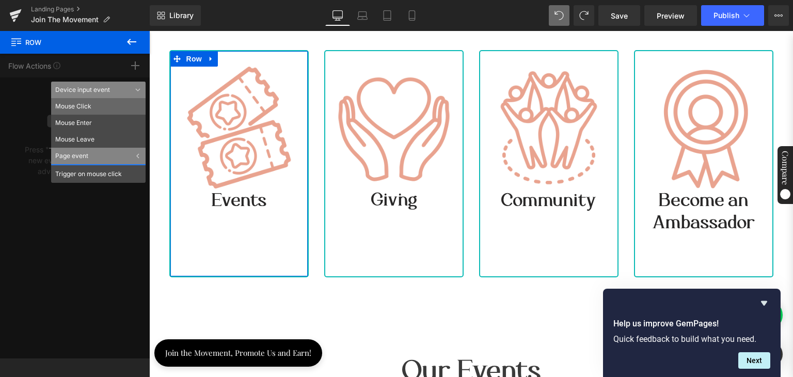
click at [99, 104] on li "Mouse Click" at bounding box center [98, 106] width 94 height 17
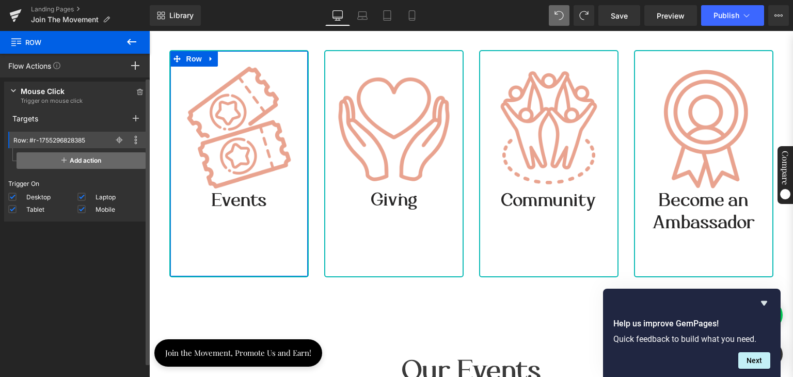
click at [70, 159] on span "Add action" at bounding box center [82, 160] width 130 height 17
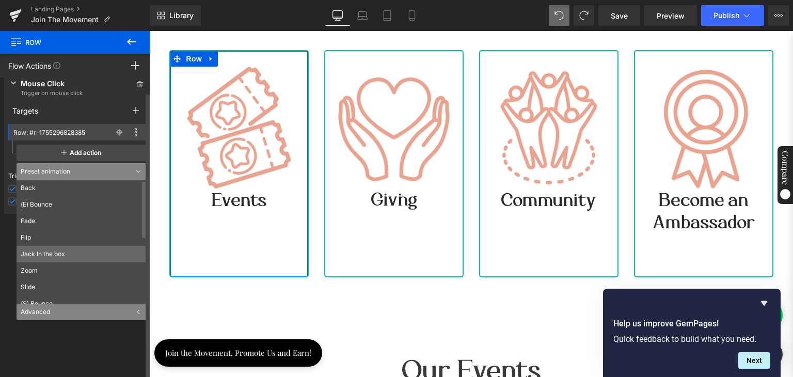
scroll to position [0, 0]
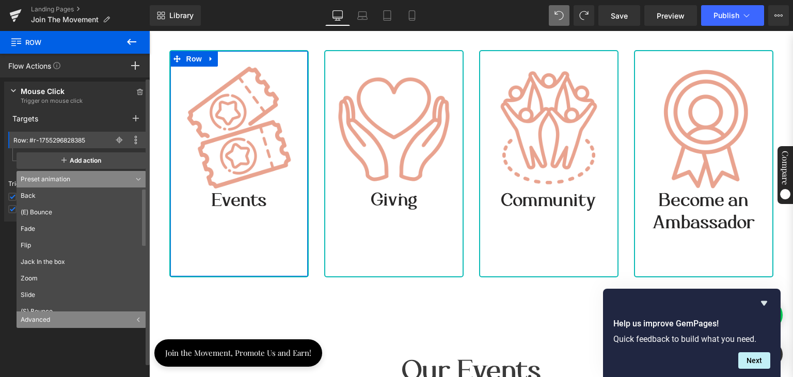
click at [65, 181] on div "Preset animation" at bounding box center [82, 179] width 130 height 17
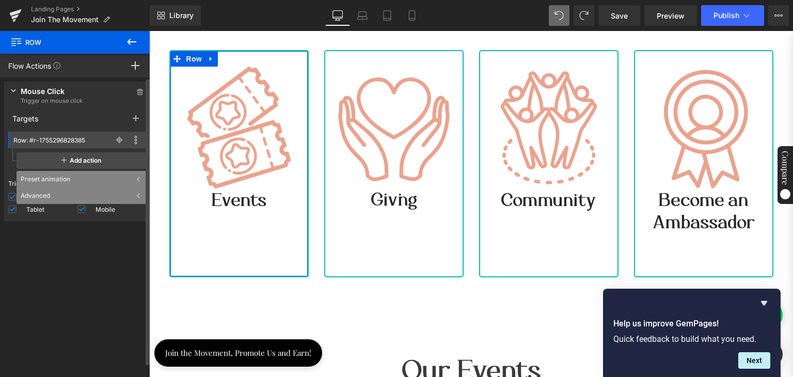
click at [33, 193] on div "Advanced" at bounding box center [82, 195] width 130 height 17
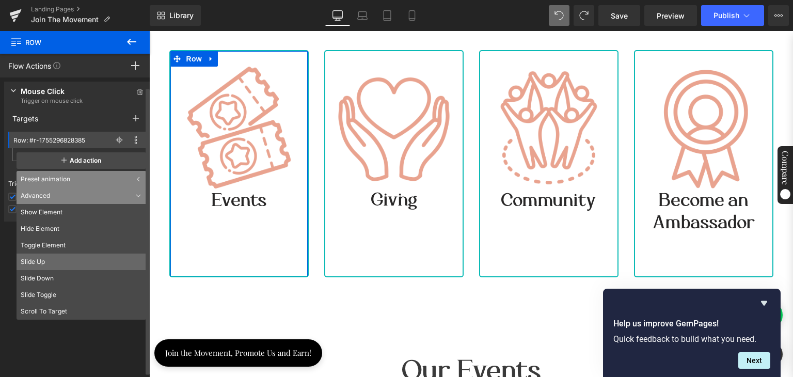
scroll to position [8, 0]
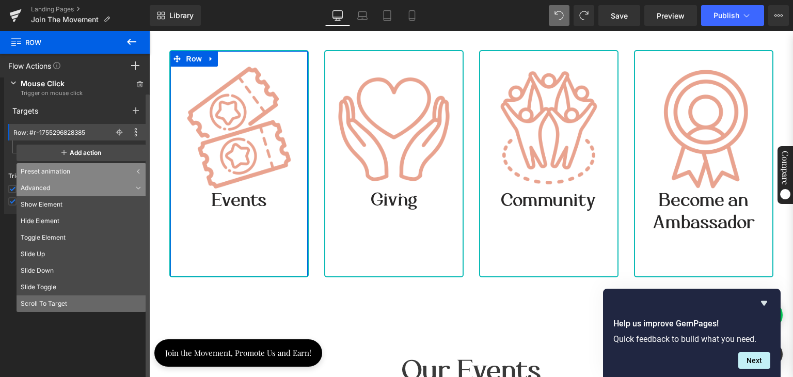
click at [54, 303] on li "Scroll To Target" at bounding box center [82, 303] width 130 height 17
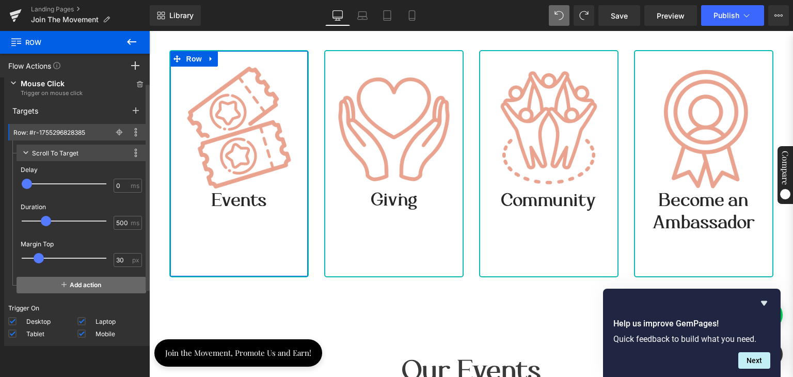
click at [65, 283] on span "Add action" at bounding box center [82, 285] width 130 height 17
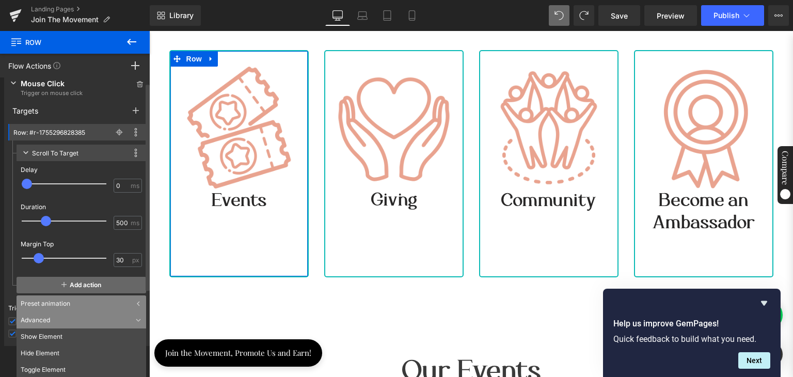
click at [69, 283] on span "Add action" at bounding box center [82, 285] width 130 height 17
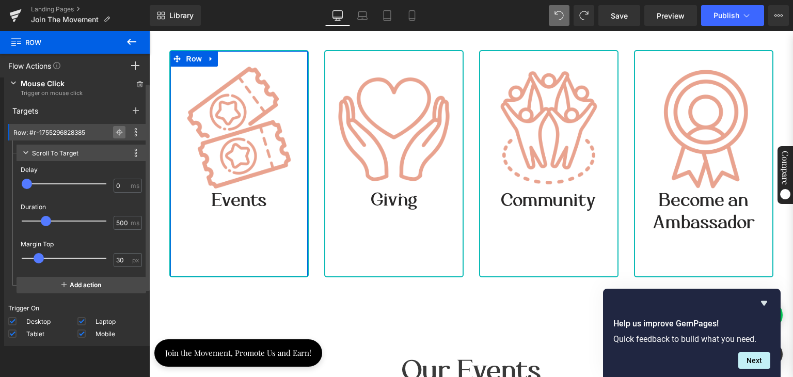
click at [119, 129] on icon at bounding box center [119, 132] width 1 height 7
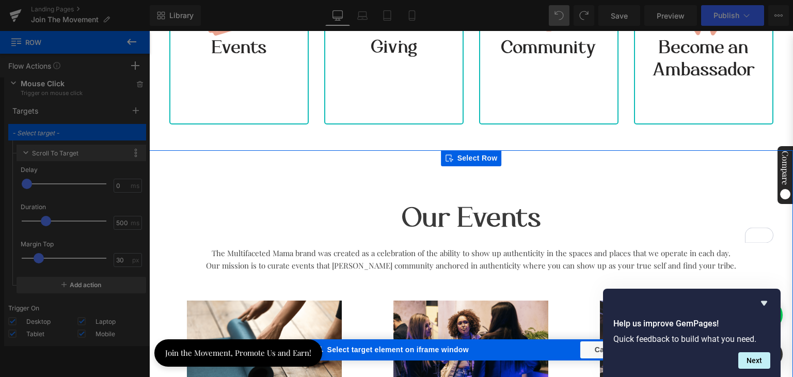
scroll to position [576, 0]
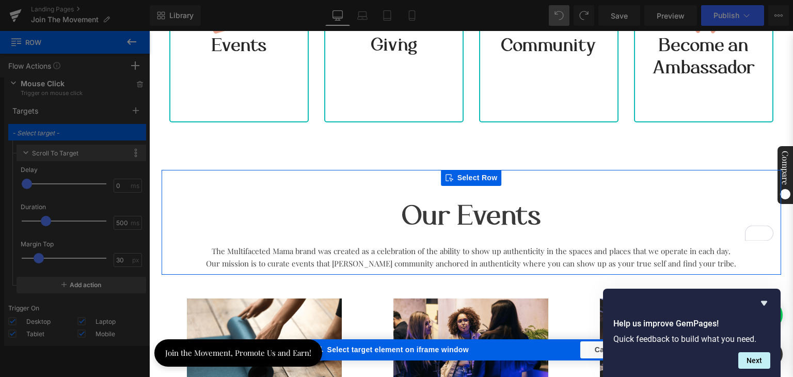
click at [231, 170] on div "Our Events Heading Select Heading The Multifaceted Mama brand was created as a …" at bounding box center [472, 222] width 620 height 105
type input "Row: #r-1759943870758"
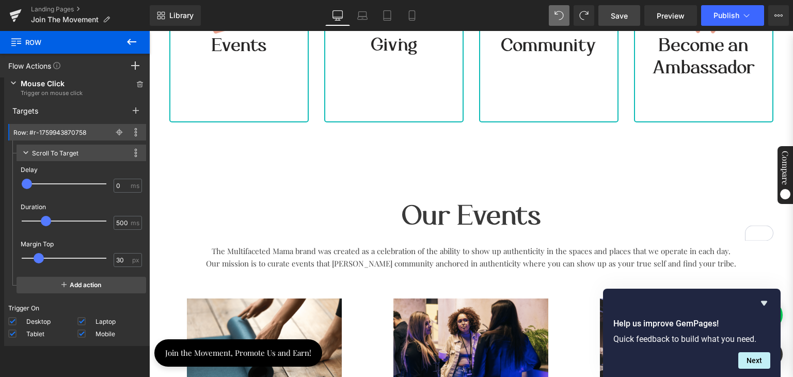
click at [613, 15] on span "Save" at bounding box center [619, 15] width 17 height 11
click at [88, 151] on div "Scroll To Target This action is incompatible with current target Duplicate Devi…" at bounding box center [82, 153] width 130 height 17
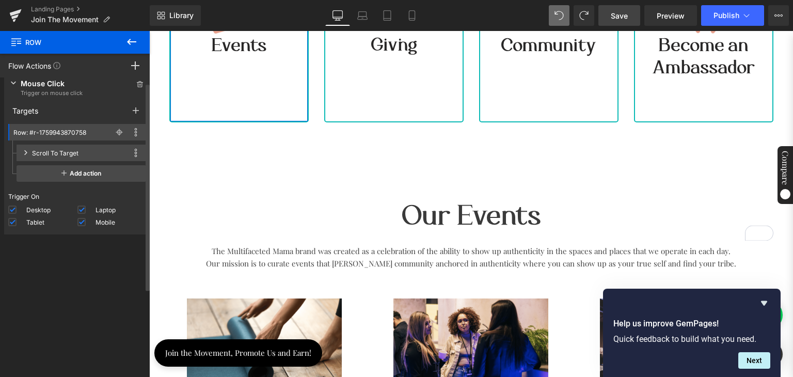
click at [88, 151] on div "Scroll To Target This action is incompatible with current target Duplicate Devi…" at bounding box center [82, 153] width 130 height 17
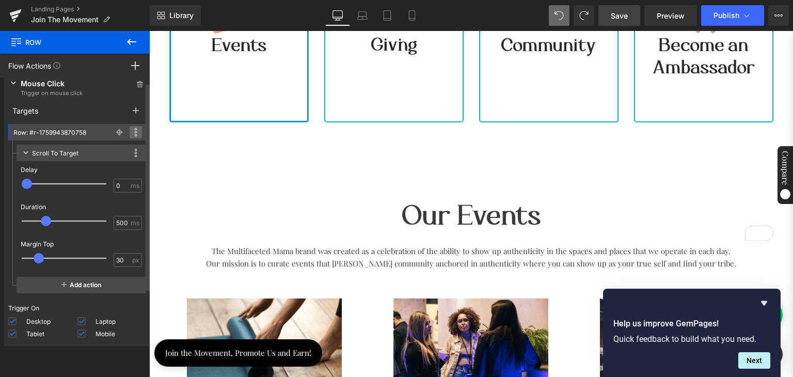
click at [135, 132] on icon at bounding box center [136, 132] width 3 height 3
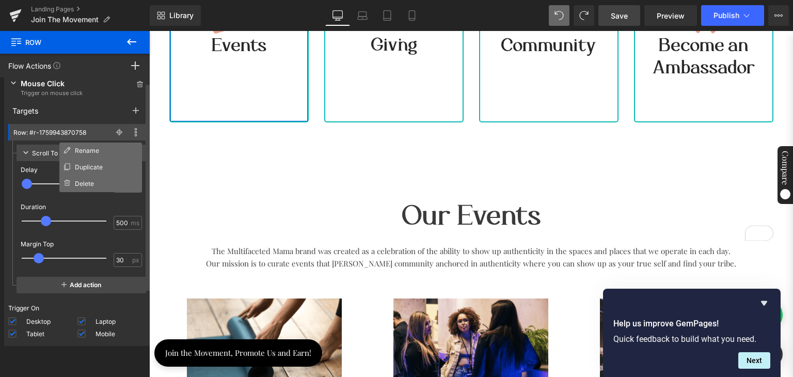
click at [103, 106] on div "Targets" at bounding box center [77, 110] width 146 height 19
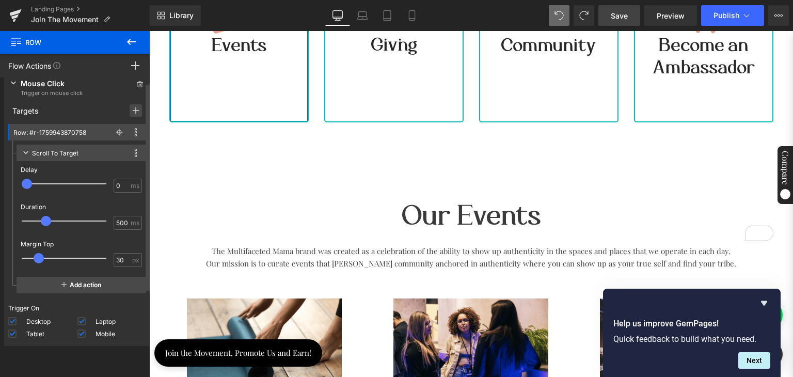
click at [130, 110] on span at bounding box center [136, 110] width 12 height 12
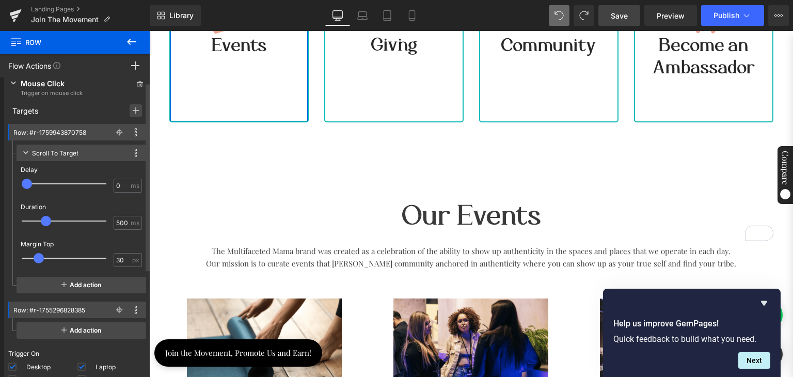
click at [133, 110] on icon at bounding box center [136, 110] width 6 height 8
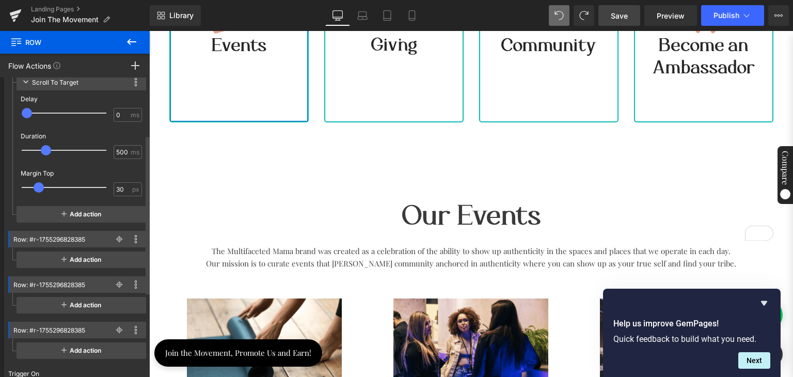
scroll to position [111, 0]
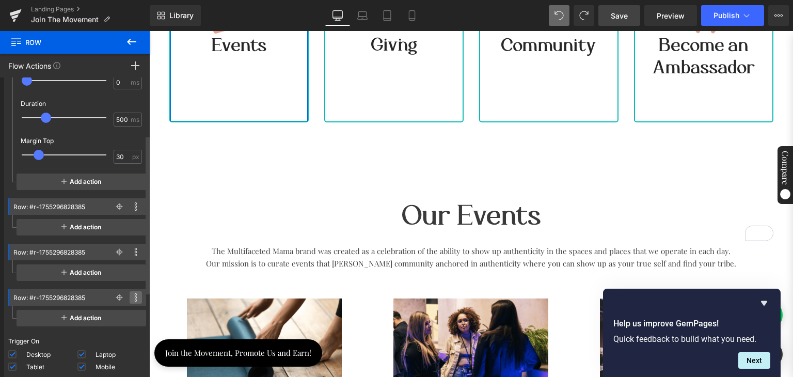
click at [135, 294] on icon at bounding box center [136, 294] width 3 height 3
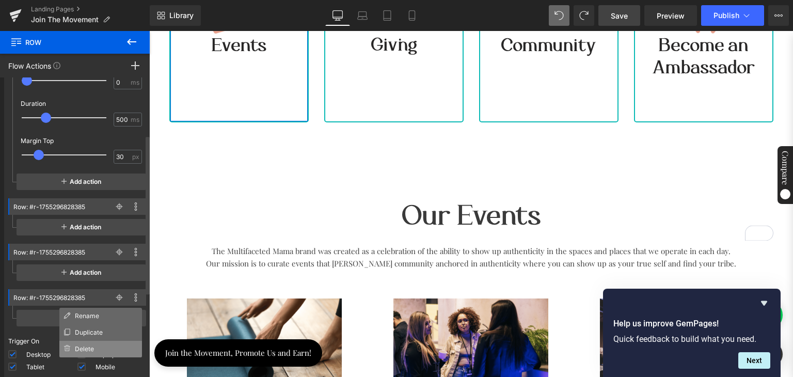
click at [90, 345] on li "Delete" at bounding box center [100, 349] width 83 height 17
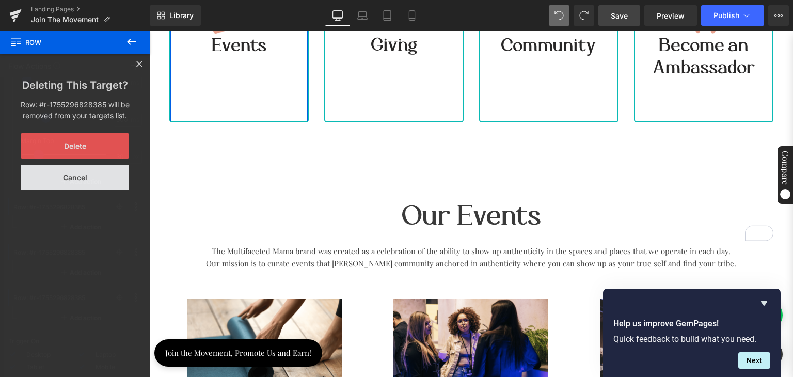
click at [91, 153] on button "Delete" at bounding box center [75, 145] width 108 height 25
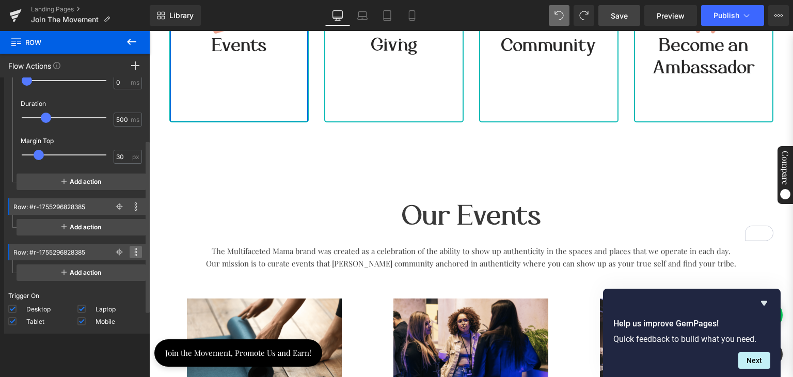
click at [134, 251] on icon at bounding box center [135, 252] width 3 height 8
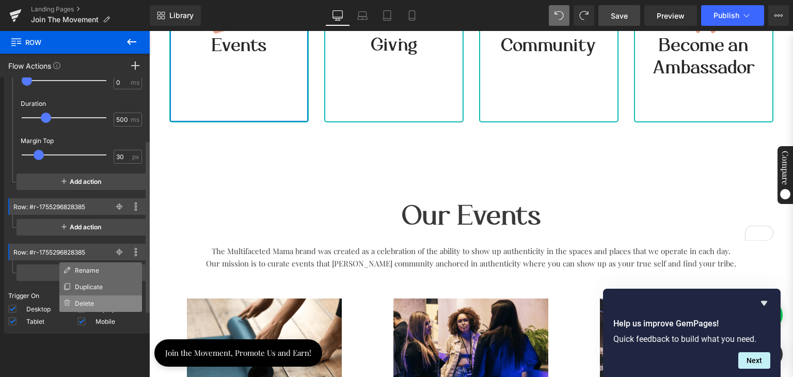
click at [80, 304] on li "Delete" at bounding box center [100, 303] width 83 height 17
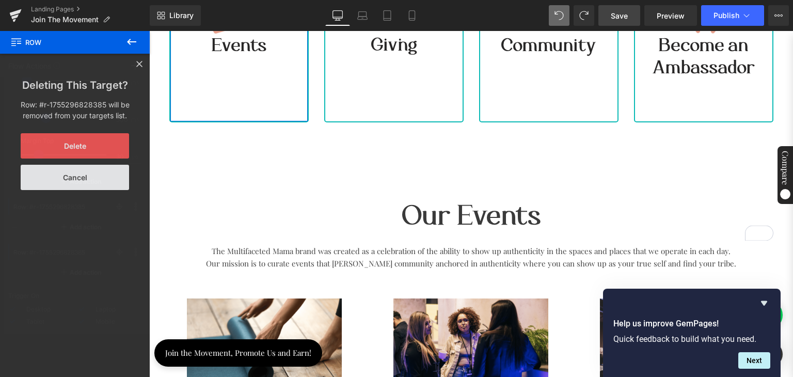
click at [74, 147] on button "Delete" at bounding box center [75, 145] width 108 height 25
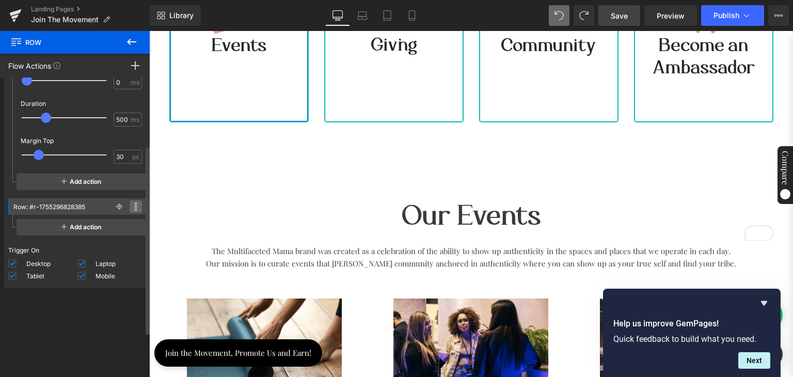
click at [135, 207] on icon at bounding box center [136, 206] width 3 height 3
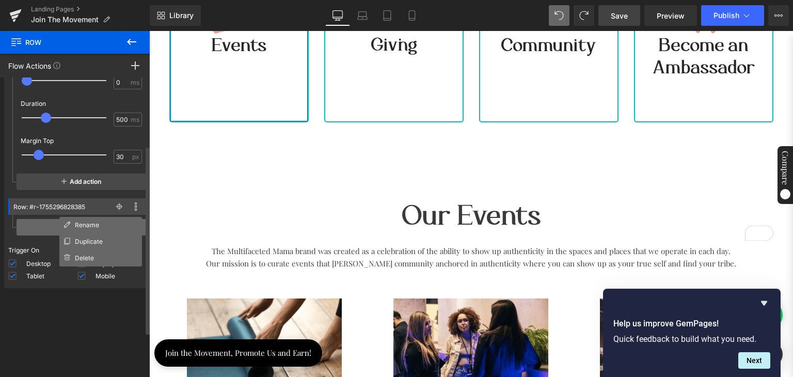
click at [36, 226] on span "Add action" at bounding box center [82, 227] width 130 height 17
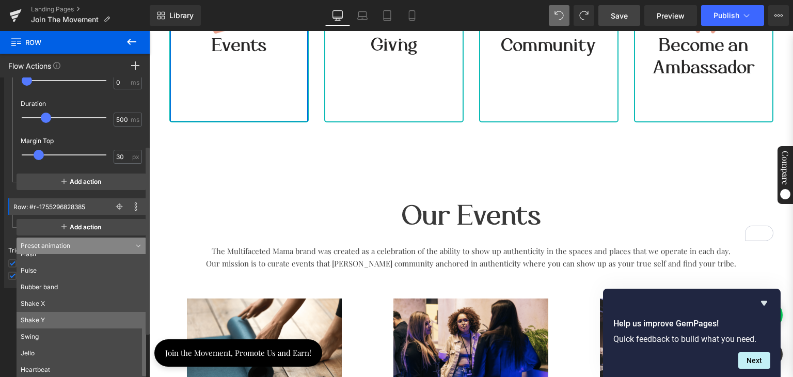
scroll to position [134, 0]
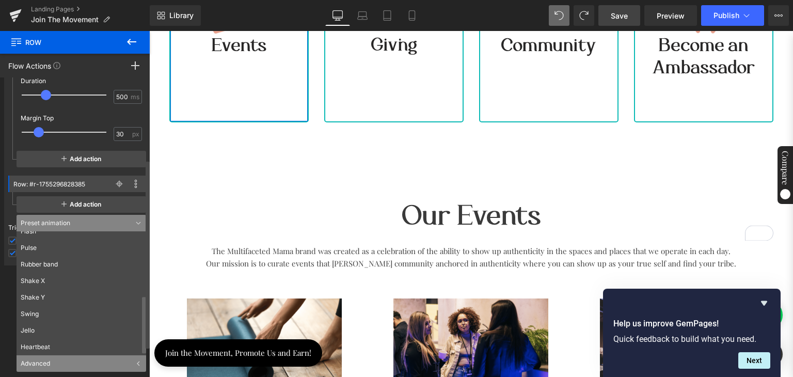
click at [64, 364] on div "Advanced" at bounding box center [82, 363] width 130 height 17
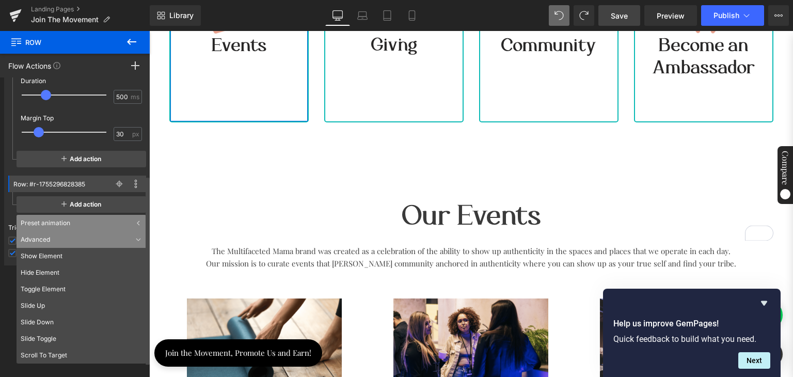
scroll to position [185, 0]
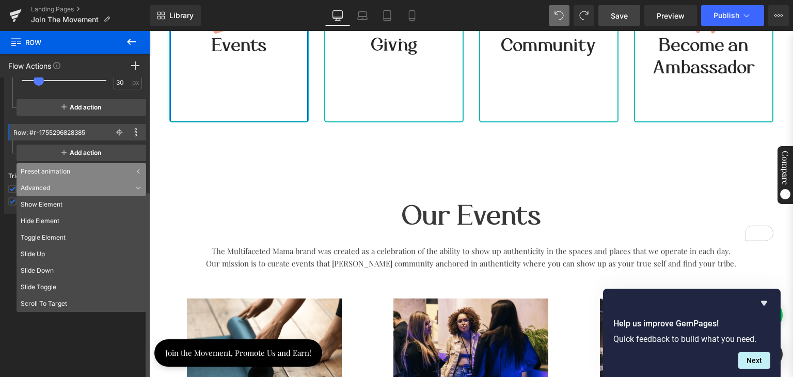
click at [0, 139] on div "Press " " button to add new event trigger with advanced action Mouse Click Trig…" at bounding box center [77, 57] width 154 height 330
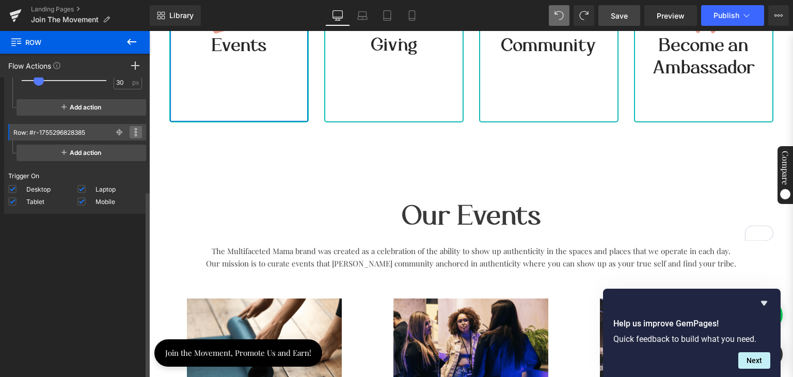
click at [134, 129] on icon at bounding box center [135, 132] width 3 height 8
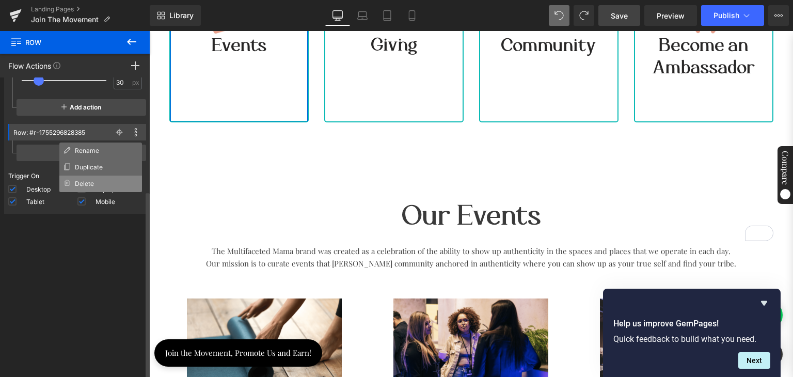
click at [85, 180] on li "Delete" at bounding box center [100, 184] width 83 height 17
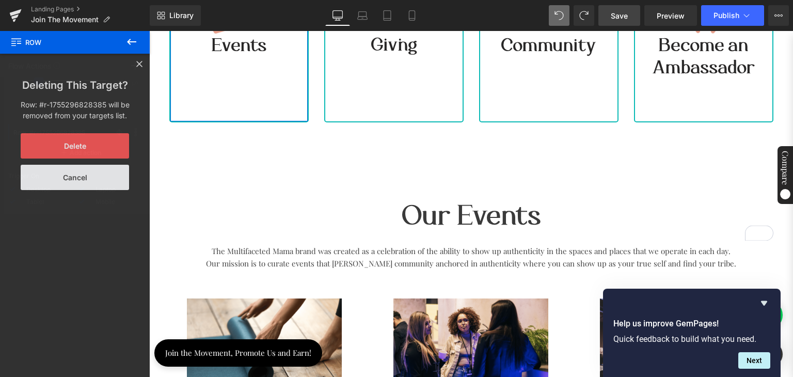
click at [87, 141] on button "Delete" at bounding box center [75, 145] width 108 height 25
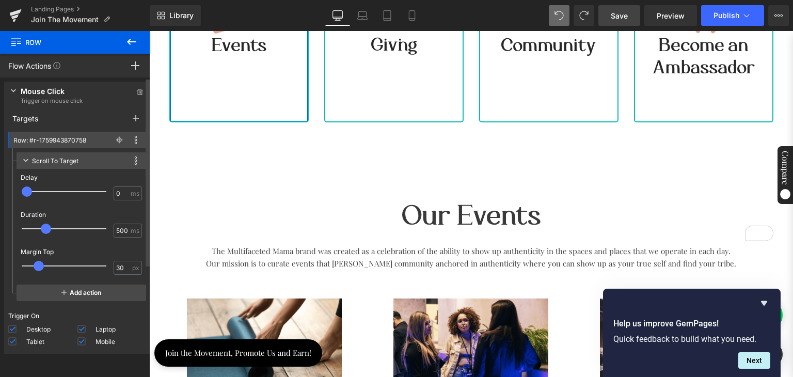
scroll to position [0, 0]
click at [659, 15] on span "Preview" at bounding box center [671, 15] width 28 height 11
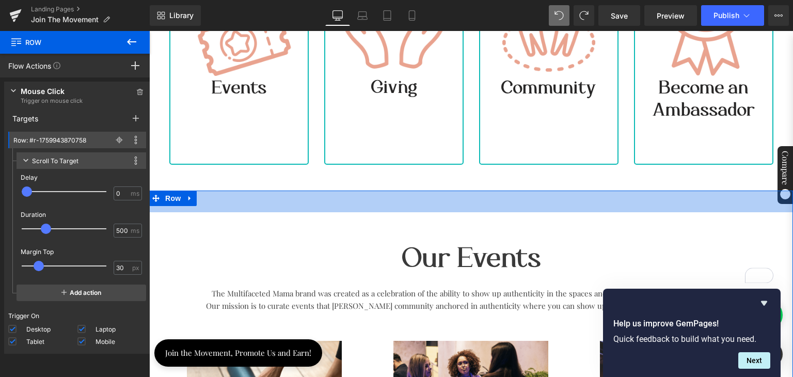
scroll to position [473, 0]
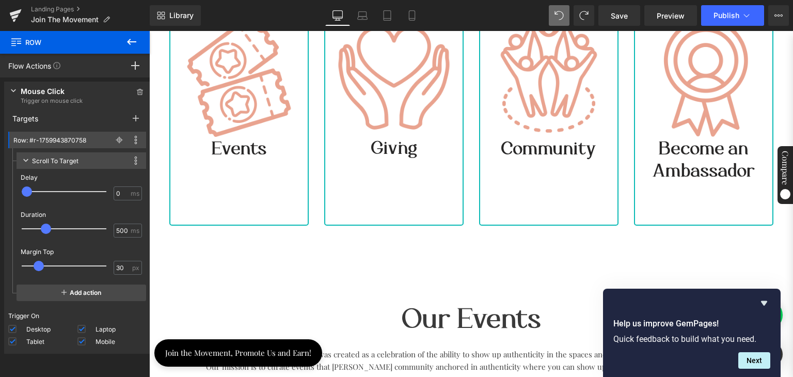
click at [256, 202] on div "Image Events Heading Row" at bounding box center [238, 111] width 139 height 227
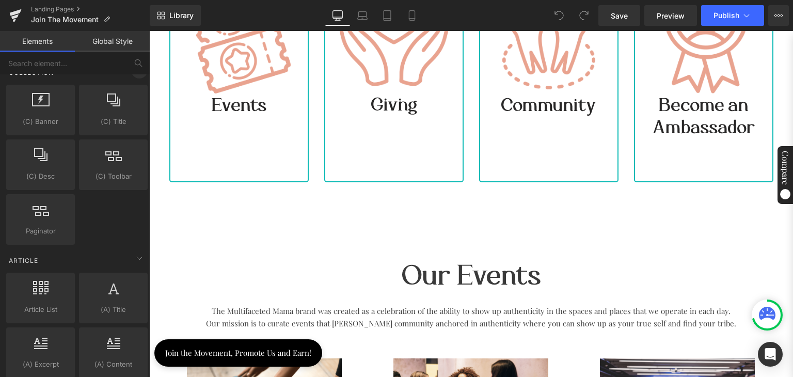
scroll to position [1962, 0]
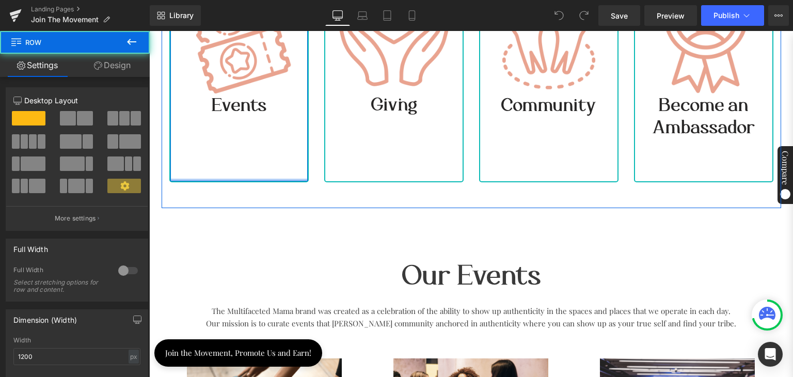
drag, startPoint x: 251, startPoint y: 177, endPoint x: 251, endPoint y: 147, distance: 29.4
click at [251, 147] on div "Image Events Heading Row" at bounding box center [238, 68] width 139 height 227
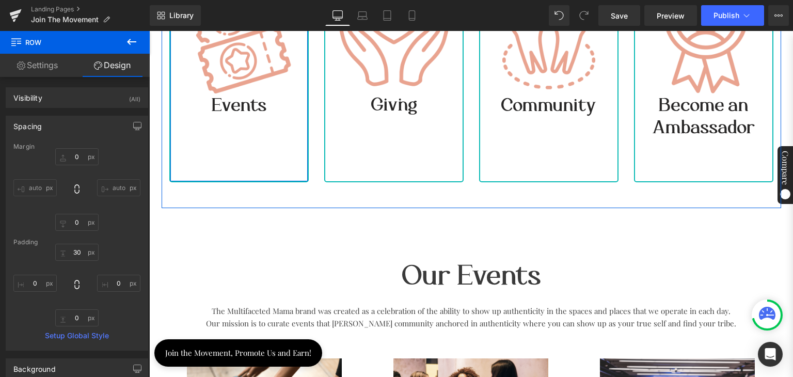
drag, startPoint x: 246, startPoint y: 176, endPoint x: 248, endPoint y: 135, distance: 40.8
click at [248, 135] on div "Image Events Heading Row" at bounding box center [238, 68] width 139 height 227
click at [249, 136] on div "Image Events Heading Row" at bounding box center [238, 68] width 139 height 227
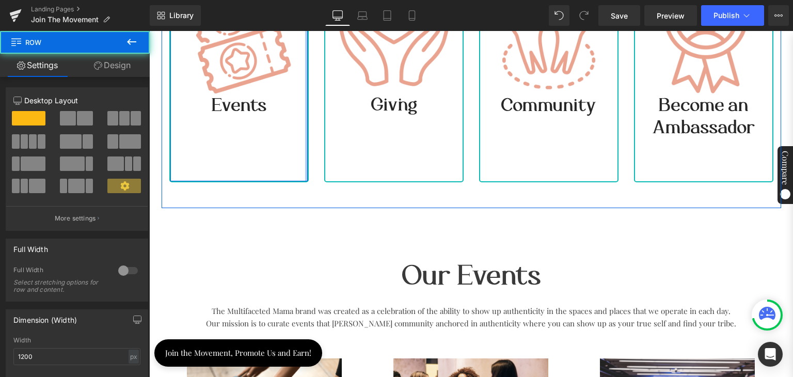
click at [359, 138] on div "Image Giving Heading Row" at bounding box center [393, 68] width 139 height 227
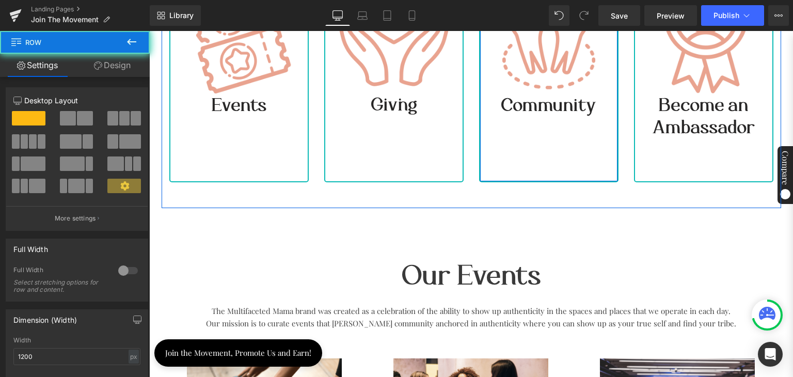
click at [500, 123] on div "Image Community Heading Row" at bounding box center [548, 68] width 139 height 227
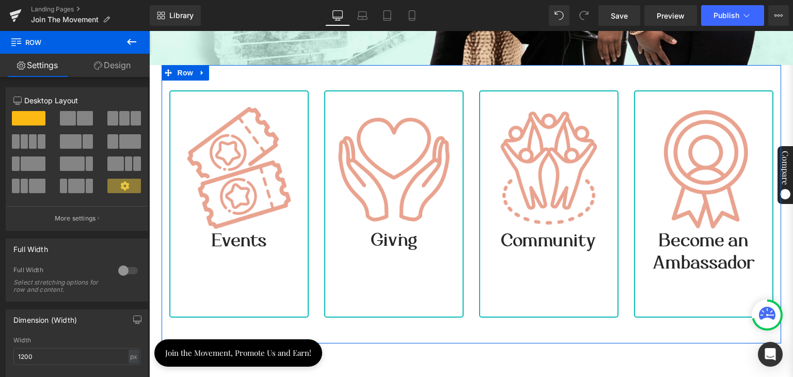
scroll to position [310, 0]
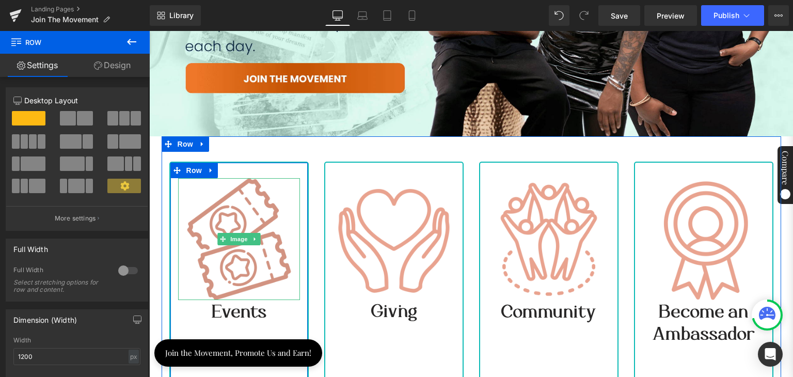
click at [258, 218] on img at bounding box center [239, 239] width 122 height 122
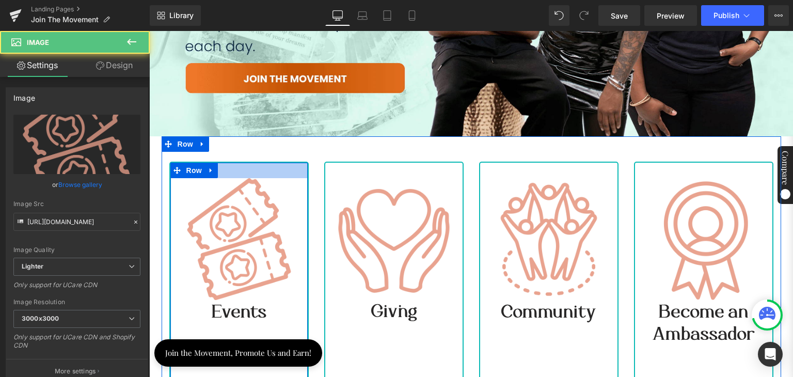
click at [265, 165] on div at bounding box center [238, 170] width 137 height 15
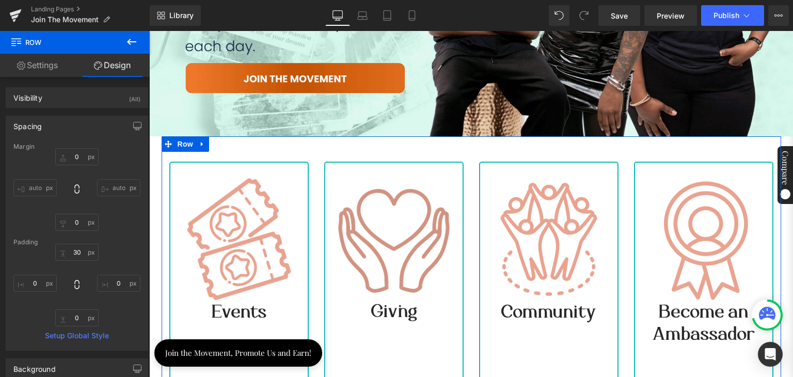
click at [368, 190] on img at bounding box center [394, 239] width 122 height 122
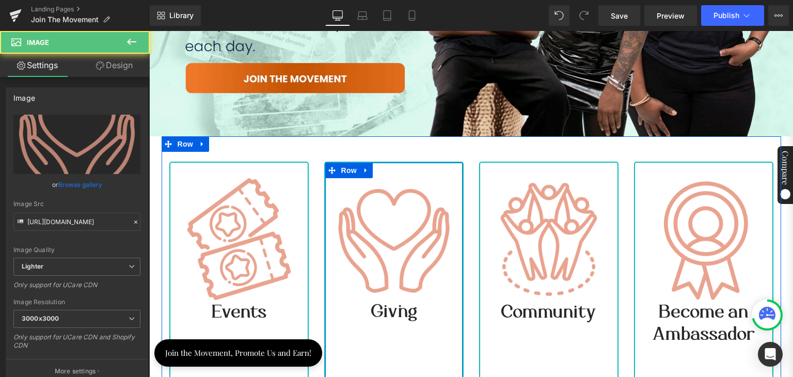
click at [392, 167] on div "Image Giving Heading Row" at bounding box center [393, 275] width 139 height 227
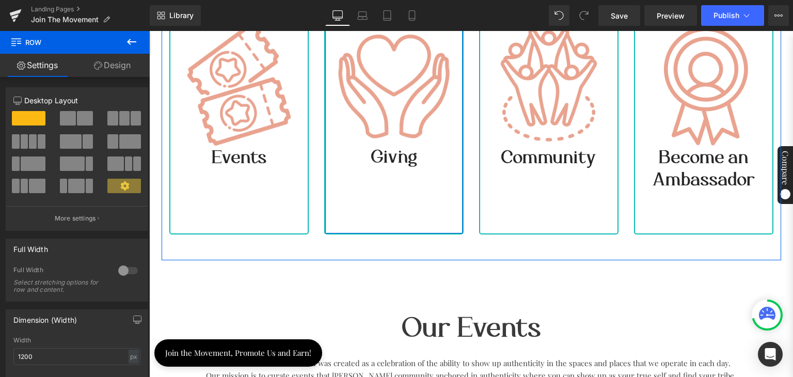
scroll to position [465, 0]
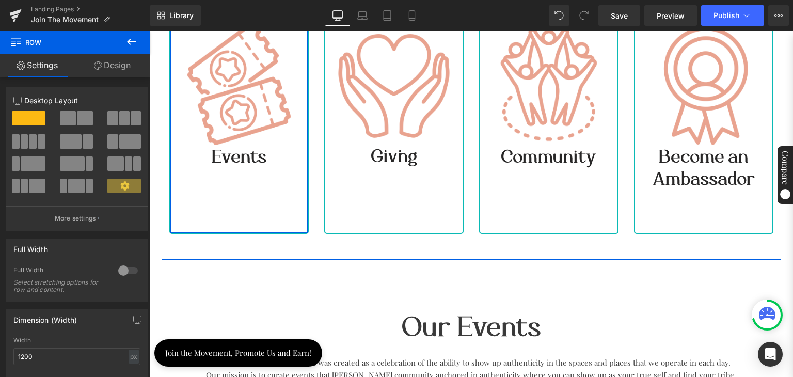
drag, startPoint x: 236, startPoint y: 229, endPoint x: 242, endPoint y: 199, distance: 30.4
click at [242, 199] on div "Image Events Heading Row" at bounding box center [238, 120] width 139 height 227
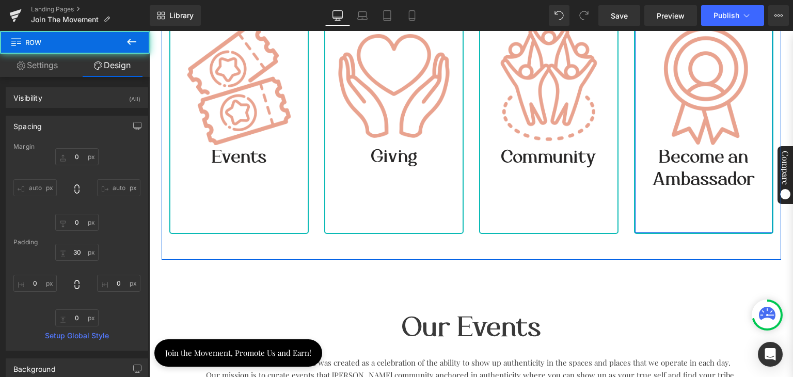
click at [658, 201] on div "Image Become an Ambassador Heading Row" at bounding box center [703, 120] width 139 height 227
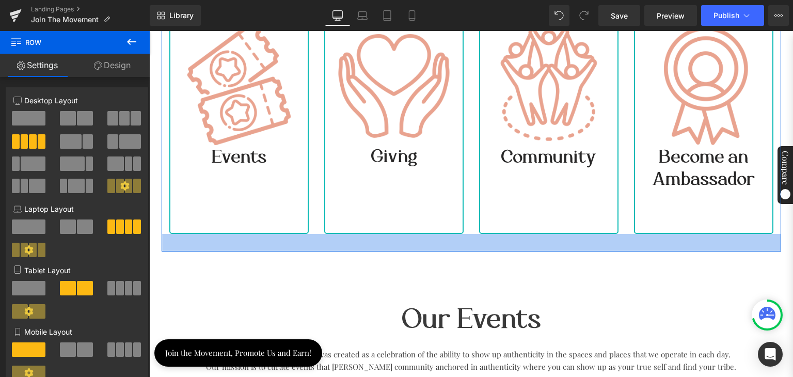
drag, startPoint x: 648, startPoint y: 230, endPoint x: 647, endPoint y: 221, distance: 8.4
click at [647, 221] on div "Image Events Heading Row Image Giving Heading Row Image Community Heading Row I…" at bounding box center [472, 116] width 620 height 270
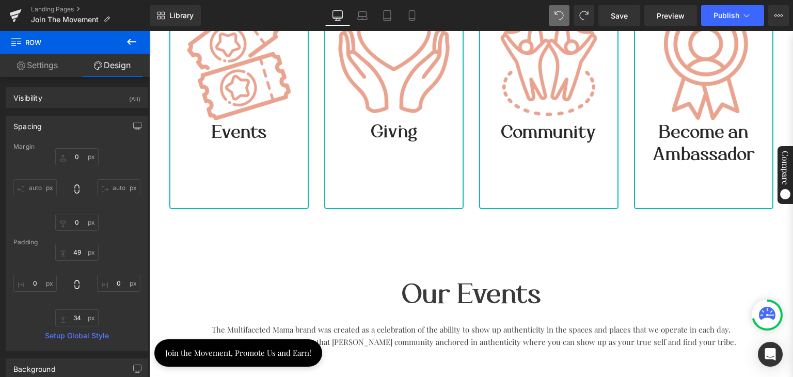
scroll to position [500, 0]
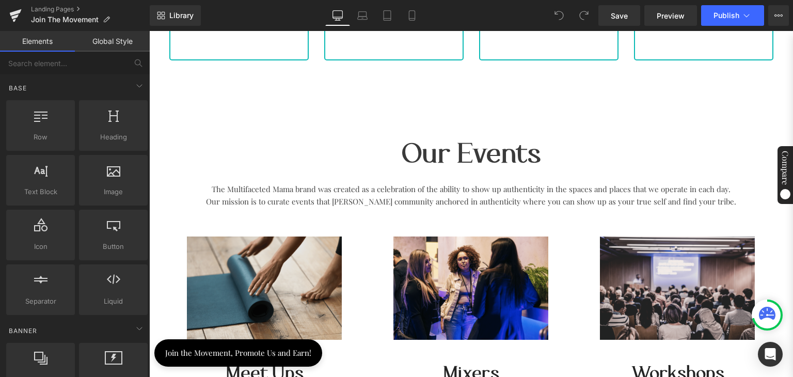
scroll to position [826, 0]
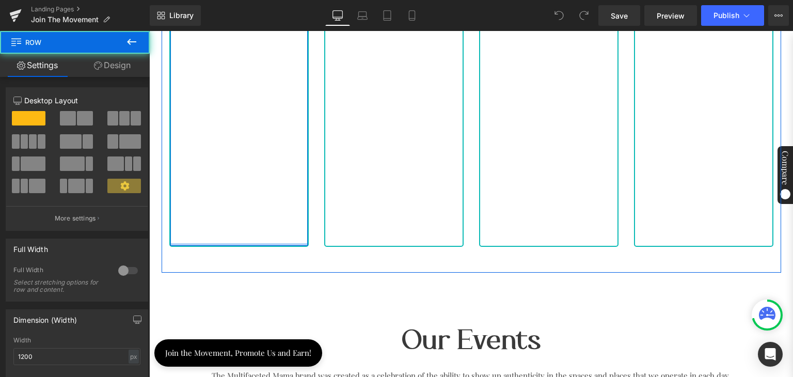
drag, startPoint x: 260, startPoint y: 224, endPoint x: 259, endPoint y: 183, distance: 40.3
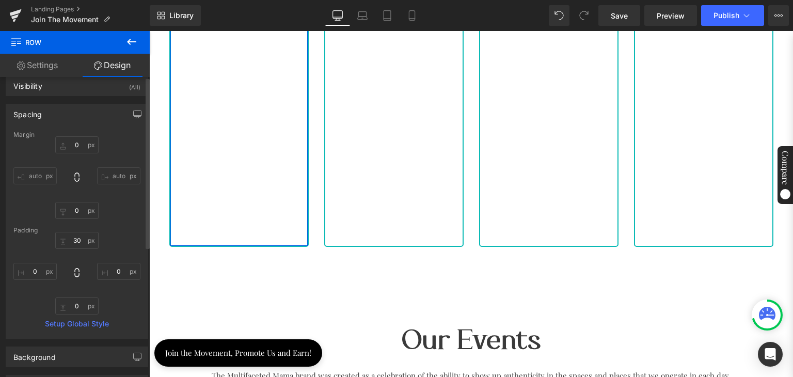
scroll to position [0, 0]
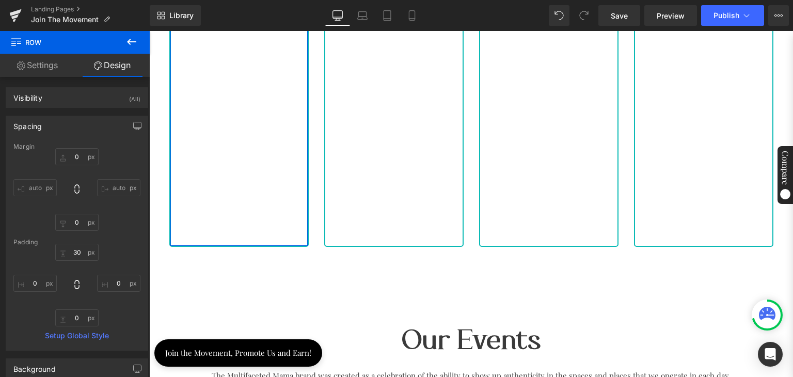
click at [28, 64] on link "Settings" at bounding box center [37, 65] width 75 height 23
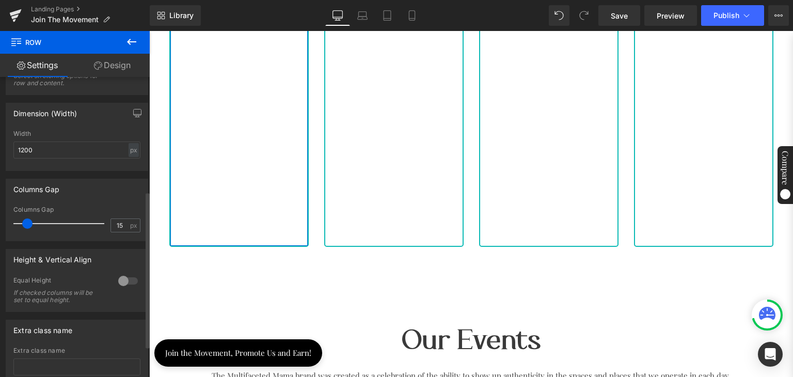
scroll to position [279, 0]
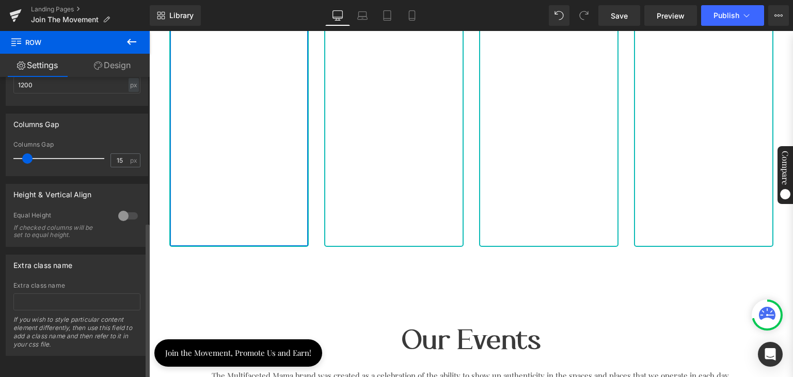
click at [121, 208] on div at bounding box center [128, 216] width 25 height 17
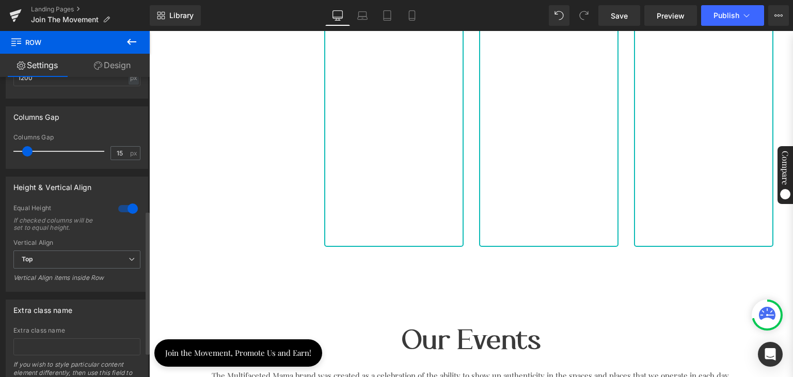
click at [123, 207] on div at bounding box center [128, 208] width 25 height 17
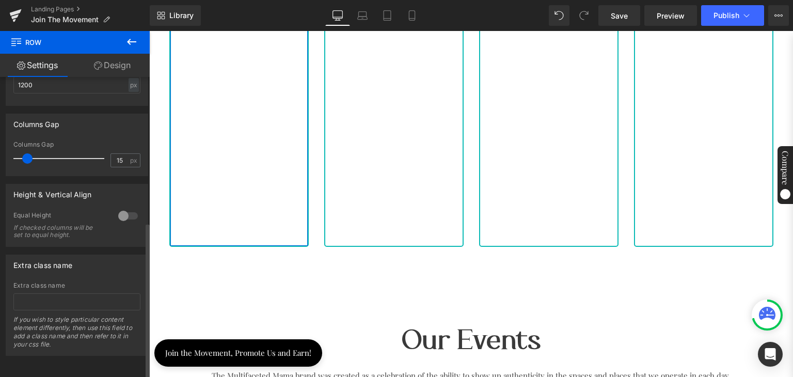
click at [123, 208] on div at bounding box center [128, 216] width 25 height 17
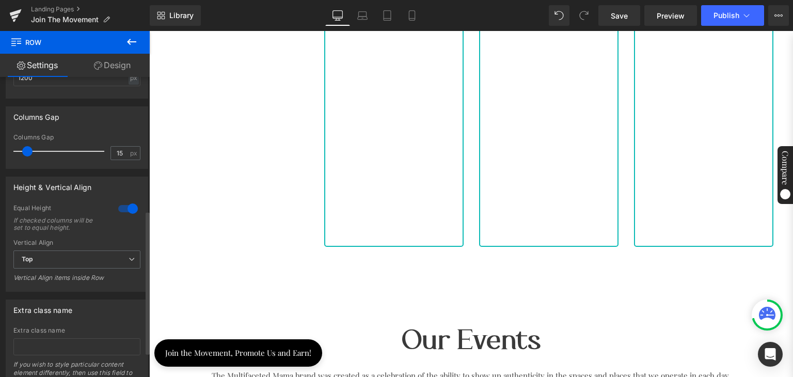
click at [116, 205] on div at bounding box center [128, 208] width 25 height 17
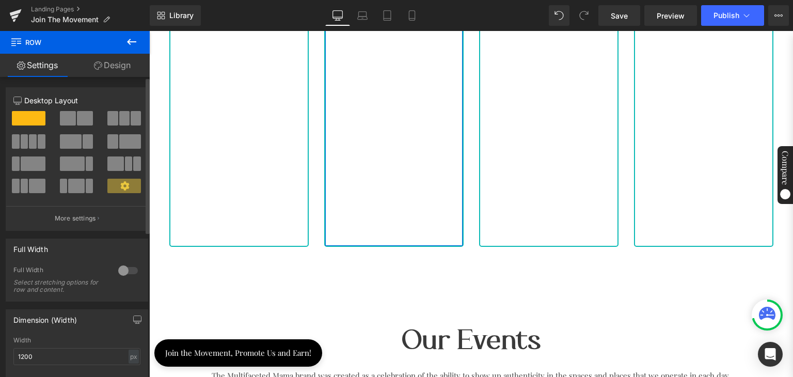
click at [119, 269] on div at bounding box center [128, 270] width 25 height 17
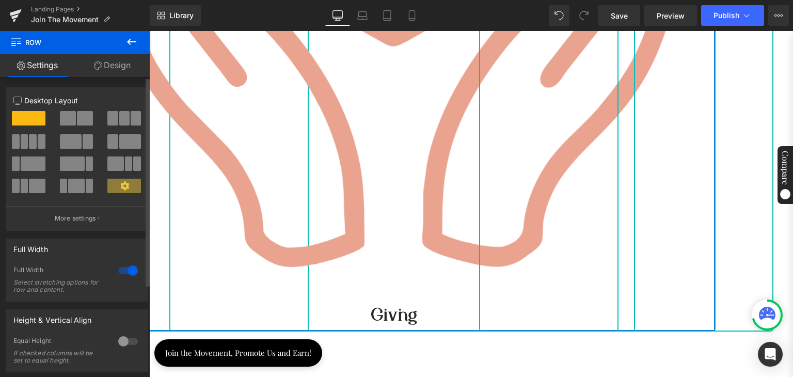
click at [121, 267] on div at bounding box center [128, 270] width 25 height 17
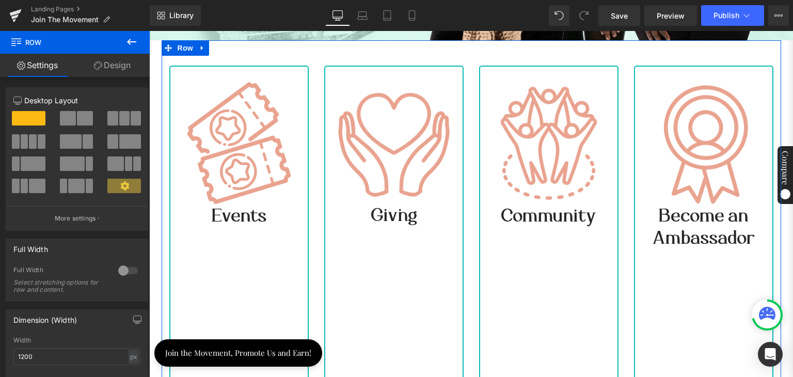
scroll to position [413, 0]
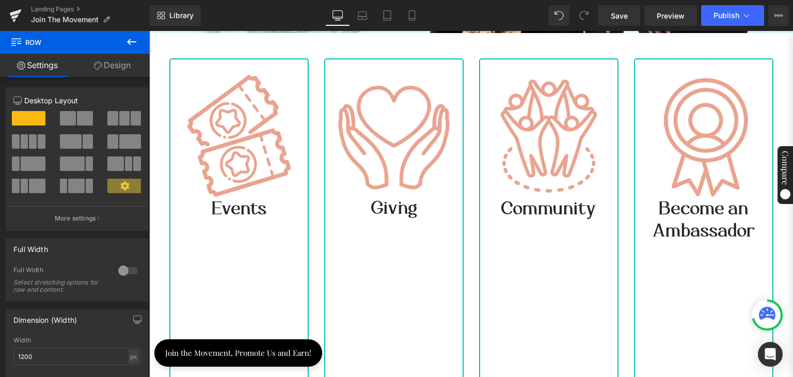
click at [128, 38] on icon at bounding box center [131, 42] width 12 height 12
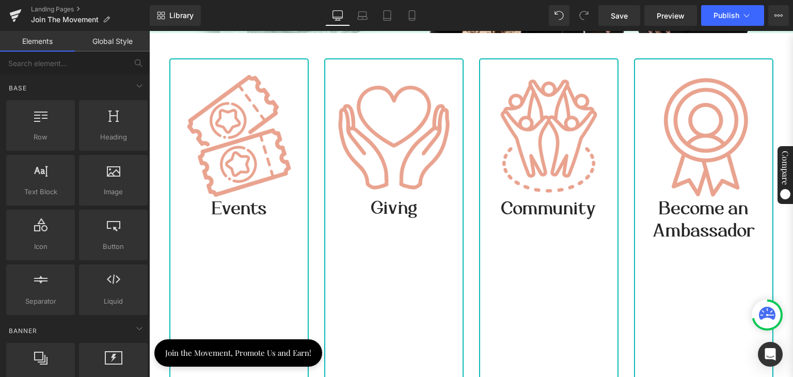
click at [107, 44] on link "Global Style" at bounding box center [112, 41] width 75 height 21
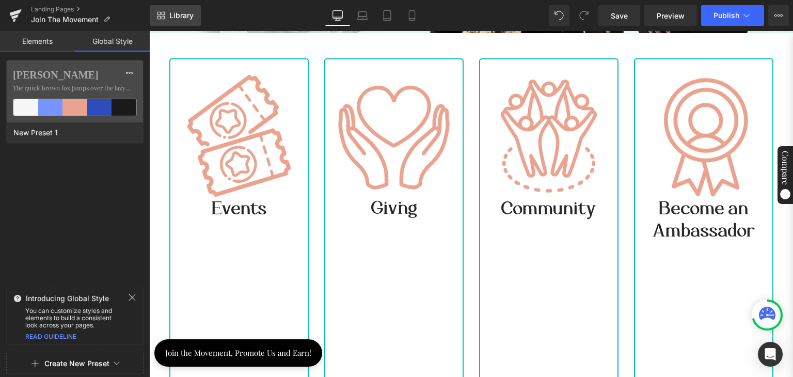
click at [195, 7] on link "Library" at bounding box center [175, 15] width 51 height 21
click at [180, 13] on span "Library" at bounding box center [181, 15] width 24 height 9
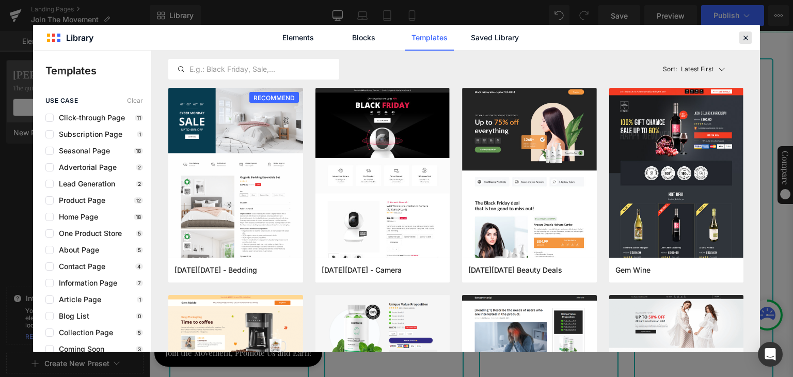
click at [741, 38] on icon at bounding box center [745, 37] width 9 height 9
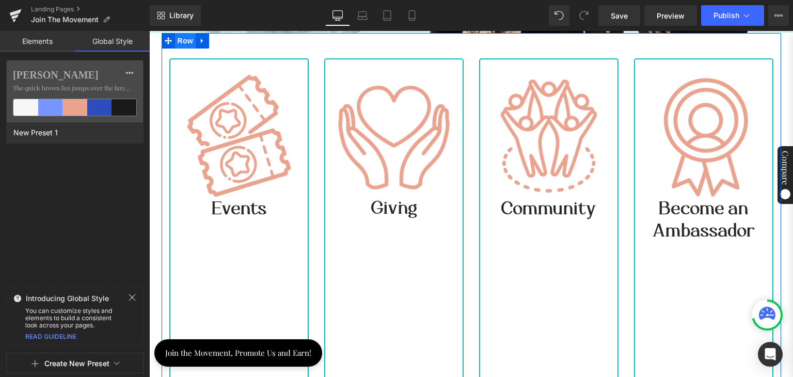
click at [175, 37] on span "Row" at bounding box center [185, 40] width 21 height 15
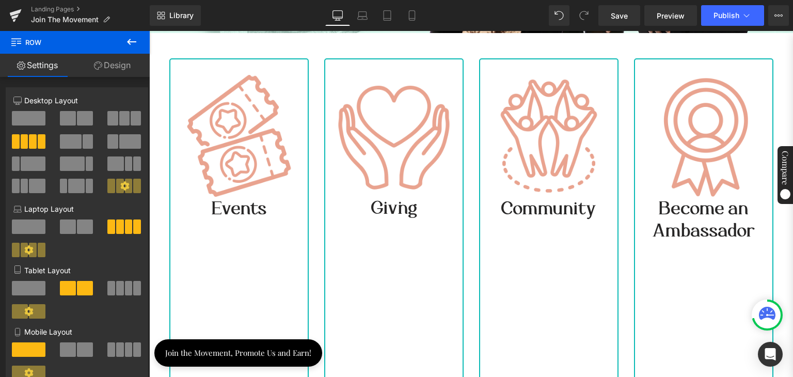
click at [133, 38] on icon at bounding box center [131, 42] width 12 height 12
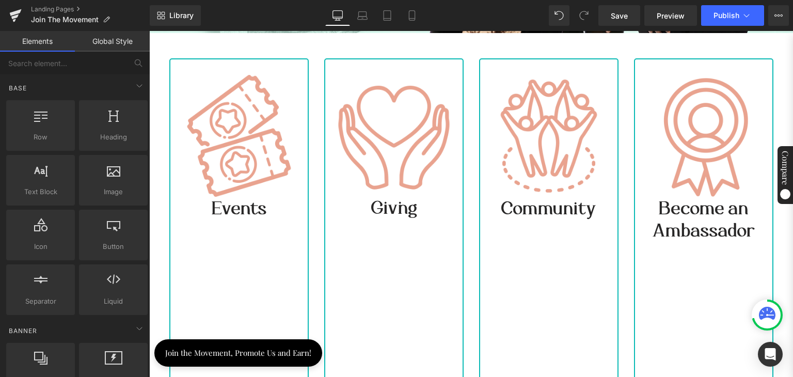
click at [23, 39] on link "Elements" at bounding box center [37, 41] width 75 height 21
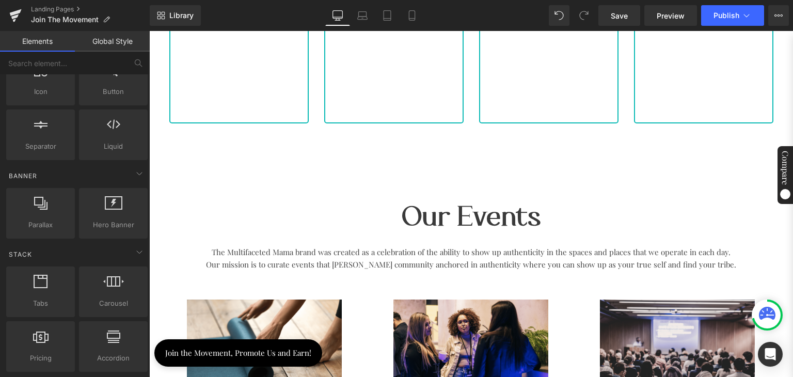
scroll to position [981, 0]
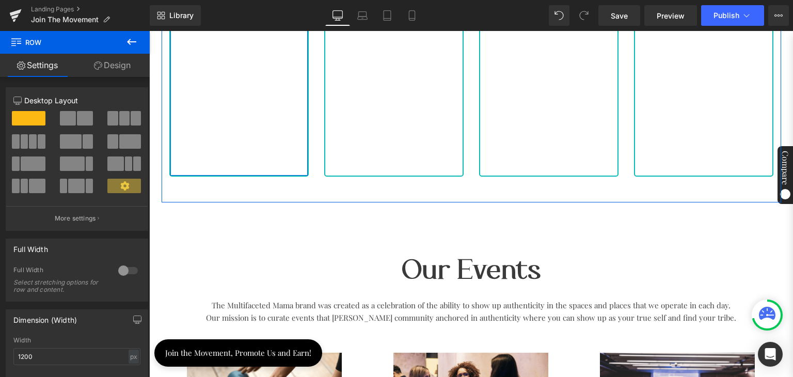
drag, startPoint x: 273, startPoint y: 169, endPoint x: 277, endPoint y: 93, distance: 76.5
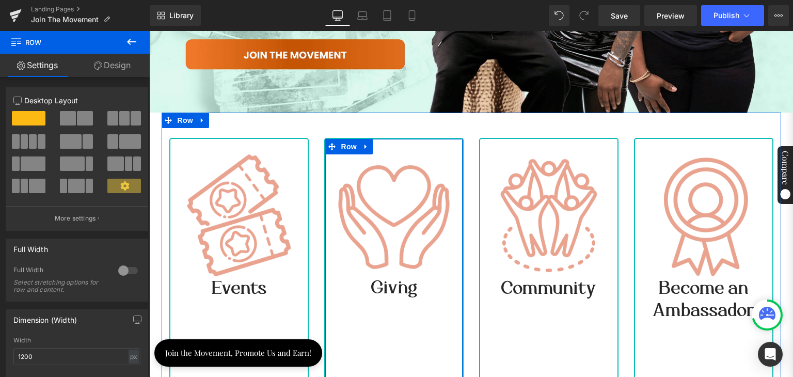
scroll to position [258, 0]
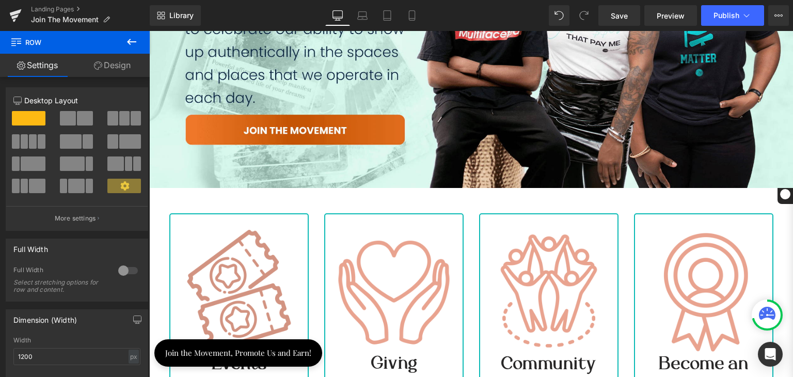
click at [240, 272] on img at bounding box center [239, 291] width 122 height 122
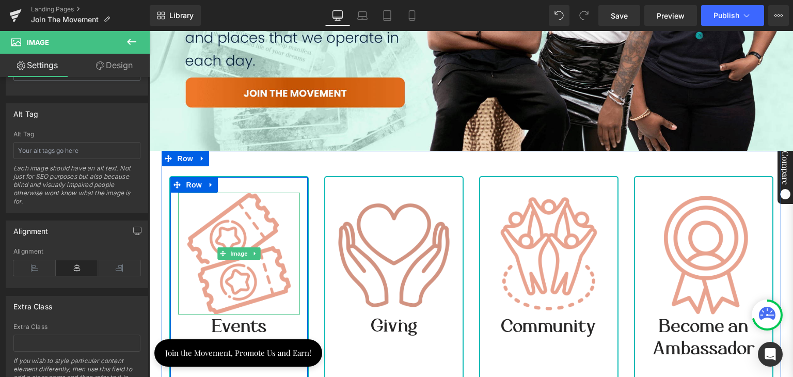
scroll to position [310, 0]
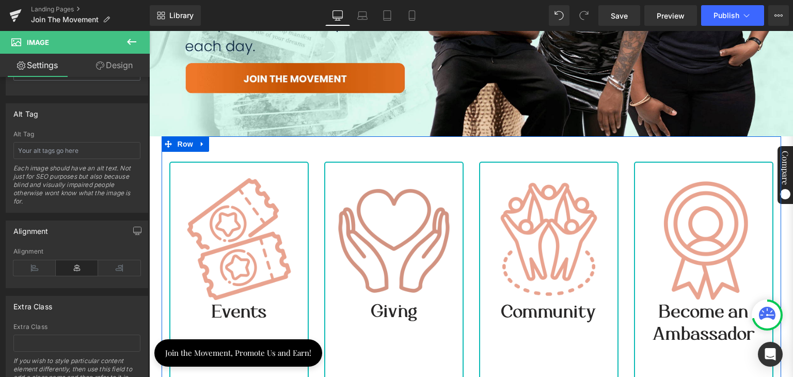
click at [407, 211] on img at bounding box center [394, 239] width 122 height 122
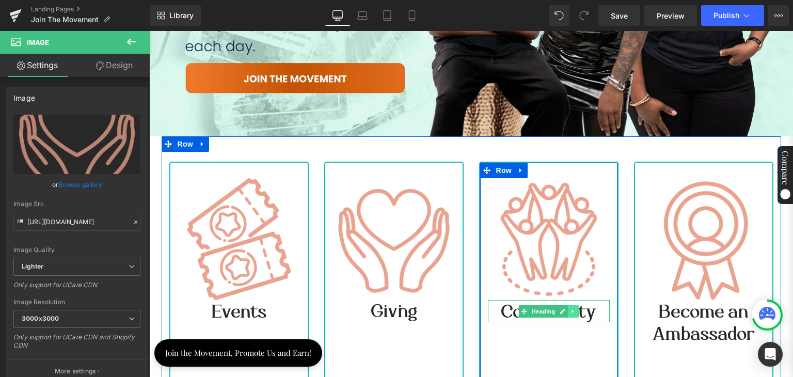
click at [568, 312] on link at bounding box center [573, 311] width 11 height 12
click at [597, 314] on h3 "Community" at bounding box center [549, 311] width 122 height 22
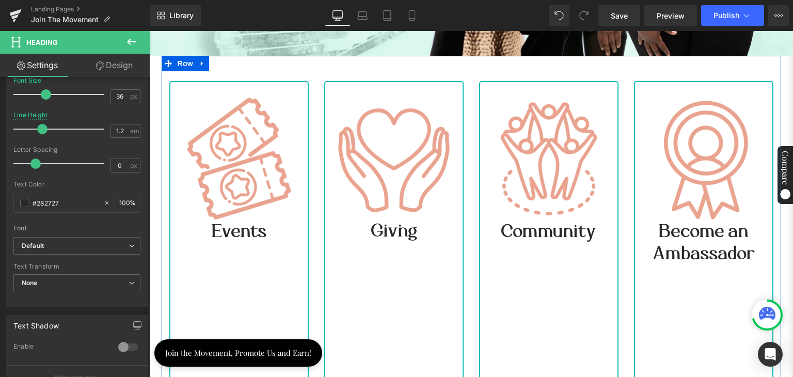
scroll to position [516, 0]
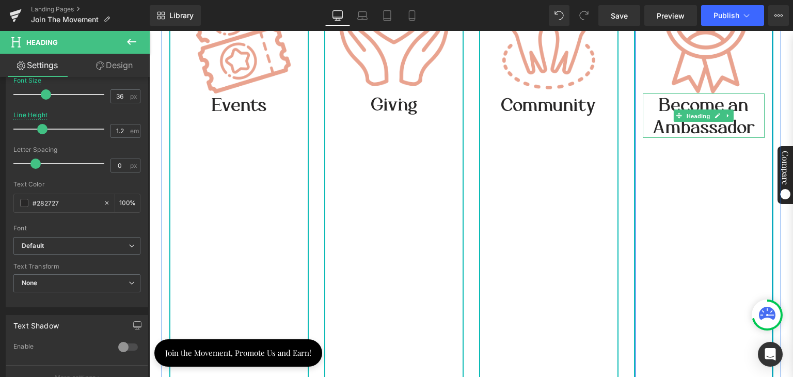
click at [685, 111] on span "Heading" at bounding box center [699, 116] width 28 height 12
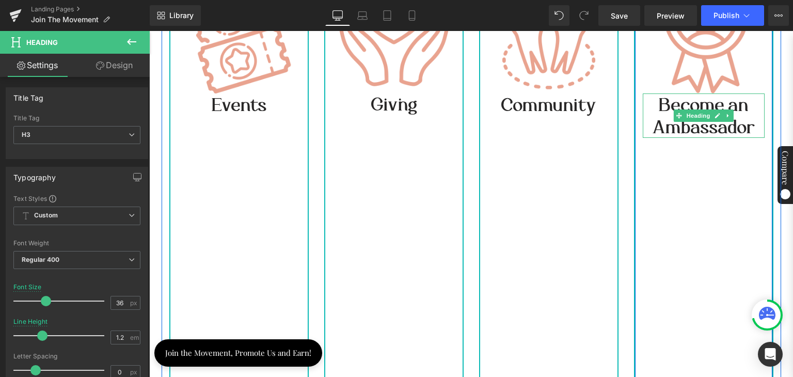
click at [657, 120] on span "Become an Ambassador" at bounding box center [704, 115] width 102 height 44
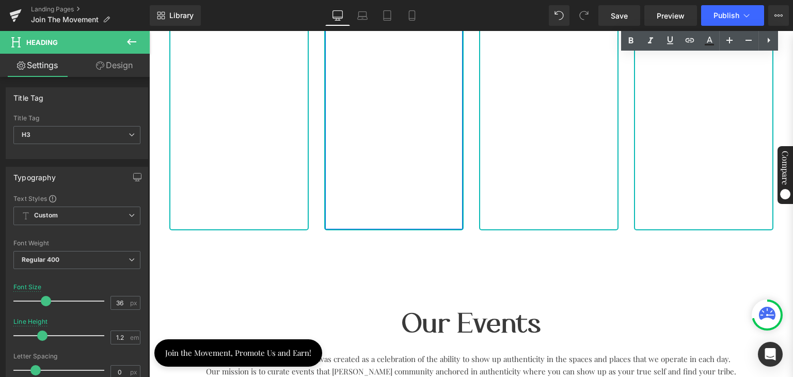
scroll to position [929, 0]
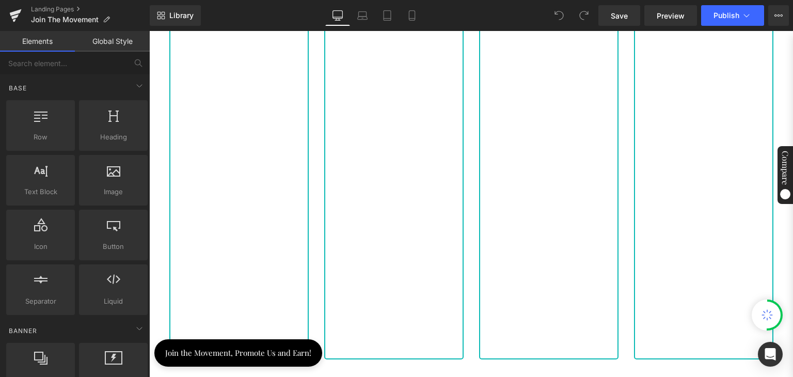
scroll to position [723, 0]
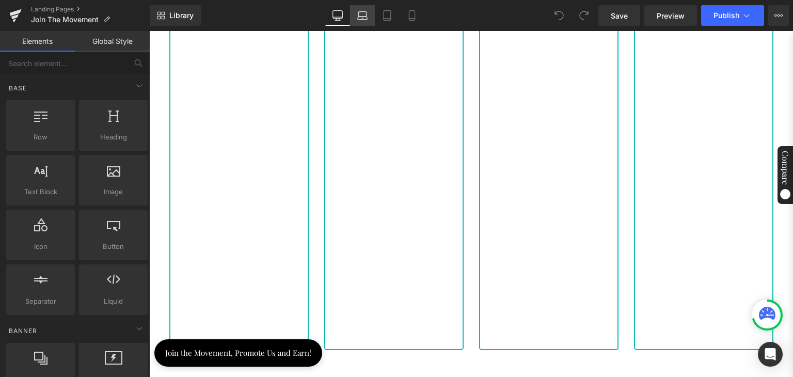
click at [365, 22] on link "Laptop" at bounding box center [362, 15] width 25 height 21
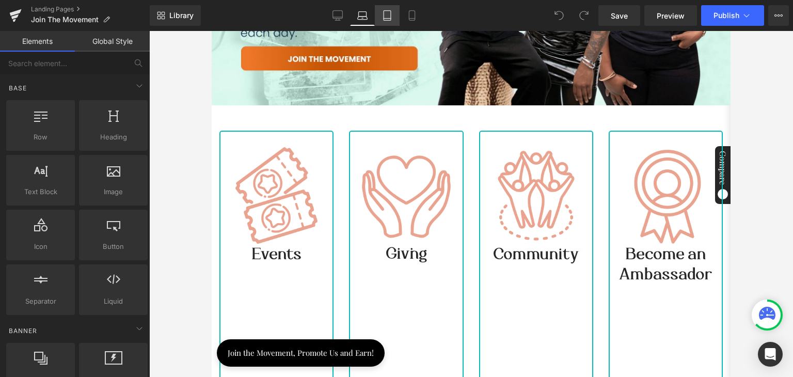
click at [383, 17] on icon at bounding box center [387, 15] width 10 height 10
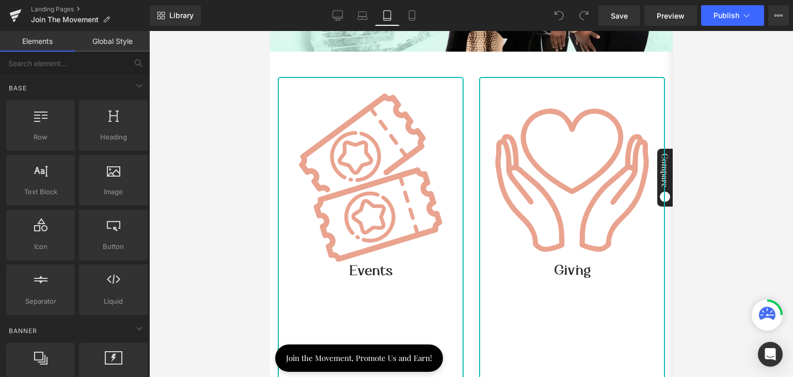
scroll to position [295, 0]
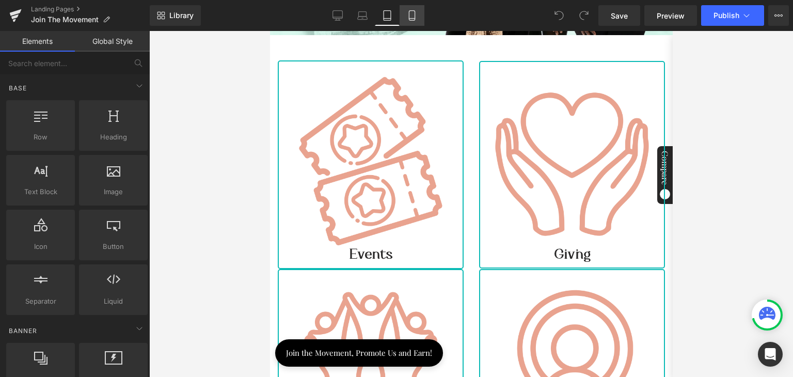
click at [410, 15] on icon at bounding box center [412, 15] width 10 height 10
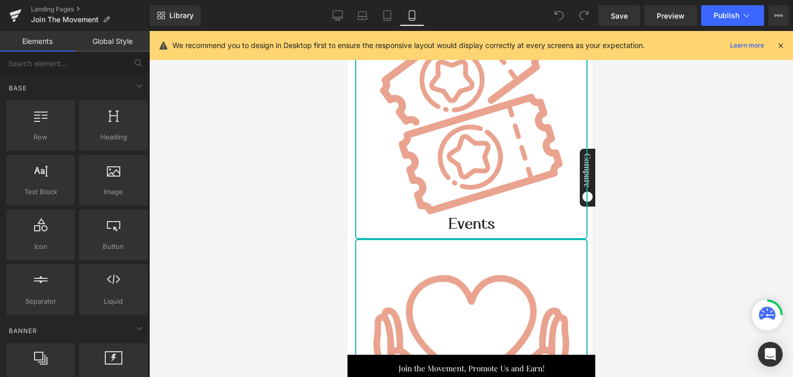
scroll to position [217, 0]
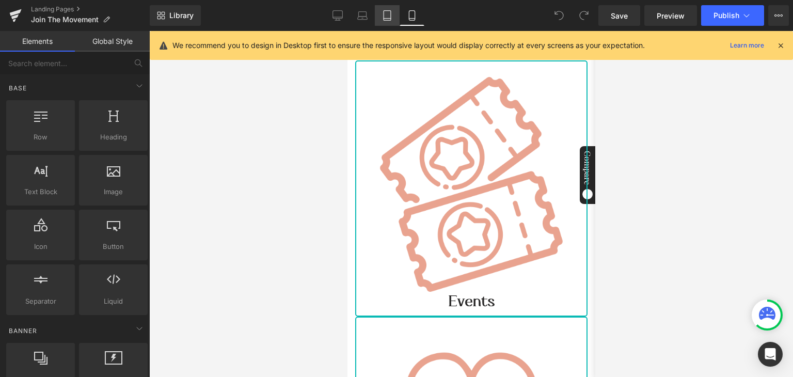
click at [386, 15] on icon at bounding box center [387, 15] width 10 height 10
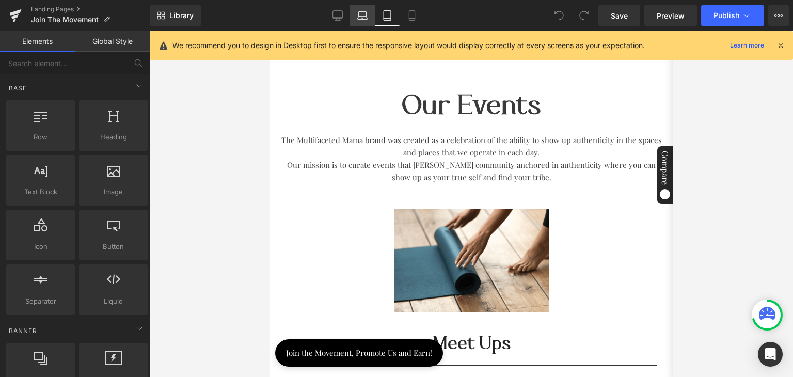
click at [367, 15] on icon at bounding box center [363, 14] width 8 height 5
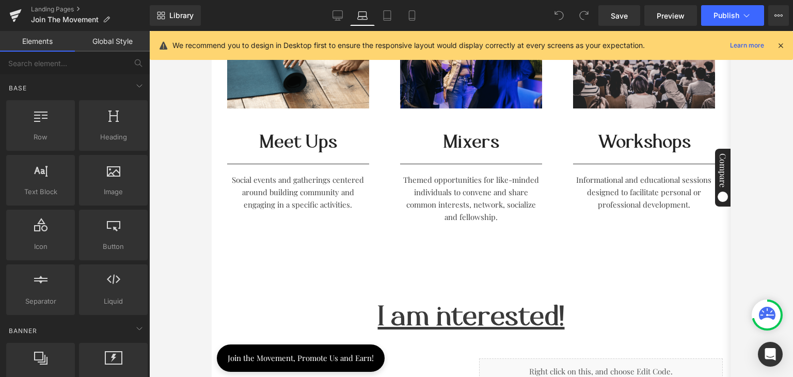
scroll to position [976, 0]
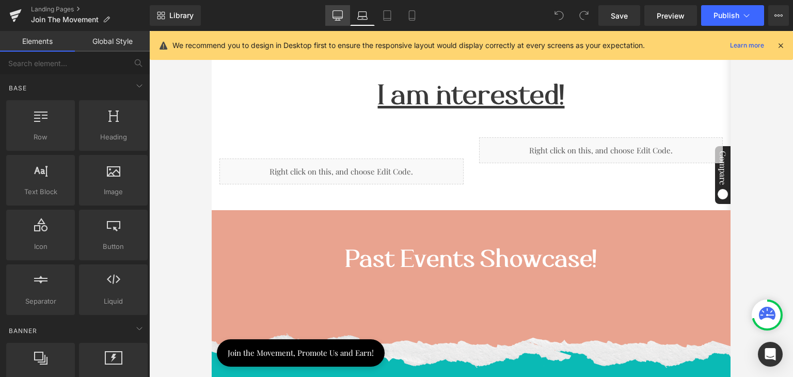
click at [341, 14] on icon at bounding box center [337, 15] width 10 height 10
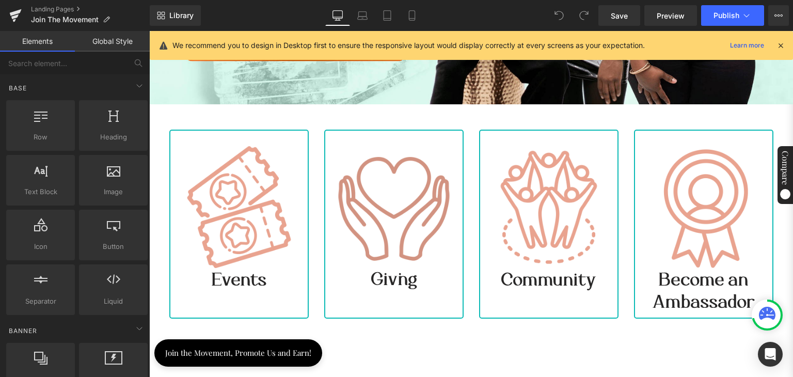
scroll to position [316, 0]
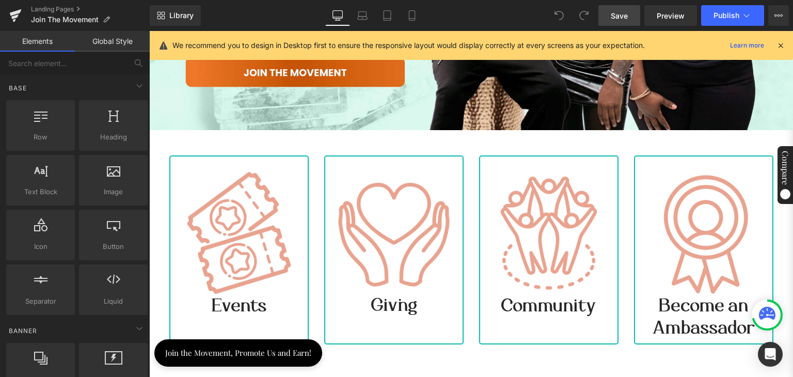
click at [617, 13] on span "Save" at bounding box center [619, 15] width 17 height 11
click at [669, 18] on span "Preview" at bounding box center [671, 15] width 28 height 11
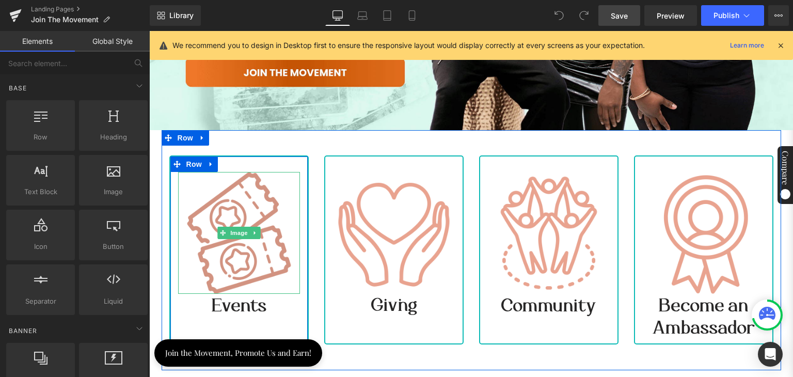
click at [246, 250] on img at bounding box center [239, 233] width 122 height 122
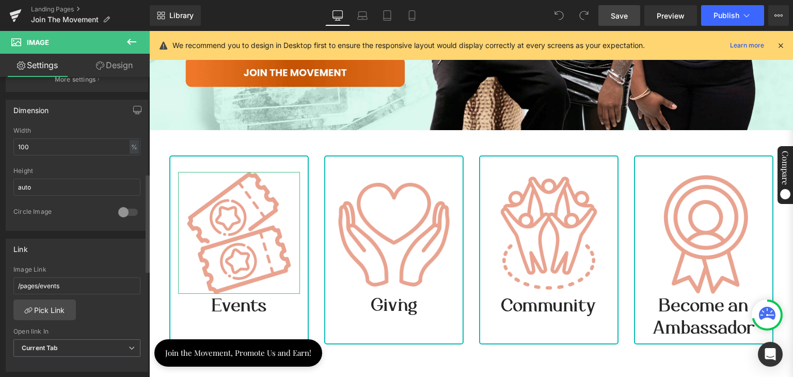
scroll to position [310, 0]
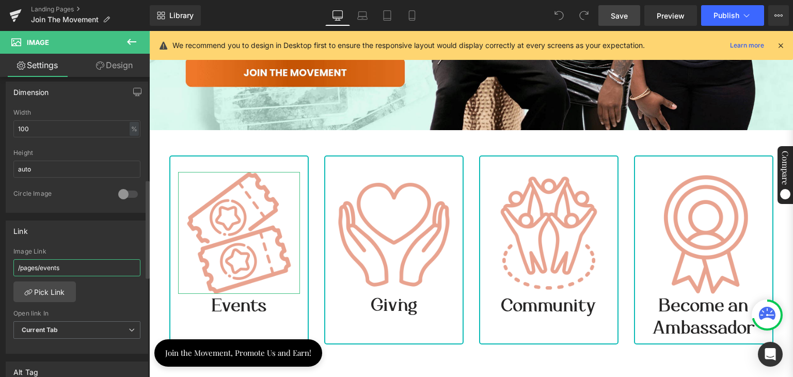
click at [84, 266] on input "/pages/events" at bounding box center [76, 267] width 127 height 17
click at [55, 288] on link "Pick Link" at bounding box center [44, 291] width 62 height 21
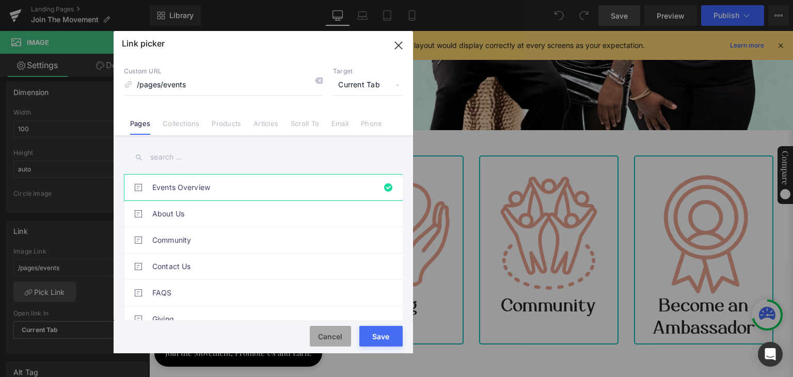
click at [324, 332] on button "Cancel" at bounding box center [330, 336] width 41 height 21
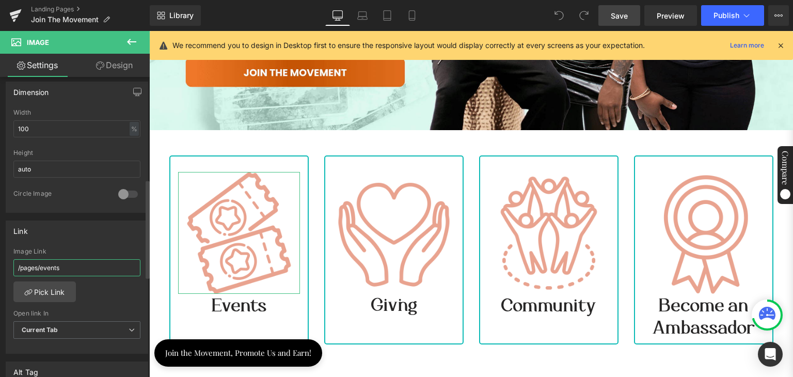
drag, startPoint x: 72, startPoint y: 267, endPoint x: 6, endPoint y: 271, distance: 66.2
click at [6, 271] on div "/pages/events Image Link /pages/events Pick Link Current Tab New Tab Open link …" at bounding box center [76, 301] width 141 height 106
click at [87, 225] on div "Link" at bounding box center [76, 231] width 141 height 20
click at [619, 12] on span "Save" at bounding box center [619, 15] width 17 height 11
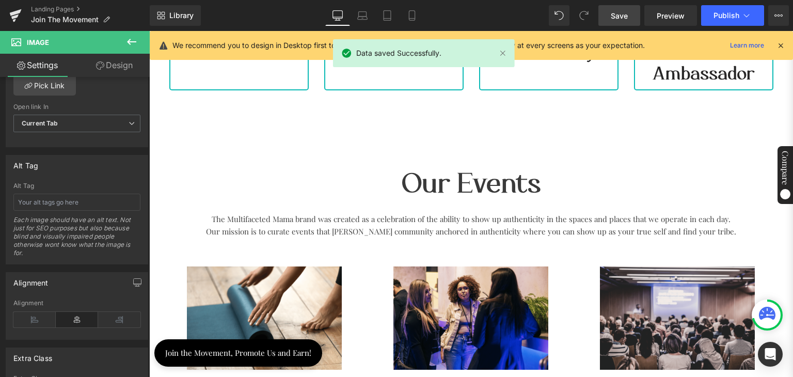
scroll to position [729, 0]
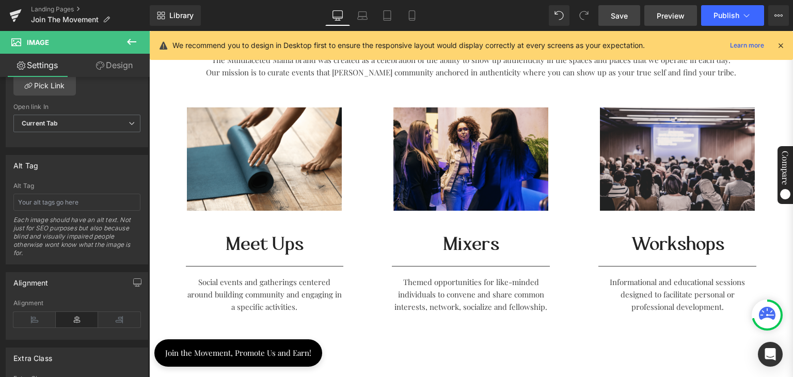
click at [677, 14] on span "Preview" at bounding box center [671, 15] width 28 height 11
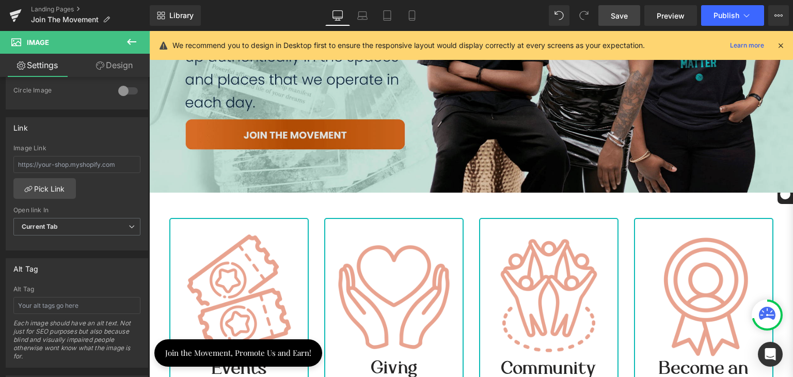
scroll to position [213, 0]
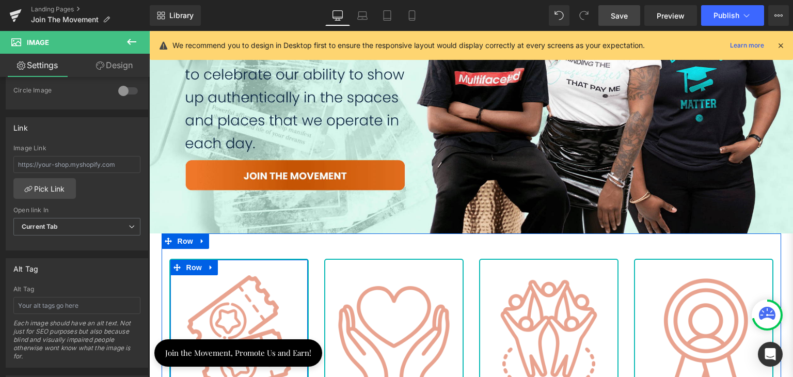
click at [231, 261] on div "Image Events Heading Row" at bounding box center [238, 353] width 139 height 189
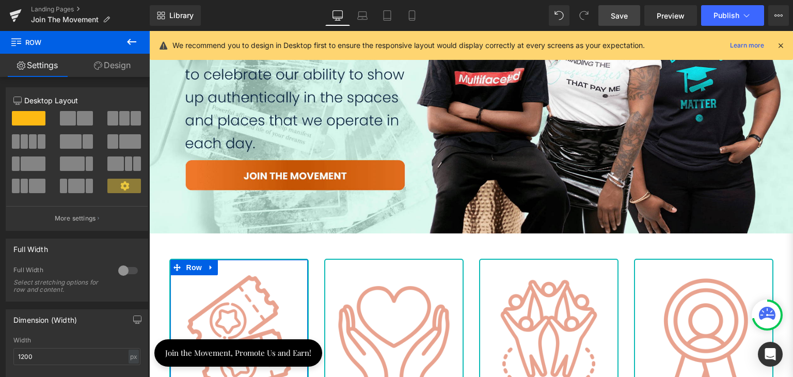
click at [113, 62] on link "Design" at bounding box center [112, 65] width 75 height 23
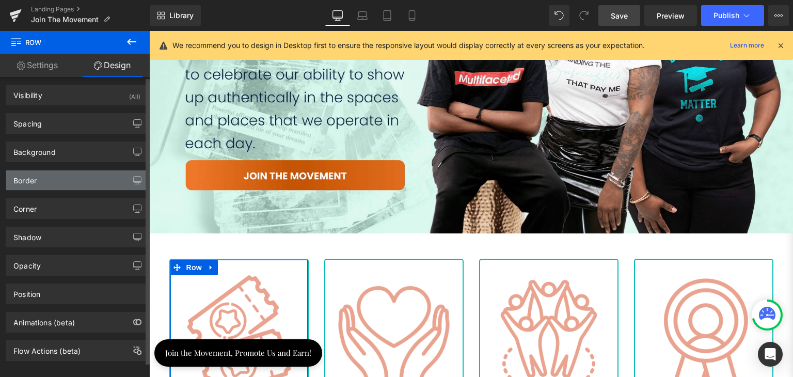
scroll to position [0, 0]
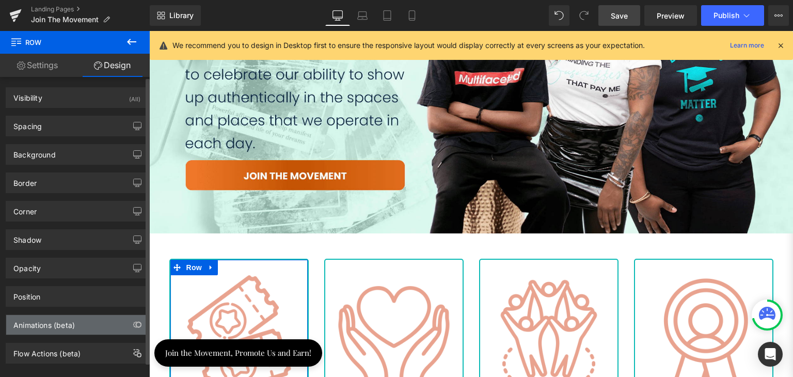
click at [78, 328] on div "Animations (beta)" at bounding box center [76, 325] width 141 height 20
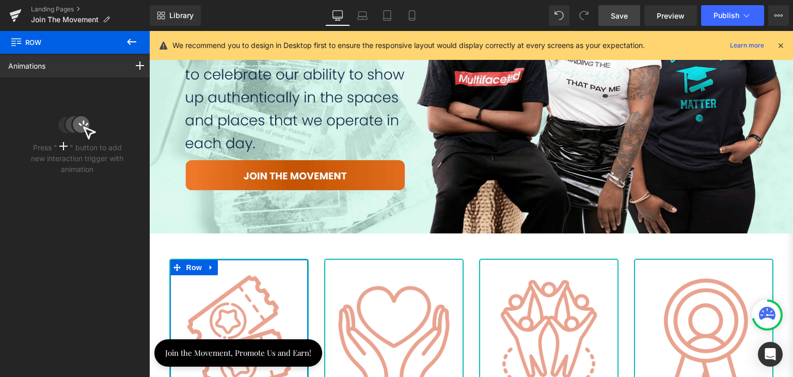
click at [62, 61] on div "Animations Scroll Into view While scrolling in view After page finish loading T…" at bounding box center [77, 66] width 154 height 24
click at [136, 66] on rect at bounding box center [140, 65] width 8 height 1
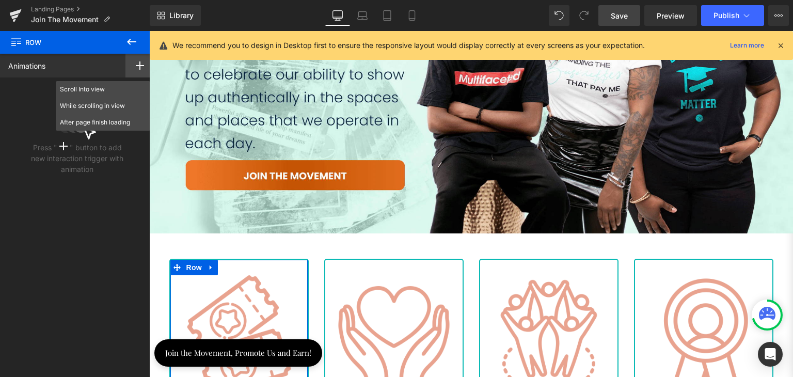
click at [10, 105] on div "Press " " button to add new interaction trigger with animation" at bounding box center [77, 127] width 154 height 101
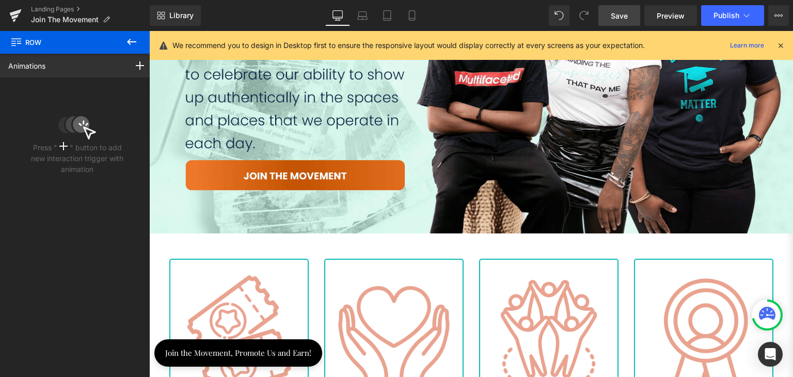
click at [133, 38] on icon at bounding box center [131, 42] width 12 height 12
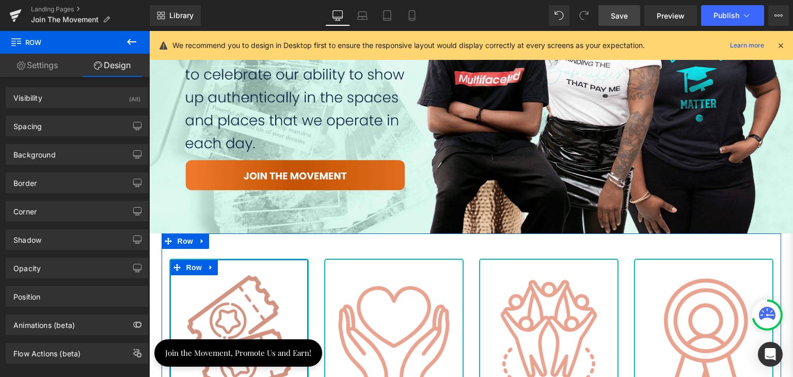
click at [265, 275] on div "Image" at bounding box center [239, 336] width 122 height 122
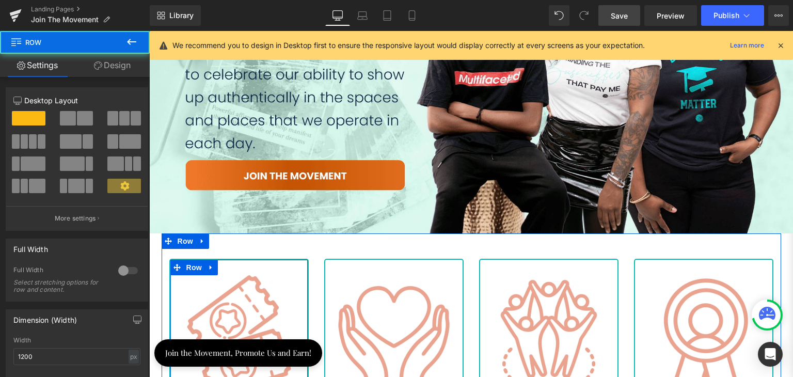
click at [297, 282] on div "Image Events Heading" at bounding box center [238, 347] width 137 height 144
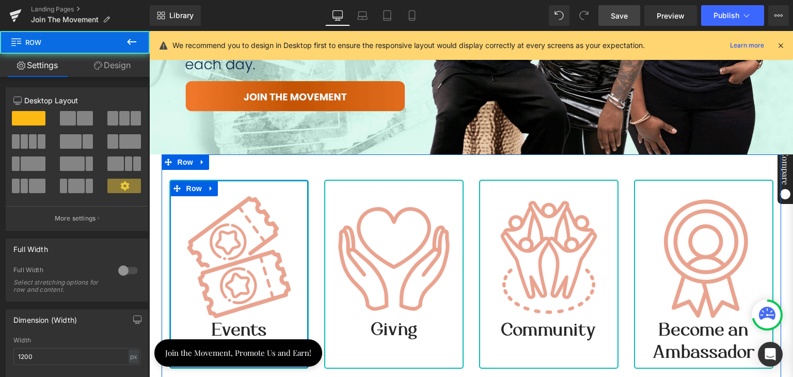
scroll to position [368, 0]
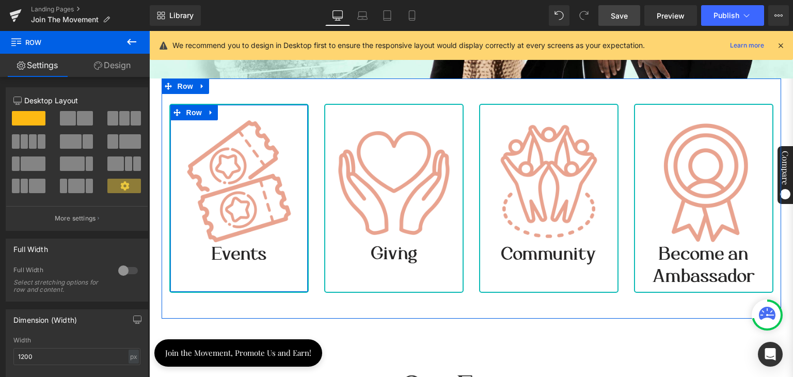
click at [260, 272] on div "Image Events Heading Row" at bounding box center [238, 198] width 139 height 189
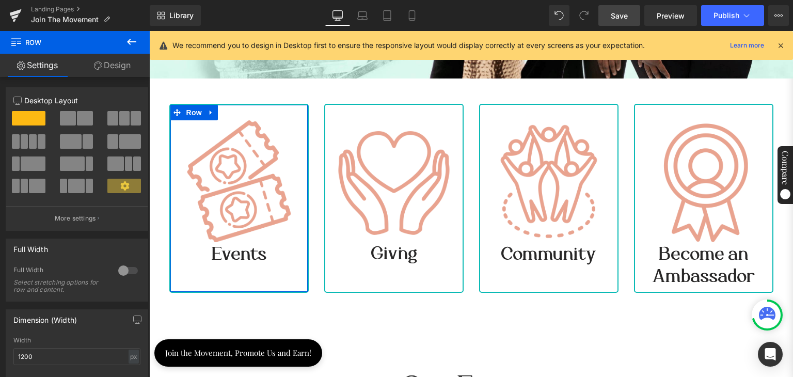
click at [105, 67] on link "Design" at bounding box center [112, 65] width 75 height 23
